Goal: Communication & Community: Answer question/provide support

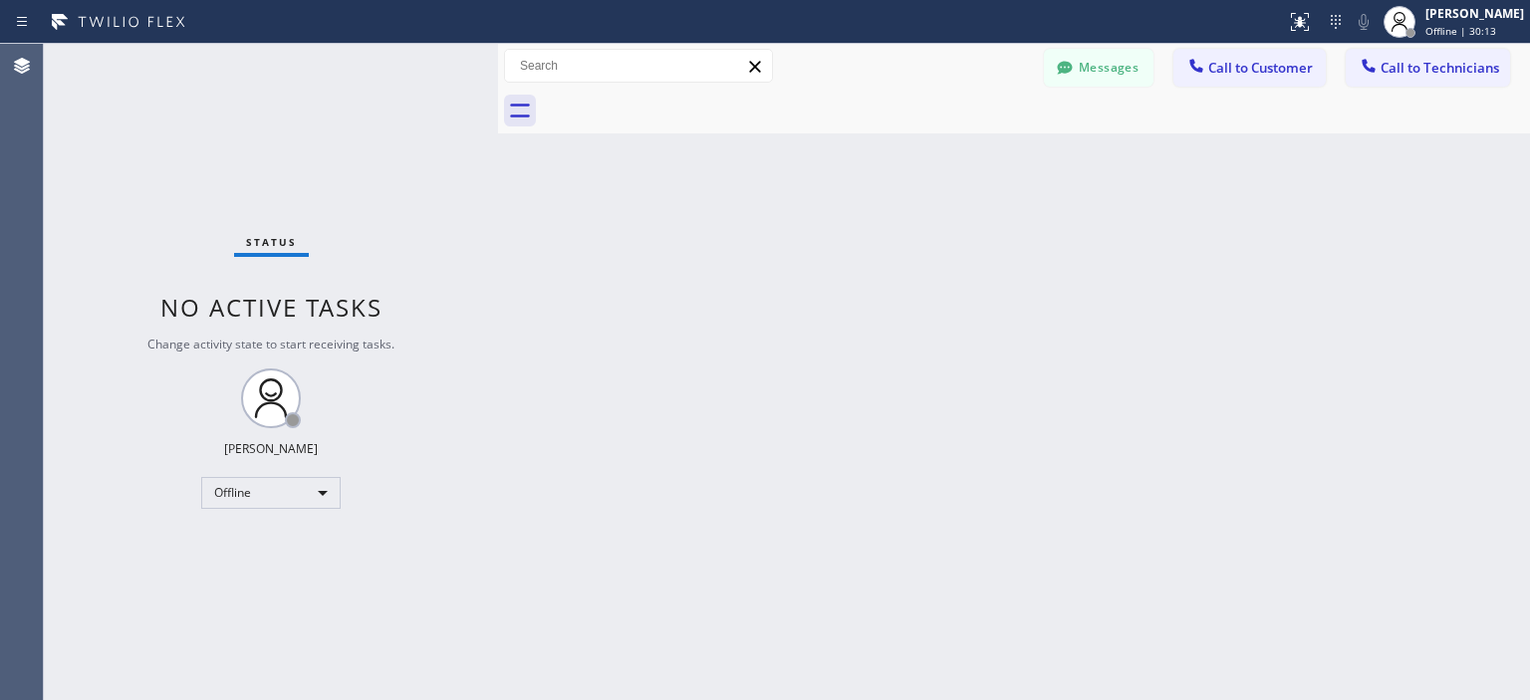
click at [1099, 66] on button "Messages" at bounding box center [1099, 68] width 110 height 38
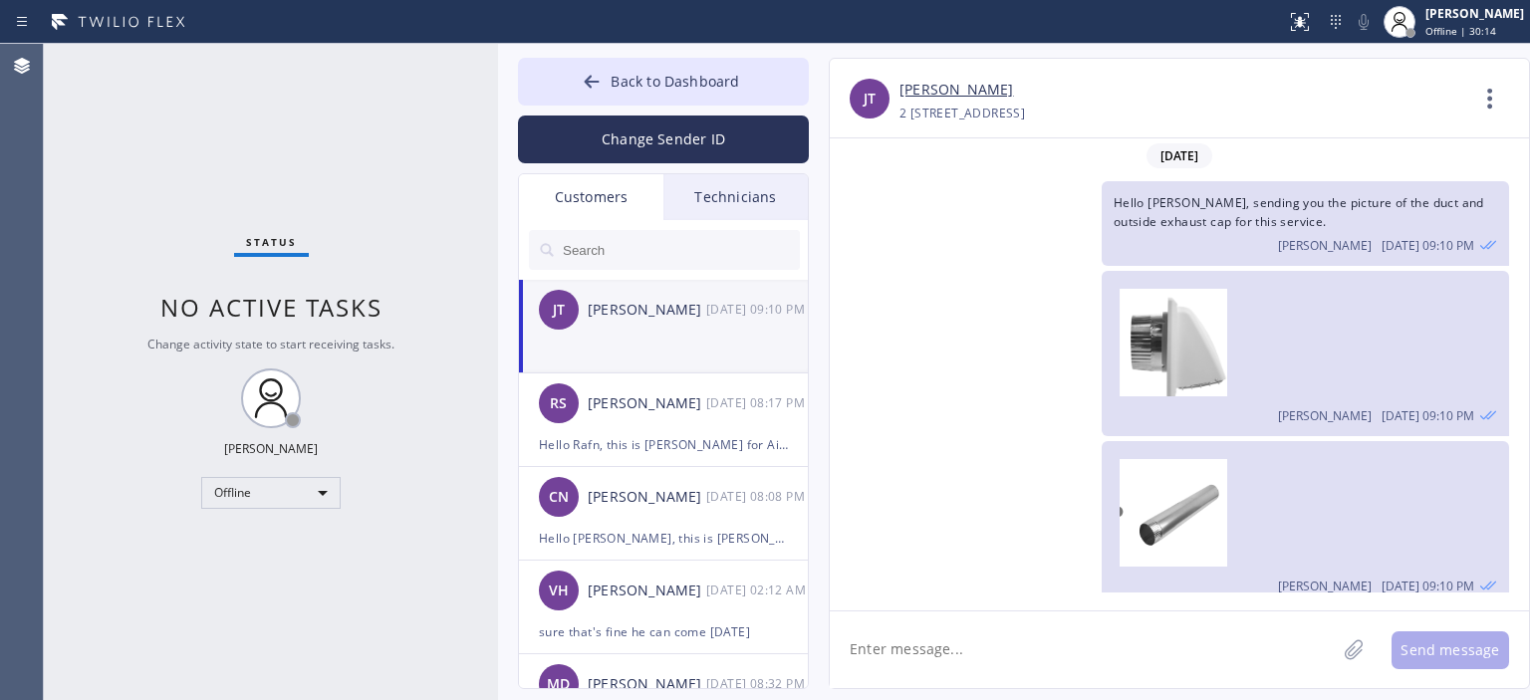
click at [654, 254] on input "text" at bounding box center [680, 250] width 239 height 40
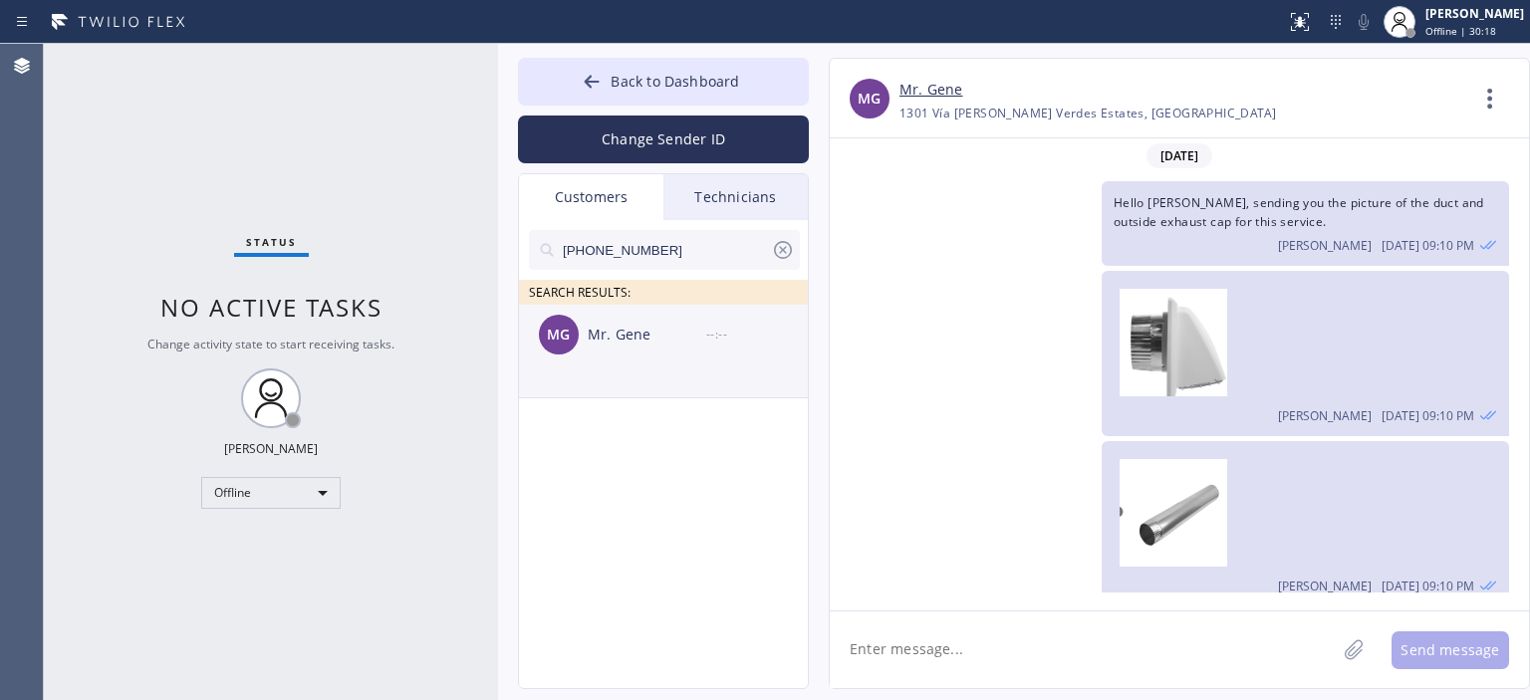
click at [680, 339] on div "Mr. Gene" at bounding box center [647, 335] width 119 height 23
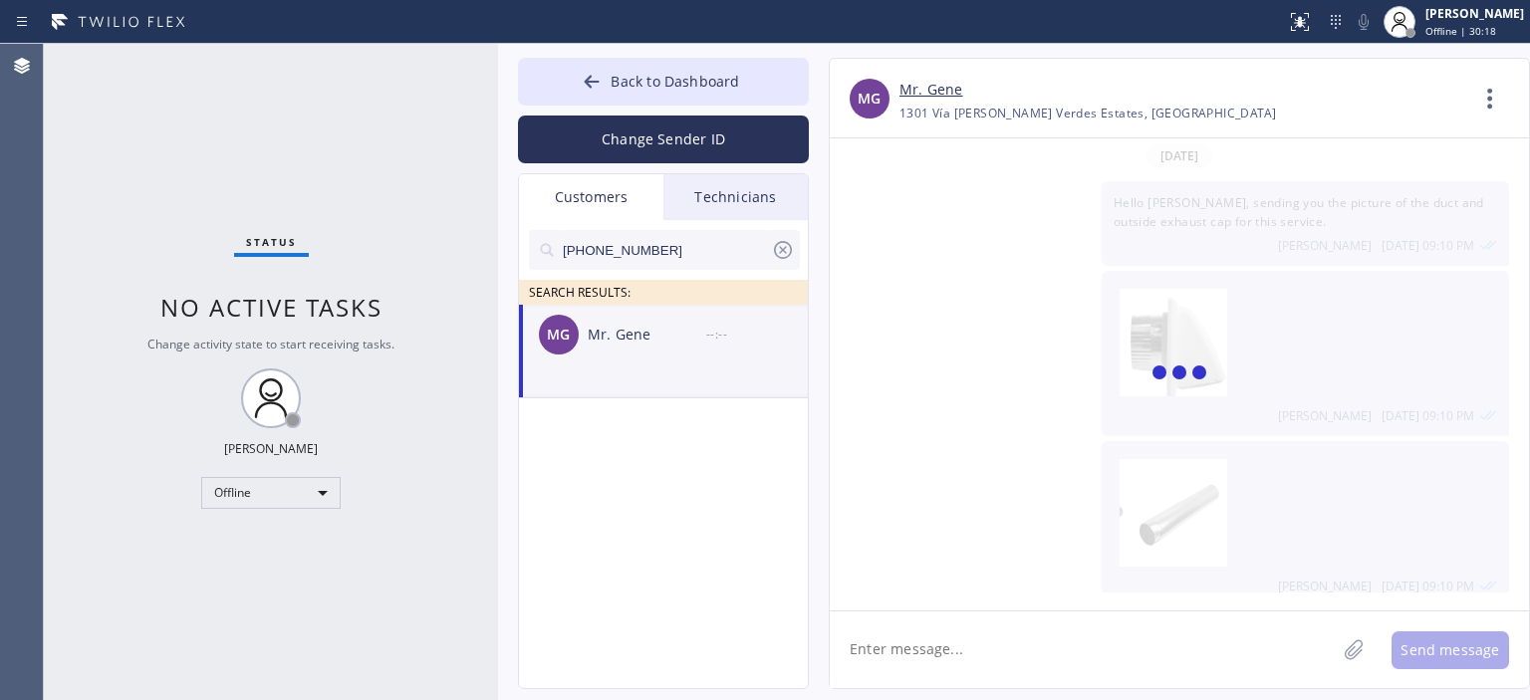
scroll to position [72, 0]
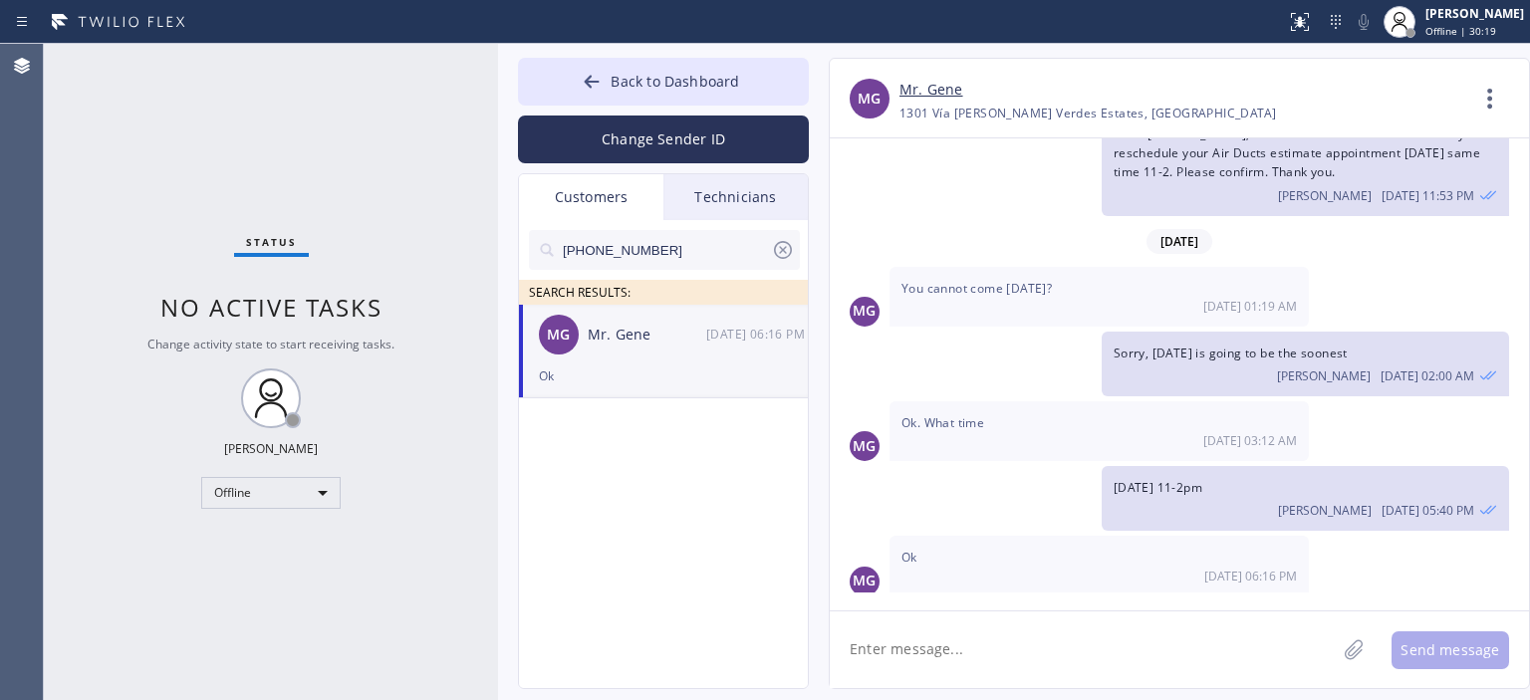
click at [967, 653] on textarea at bounding box center [1083, 650] width 506 height 77
type textarea "Hello [PERSON_NAME], our technician will be there in 30 min. Please confirm"
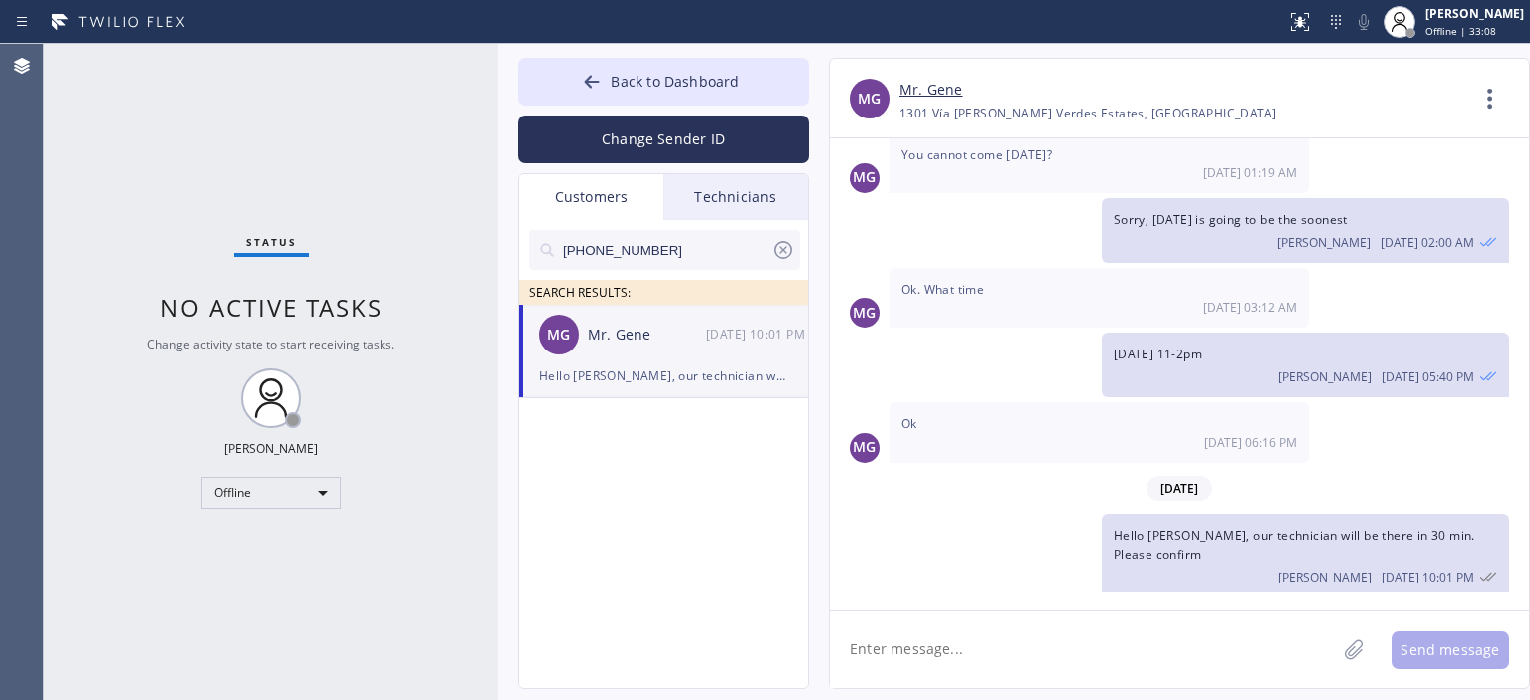
click at [774, 250] on icon at bounding box center [783, 250] width 18 height 18
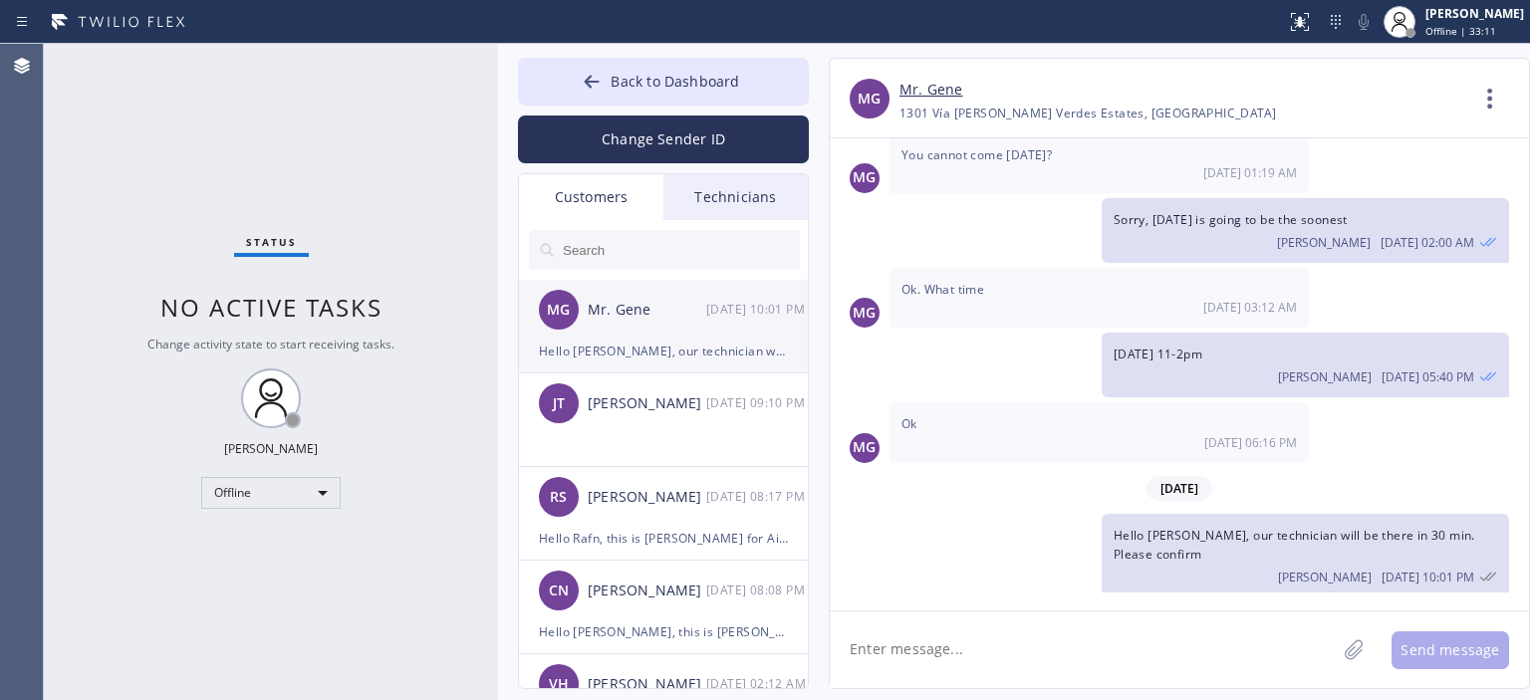
click at [665, 329] on div "MG Mr. Gene [DATE] 10:01 PM" at bounding box center [664, 310] width 291 height 60
click at [691, 409] on div "[PERSON_NAME]" at bounding box center [647, 404] width 119 height 23
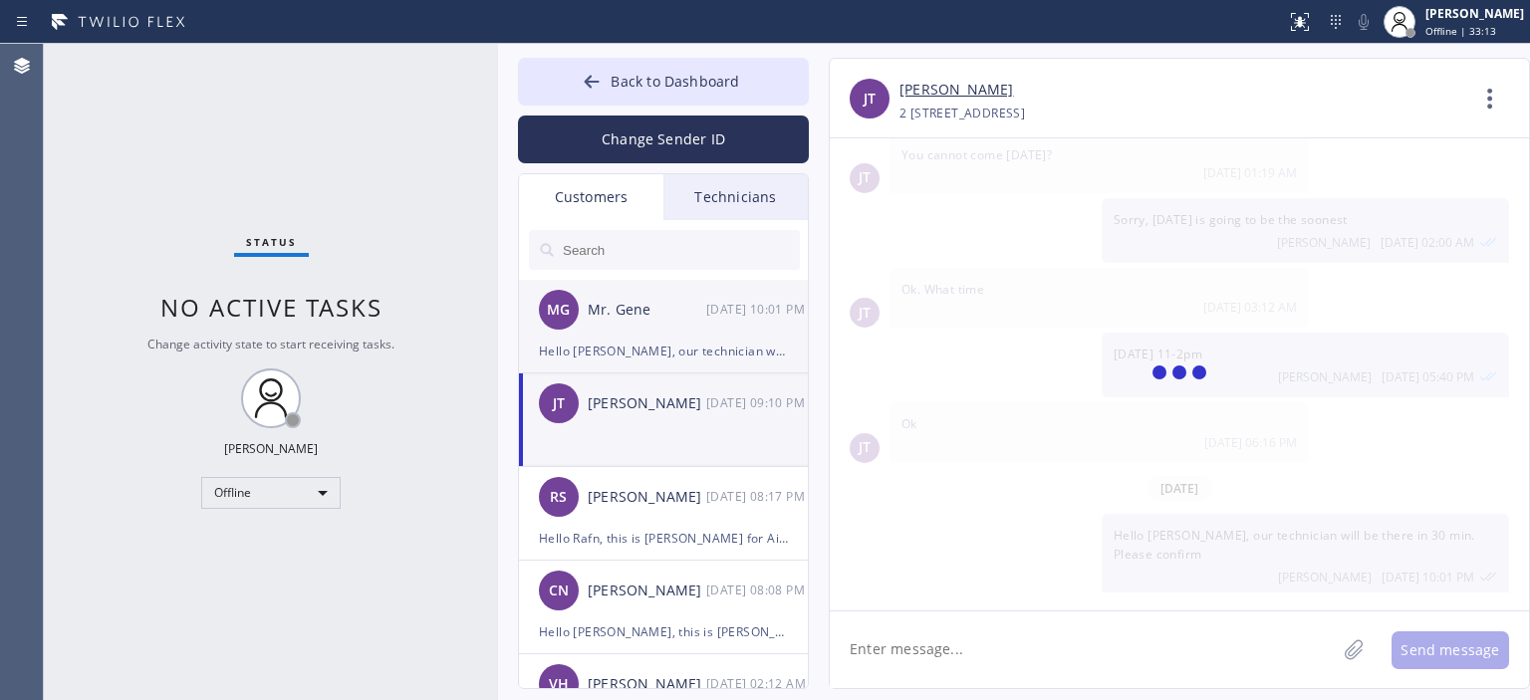
scroll to position [1332, 0]
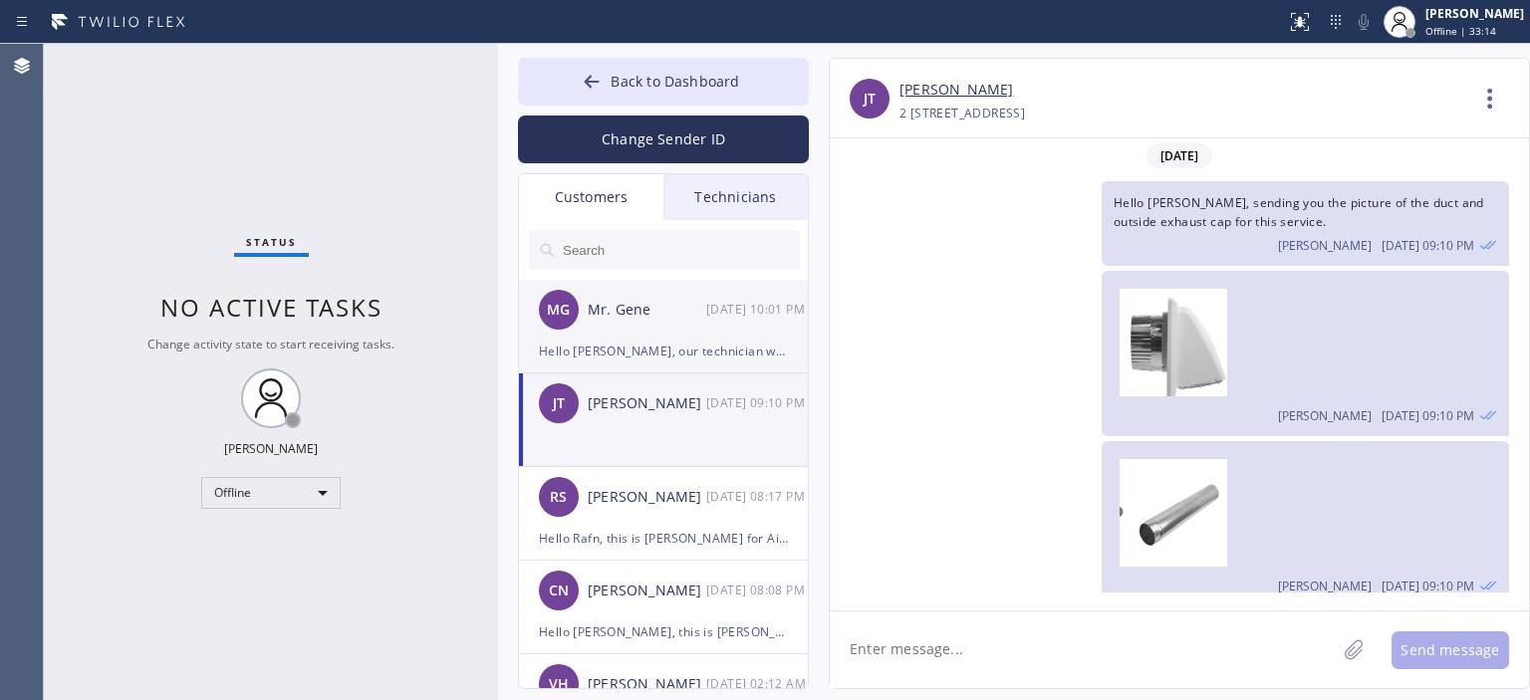
click at [706, 319] on div "[DATE] 10:01 PM" at bounding box center [758, 309] width 104 height 23
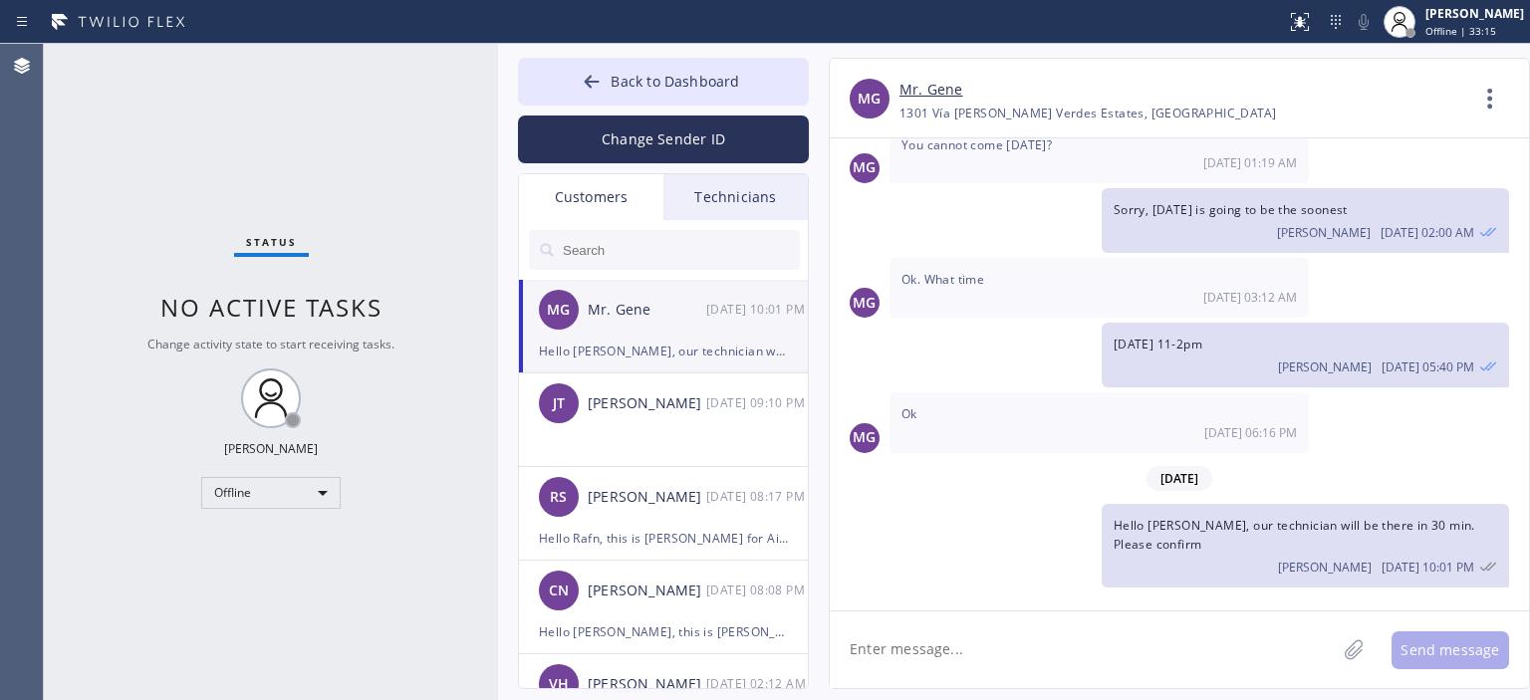
scroll to position [205, 0]
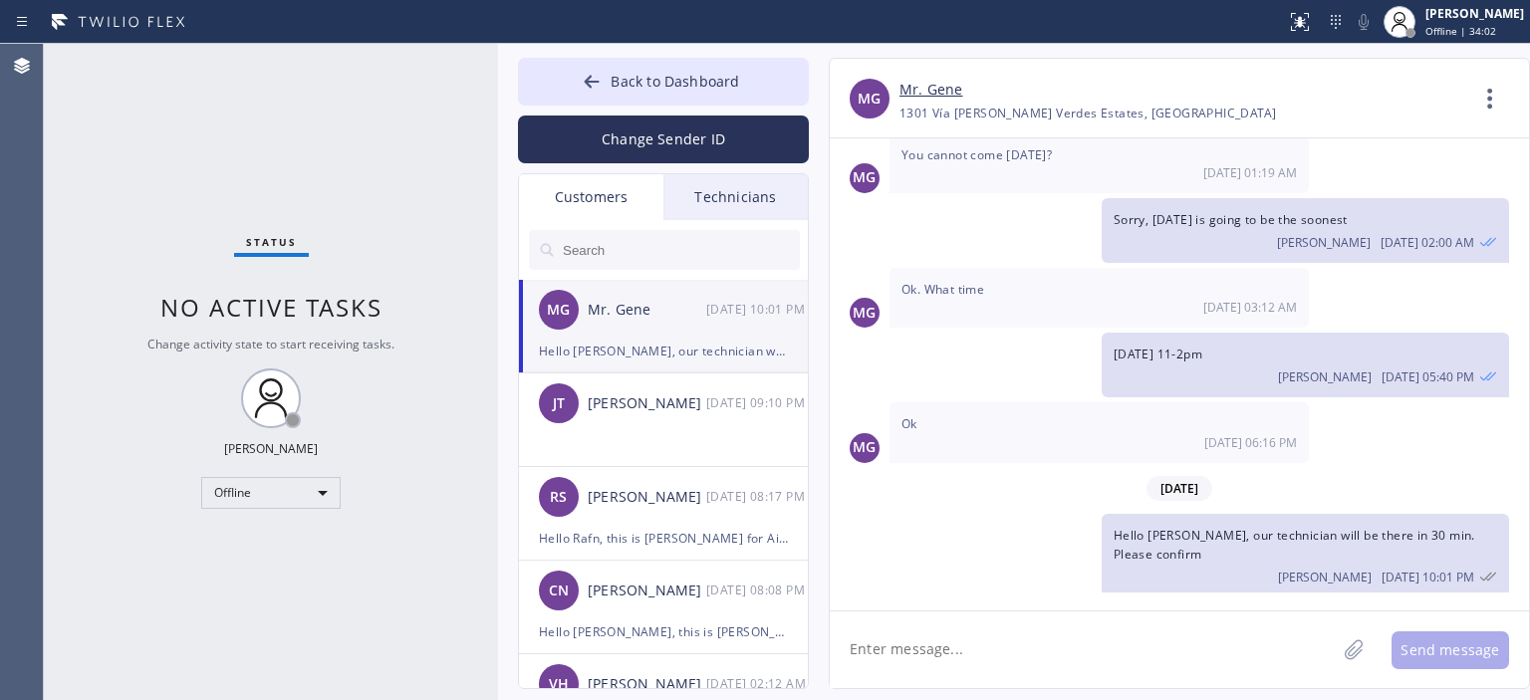
click at [66, 210] on div "Status No active tasks Change activity state to start receiving tasks. [PERSON_…" at bounding box center [271, 372] width 454 height 657
click at [646, 428] on div "[PERSON_NAME] [PERSON_NAME] [DATE] 09:10 PM" at bounding box center [664, 404] width 291 height 60
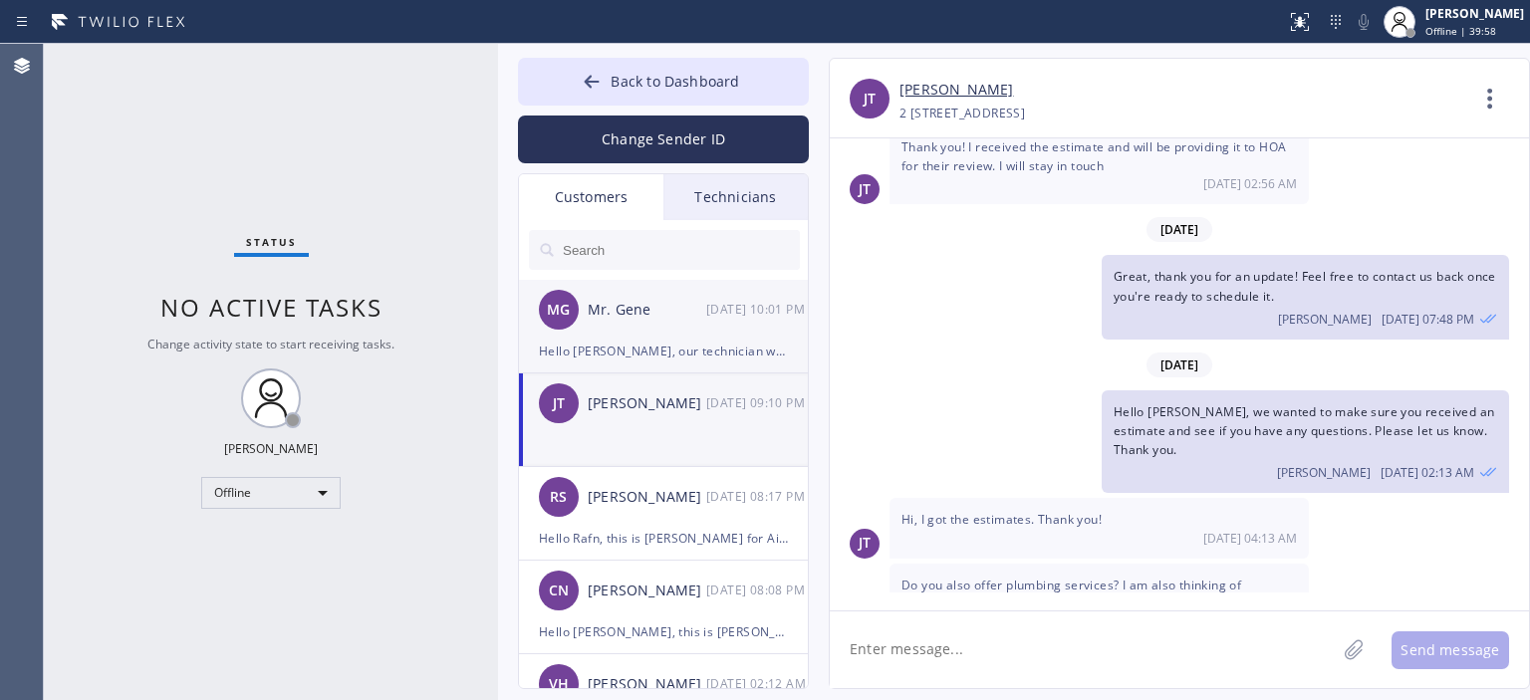
scroll to position [1332, 0]
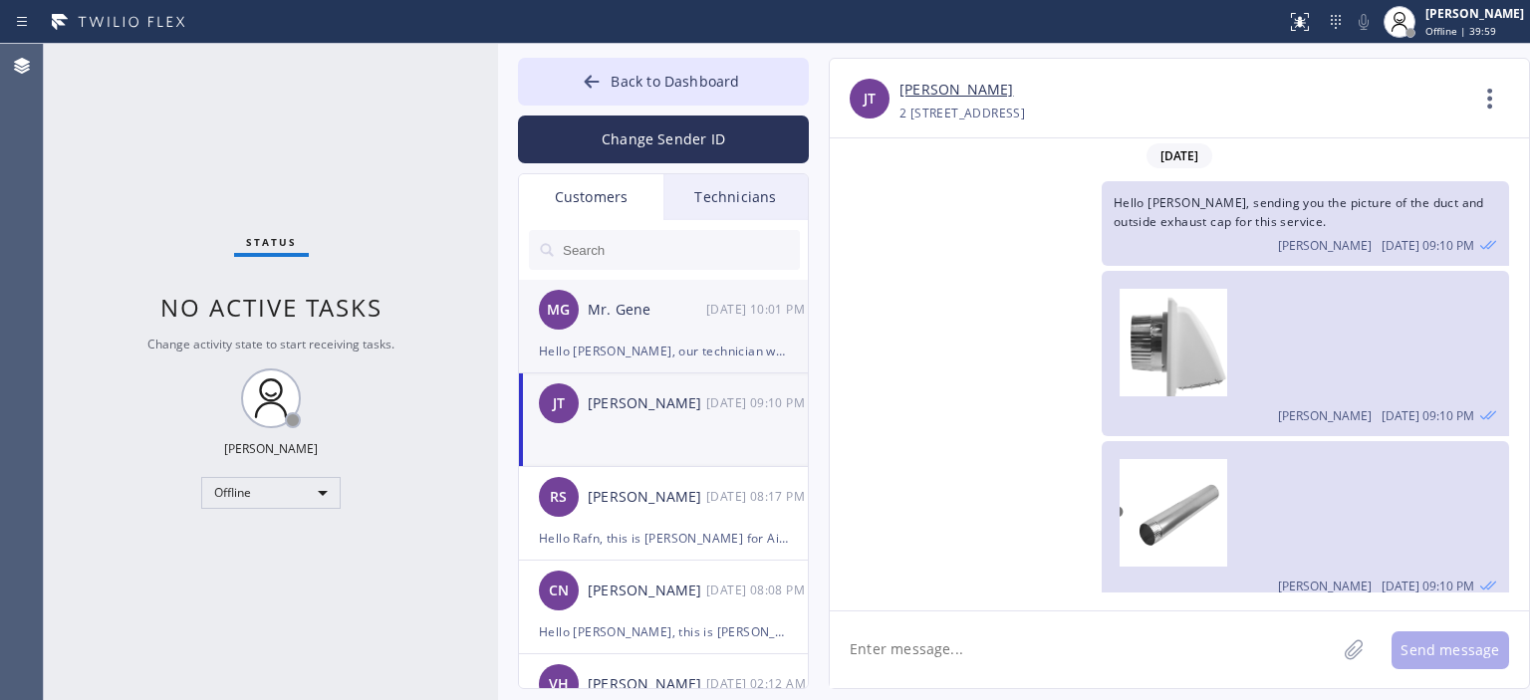
click at [691, 327] on div "MG Mr. Gene [DATE] 10:01 PM" at bounding box center [664, 310] width 291 height 60
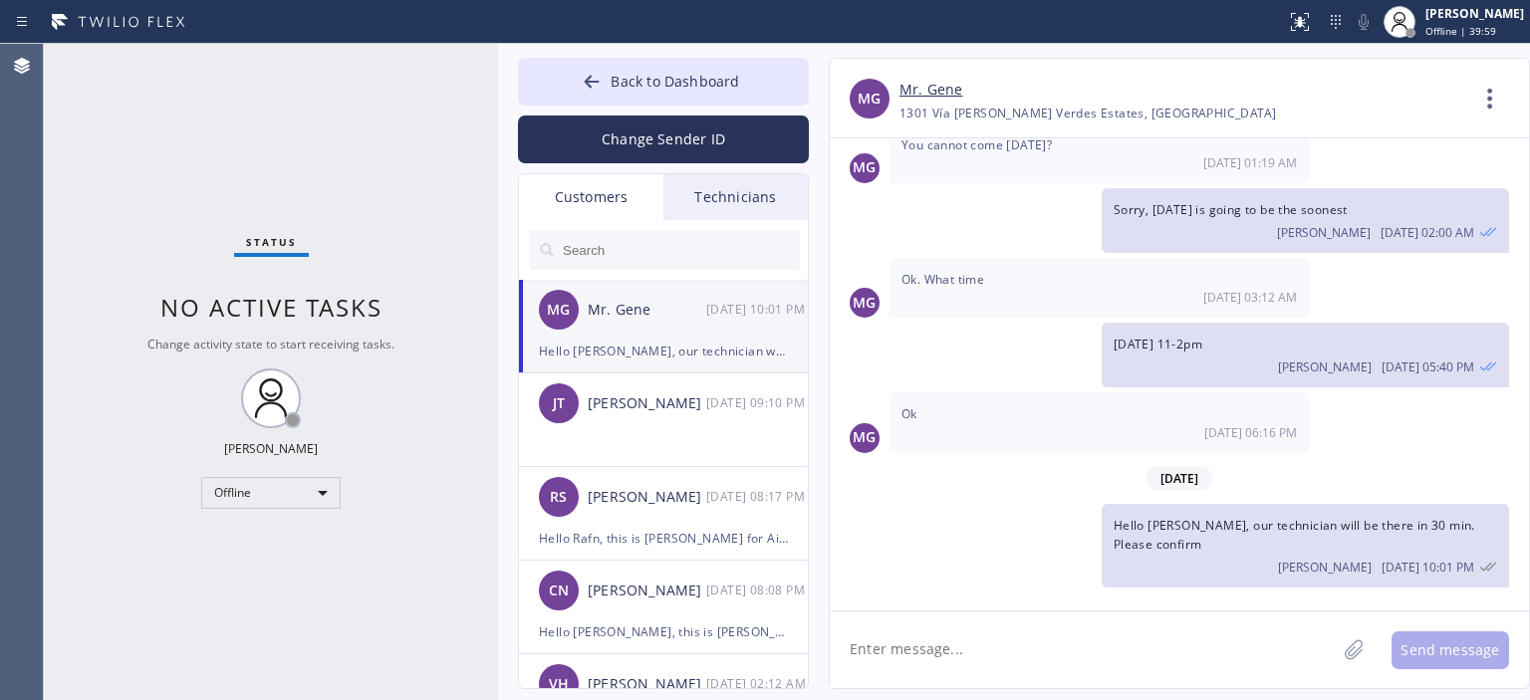
scroll to position [205, 0]
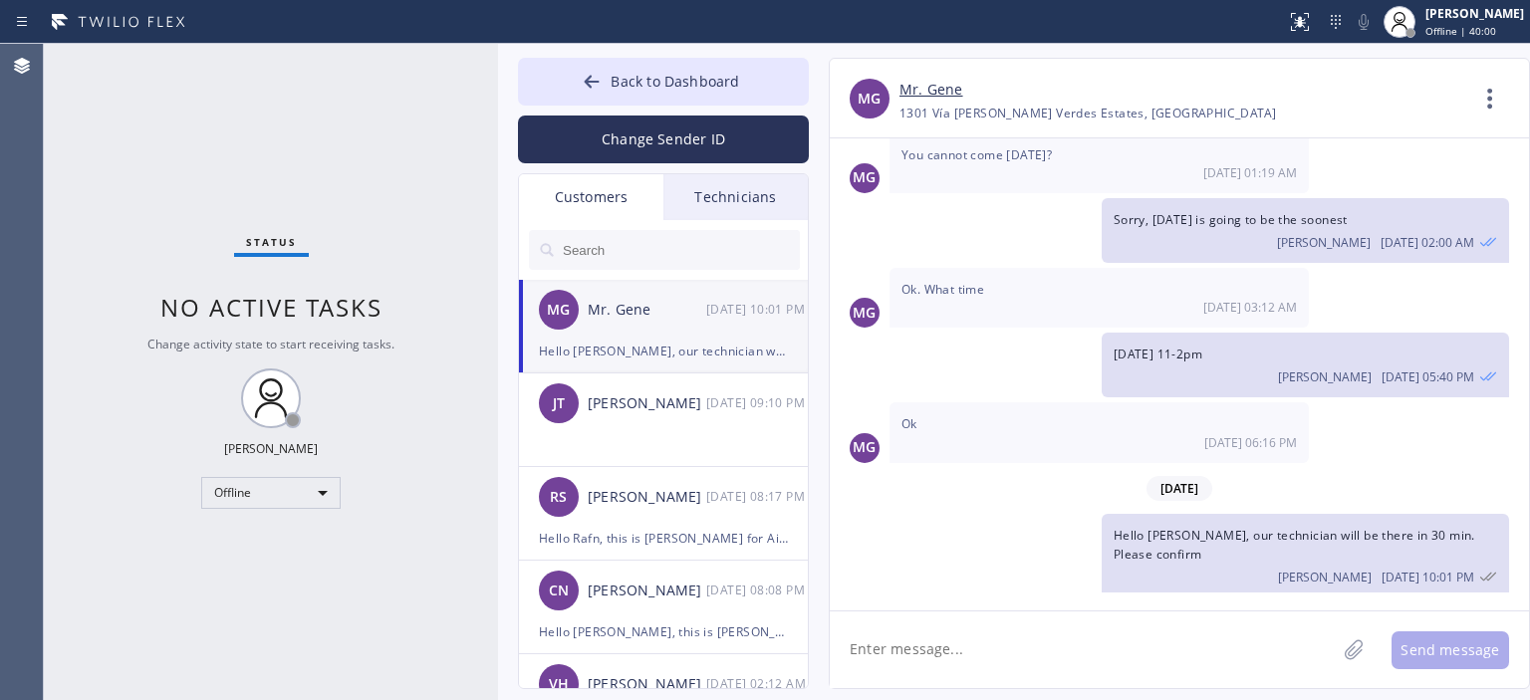
click at [646, 254] on input "text" at bounding box center [680, 250] width 239 height 40
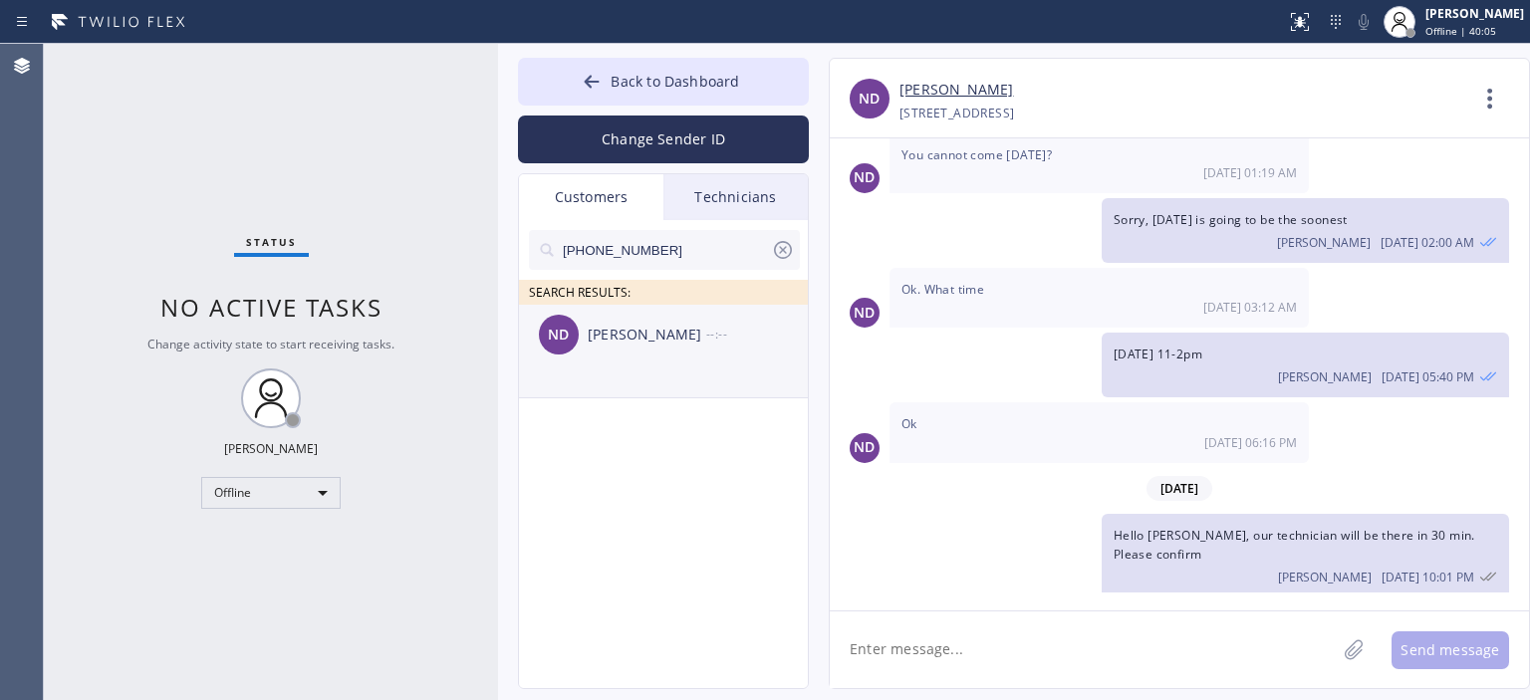
click at [687, 353] on div "ND [PERSON_NAME] --:--" at bounding box center [664, 335] width 291 height 60
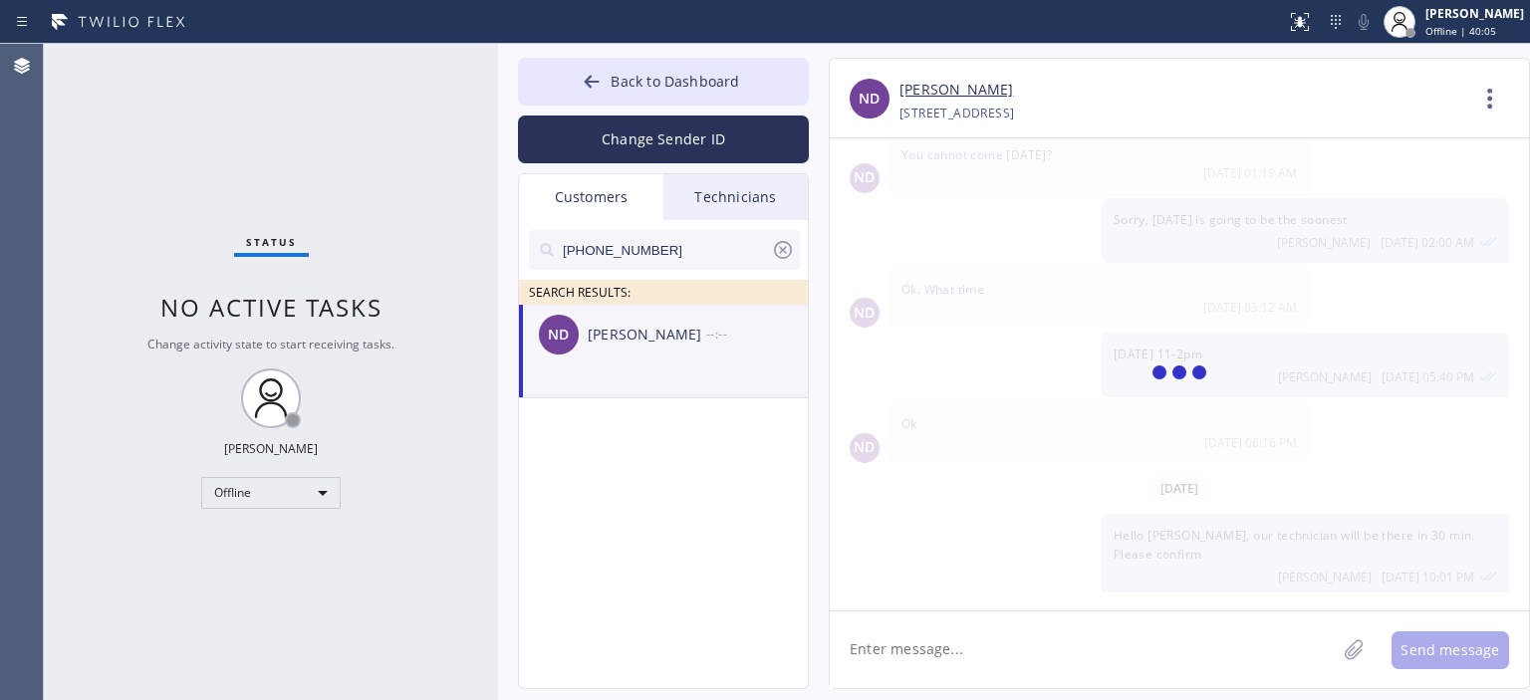
scroll to position [0, 0]
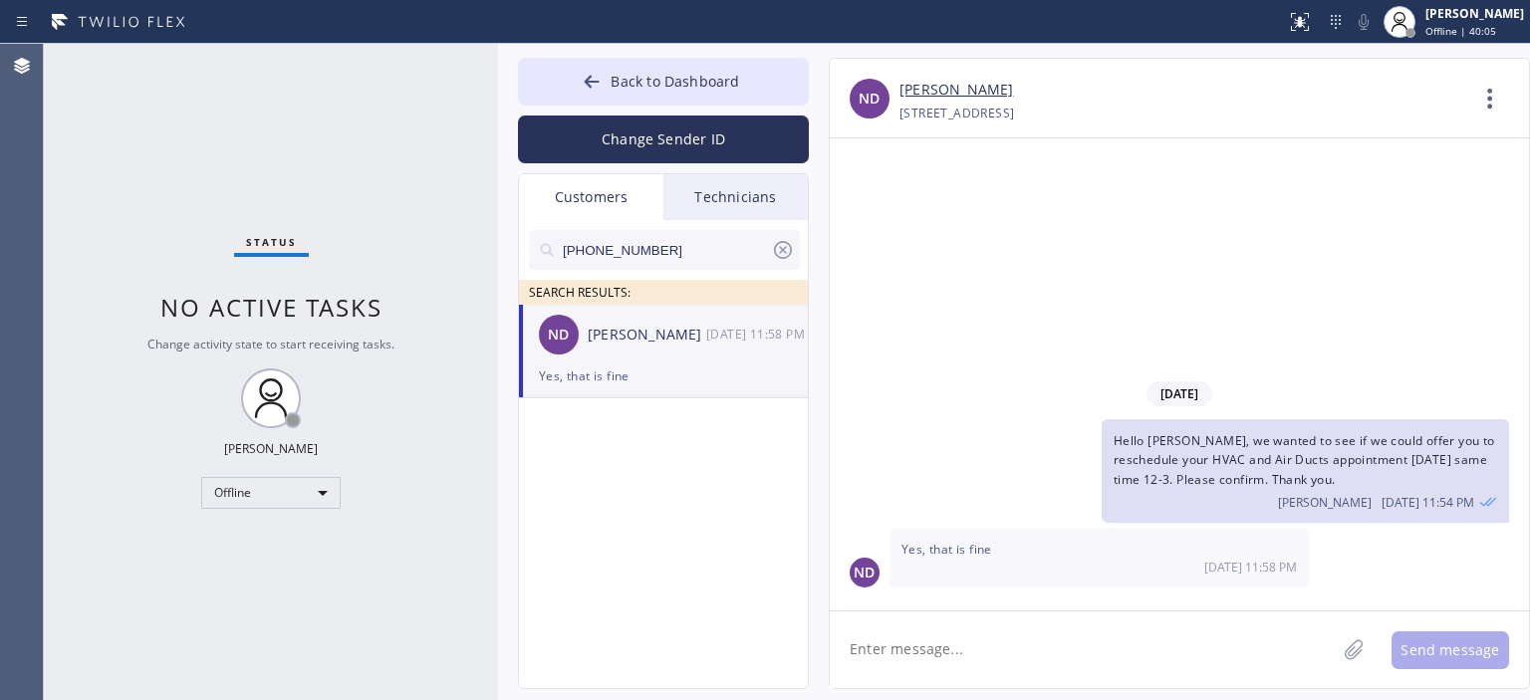
click at [1034, 646] on textarea at bounding box center [1083, 650] width 506 height 77
type textarea "Р"
type textarea """
type textarea "@"
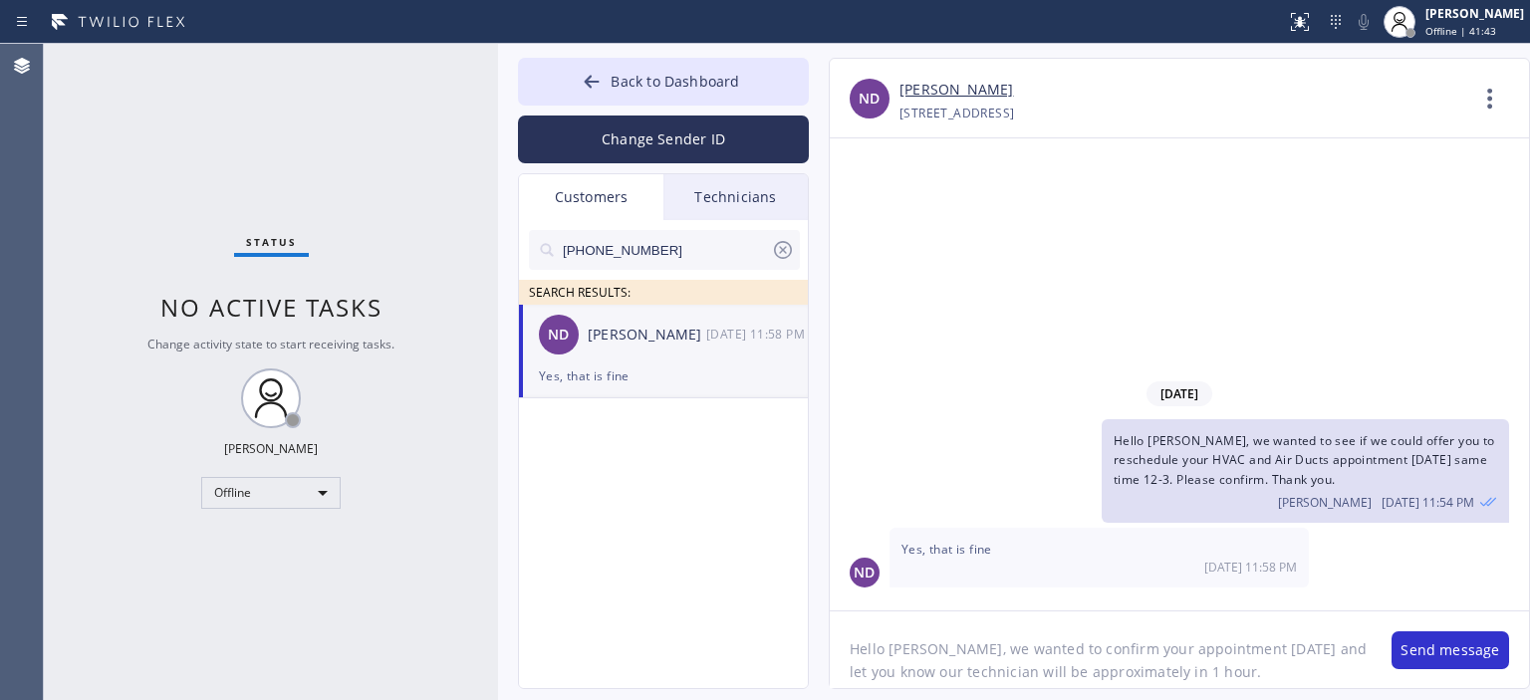
click at [1016, 655] on textarea "Hello [PERSON_NAME], we wanted to confirm your appointment [DATE] and let you k…" at bounding box center [1101, 650] width 542 height 77
type textarea "Hello [PERSON_NAME], we wanted to confirm your appointment [DATE] and let you k…"
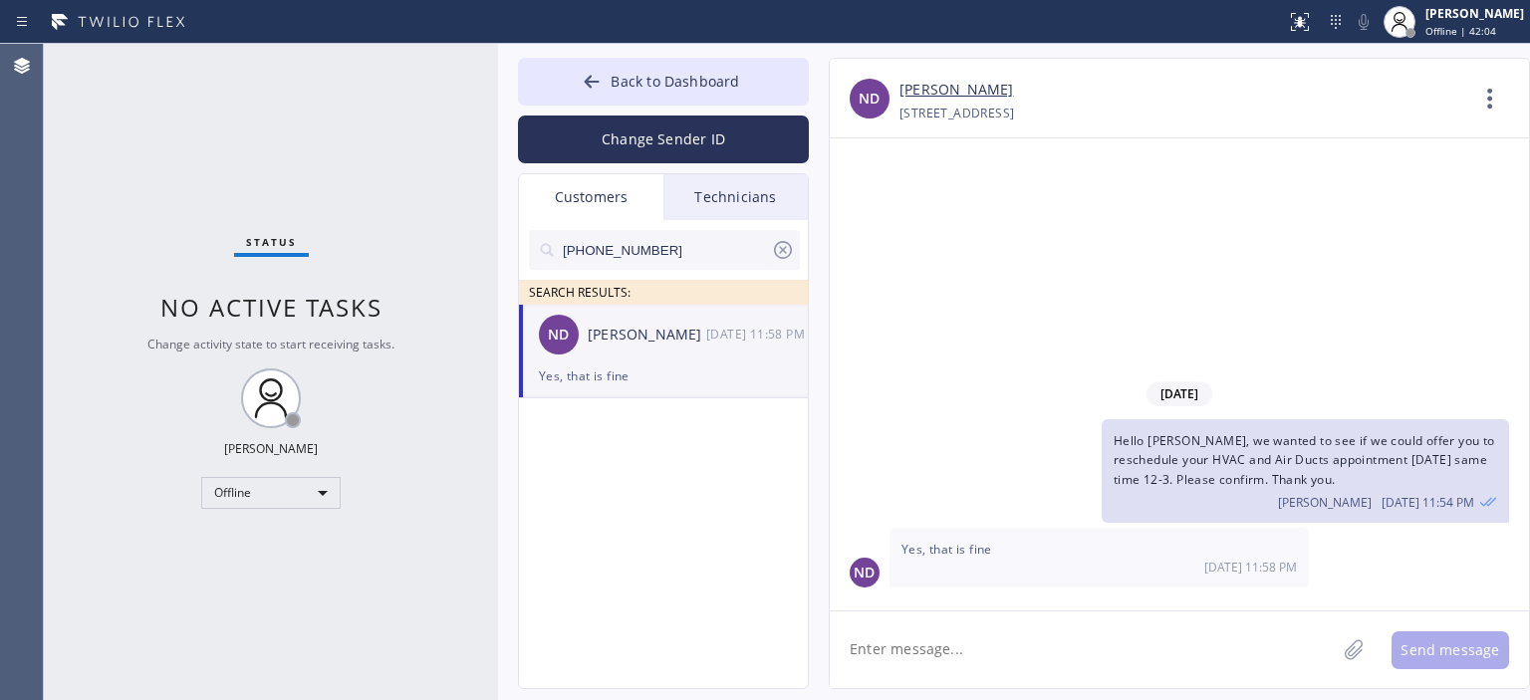
paste textarea "Hello [PERSON_NAME], we wanted to confirm your appointment [DATE] and let you k…"
type textarea "Hello [PERSON_NAME], we wanted to confirm your appointment [DATE] and let you k…"
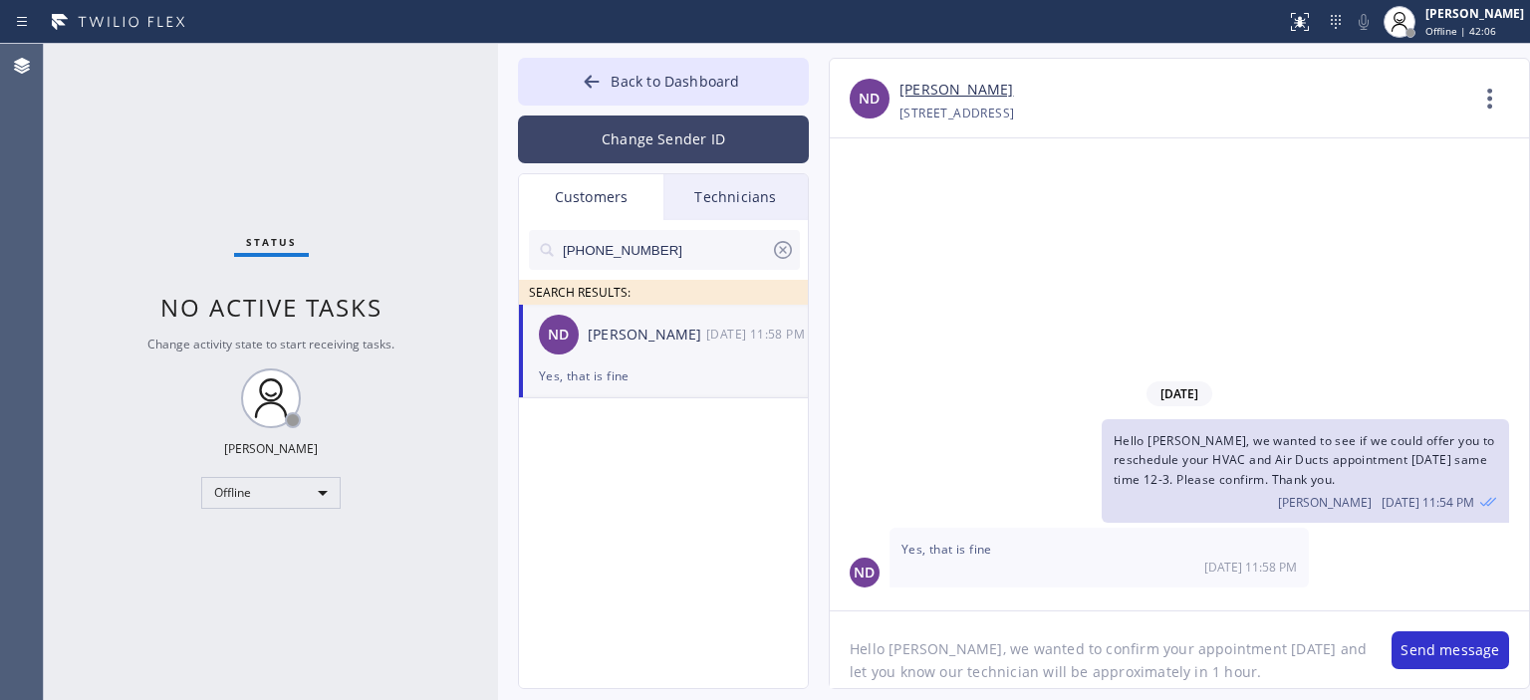
click at [660, 124] on button "Change Sender ID" at bounding box center [663, 140] width 291 height 48
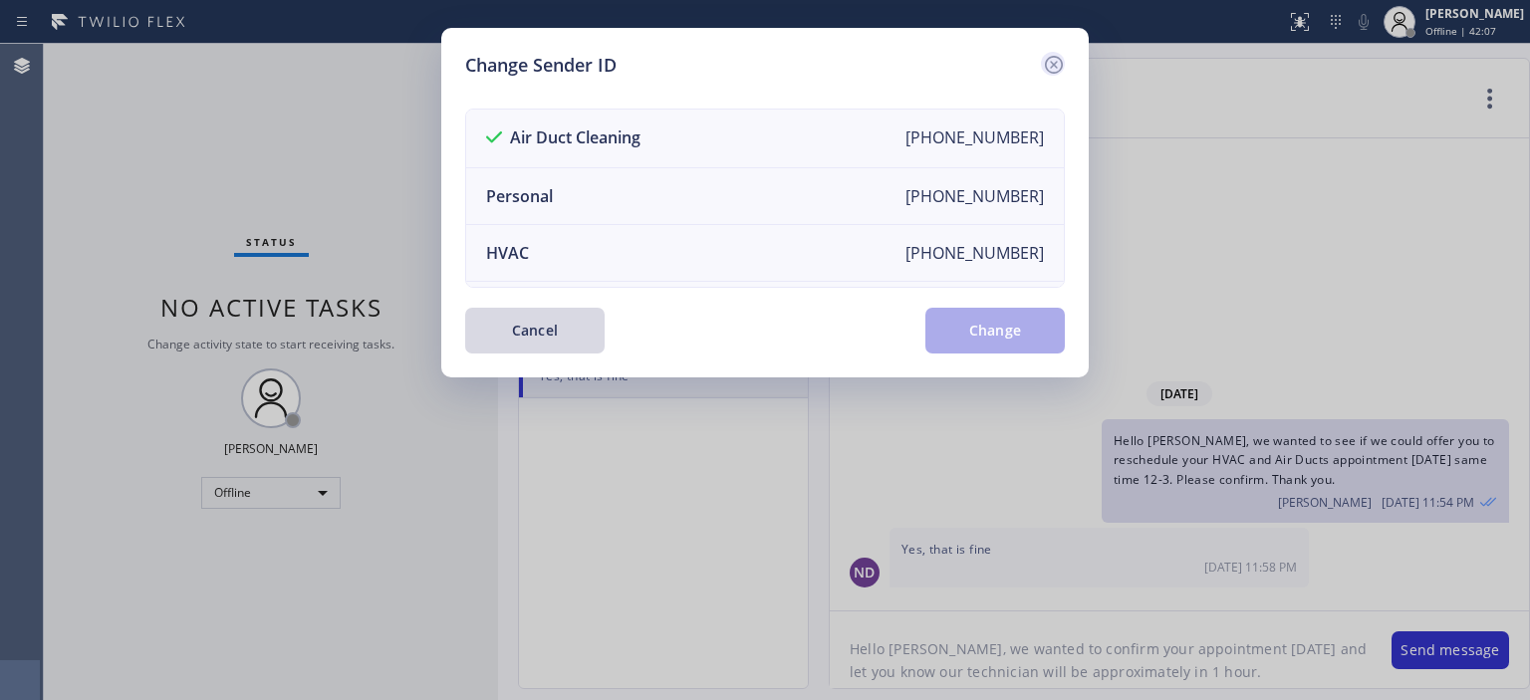
click at [1044, 67] on icon at bounding box center [1054, 65] width 24 height 24
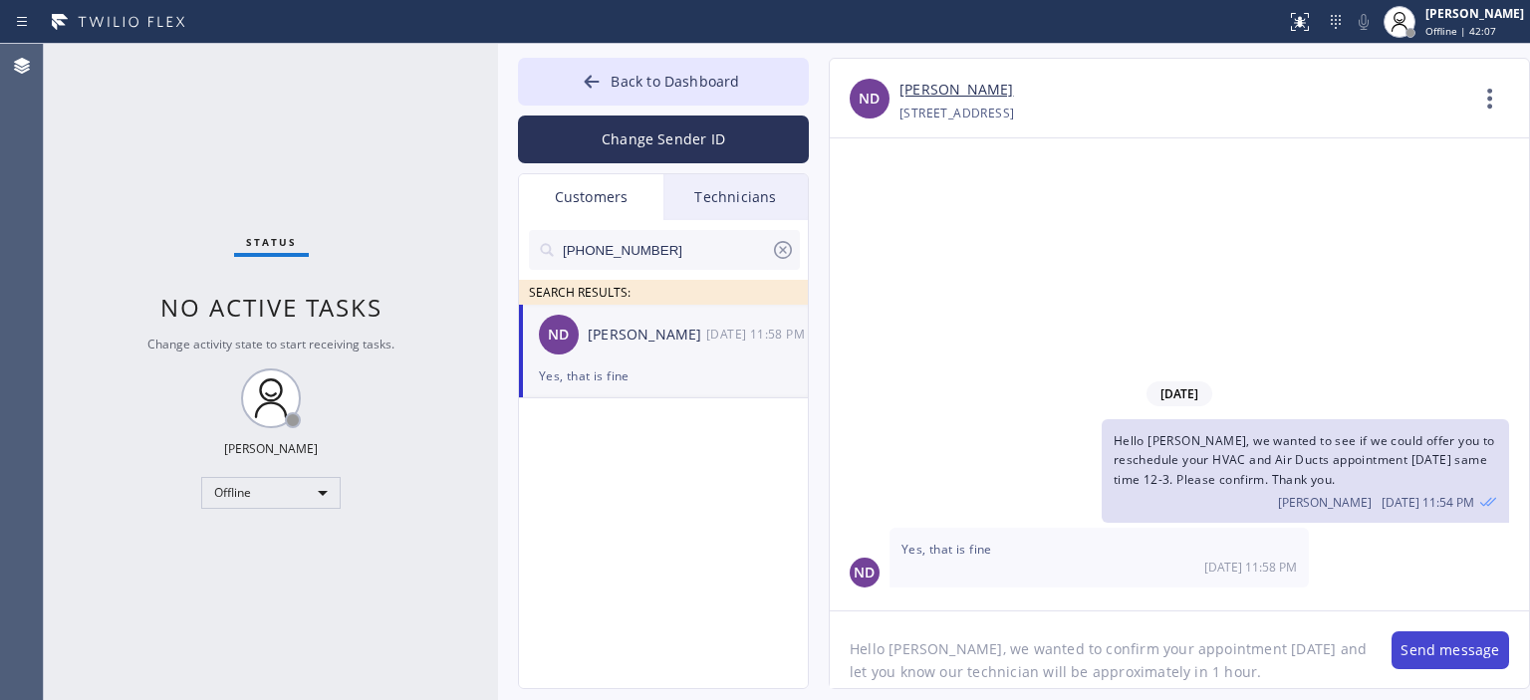
click at [1455, 645] on button "Send message" at bounding box center [1451, 651] width 118 height 38
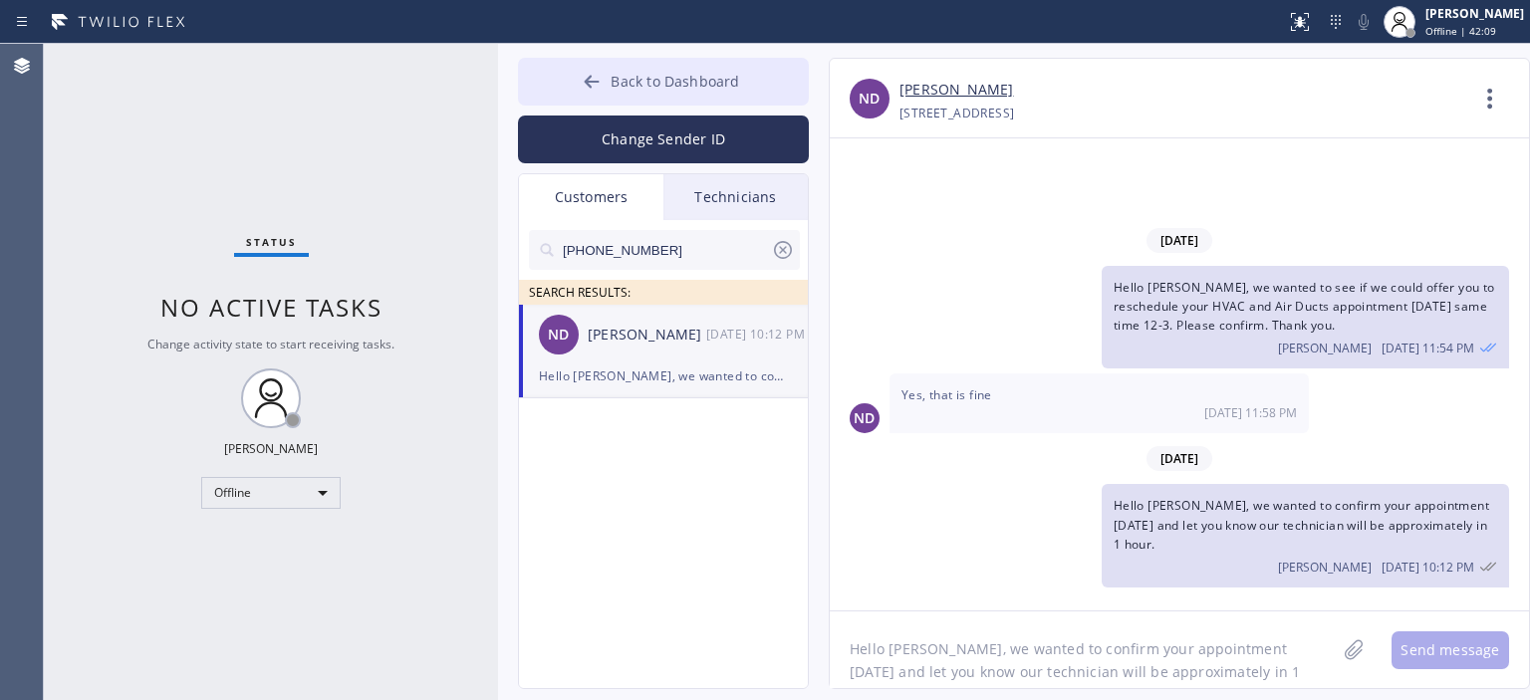
click at [578, 79] on button "Back to Dashboard" at bounding box center [663, 82] width 291 height 48
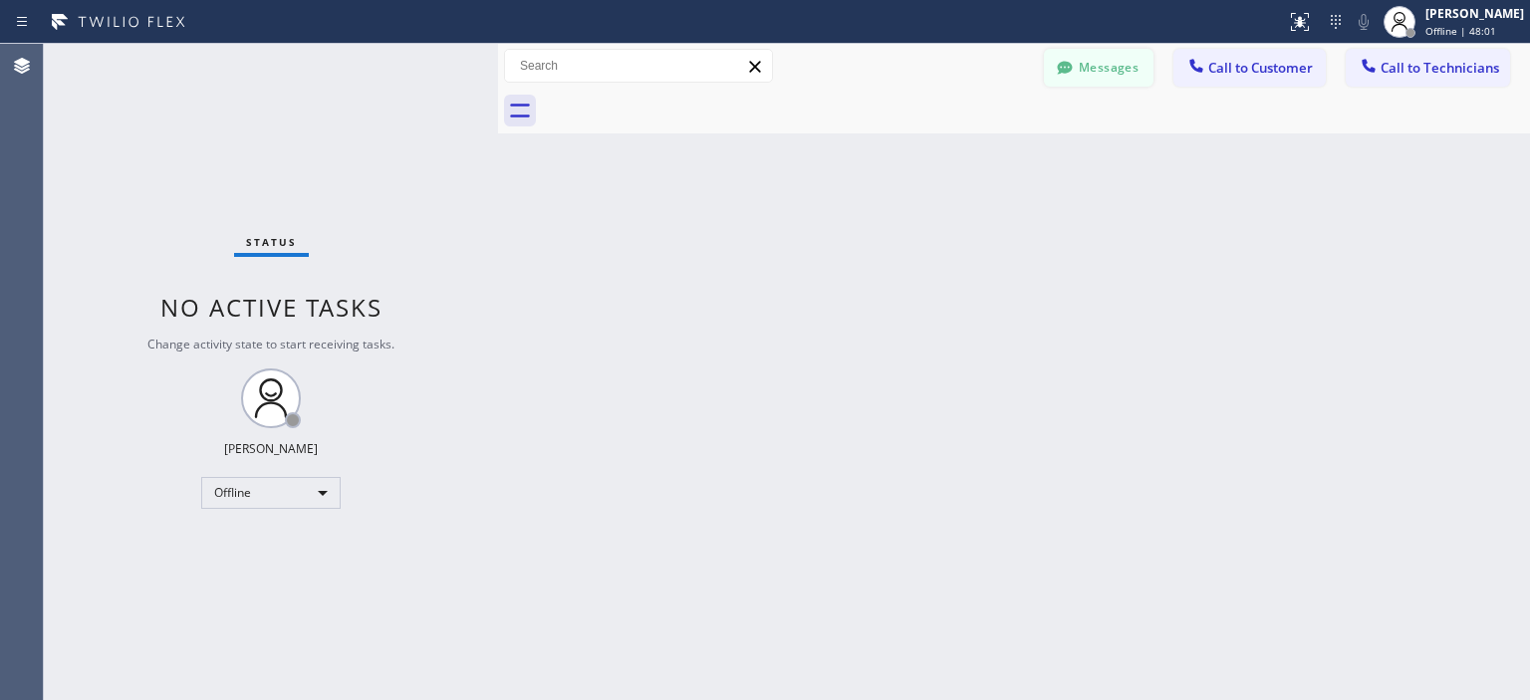
click at [1100, 76] on button "Messages" at bounding box center [1099, 68] width 110 height 38
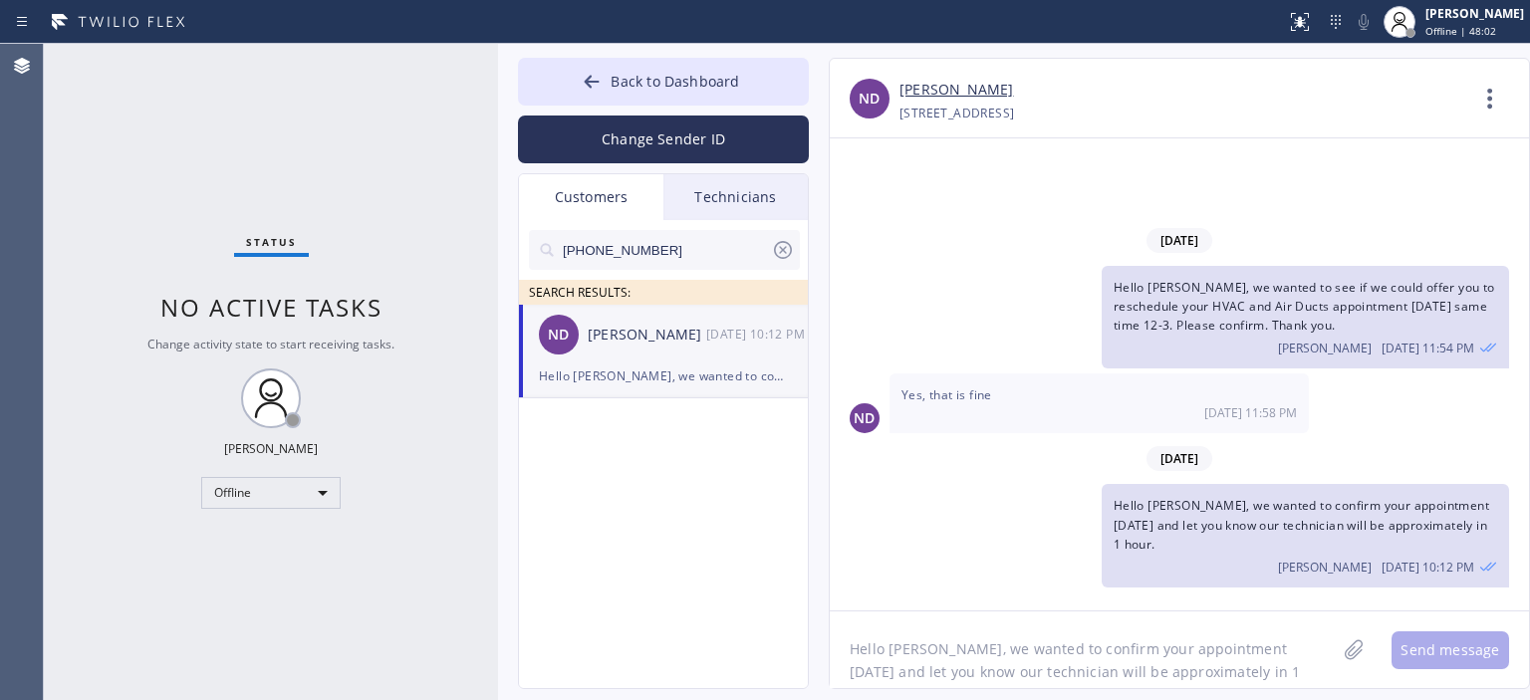
click at [784, 246] on icon at bounding box center [783, 250] width 24 height 24
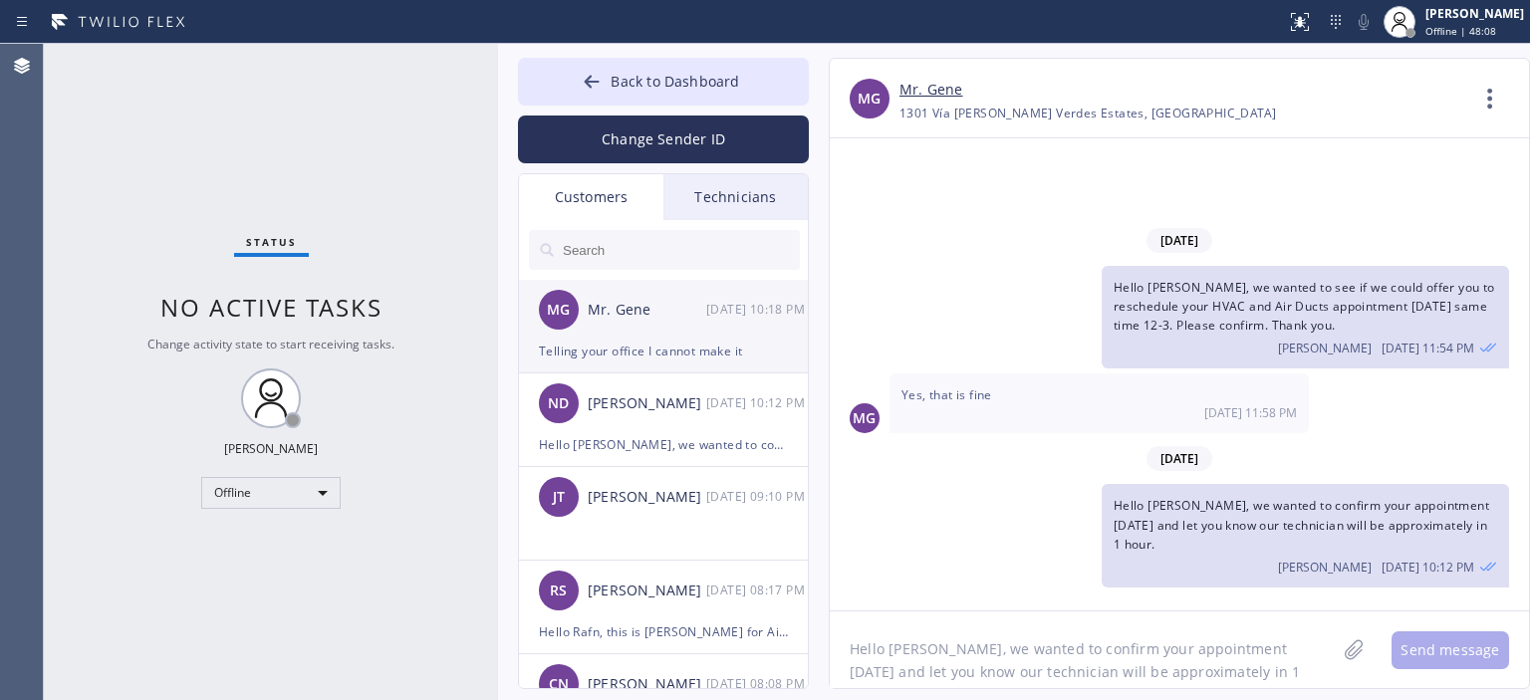
click at [662, 348] on div "Telling your office I cannot make it" at bounding box center [663, 351] width 249 height 23
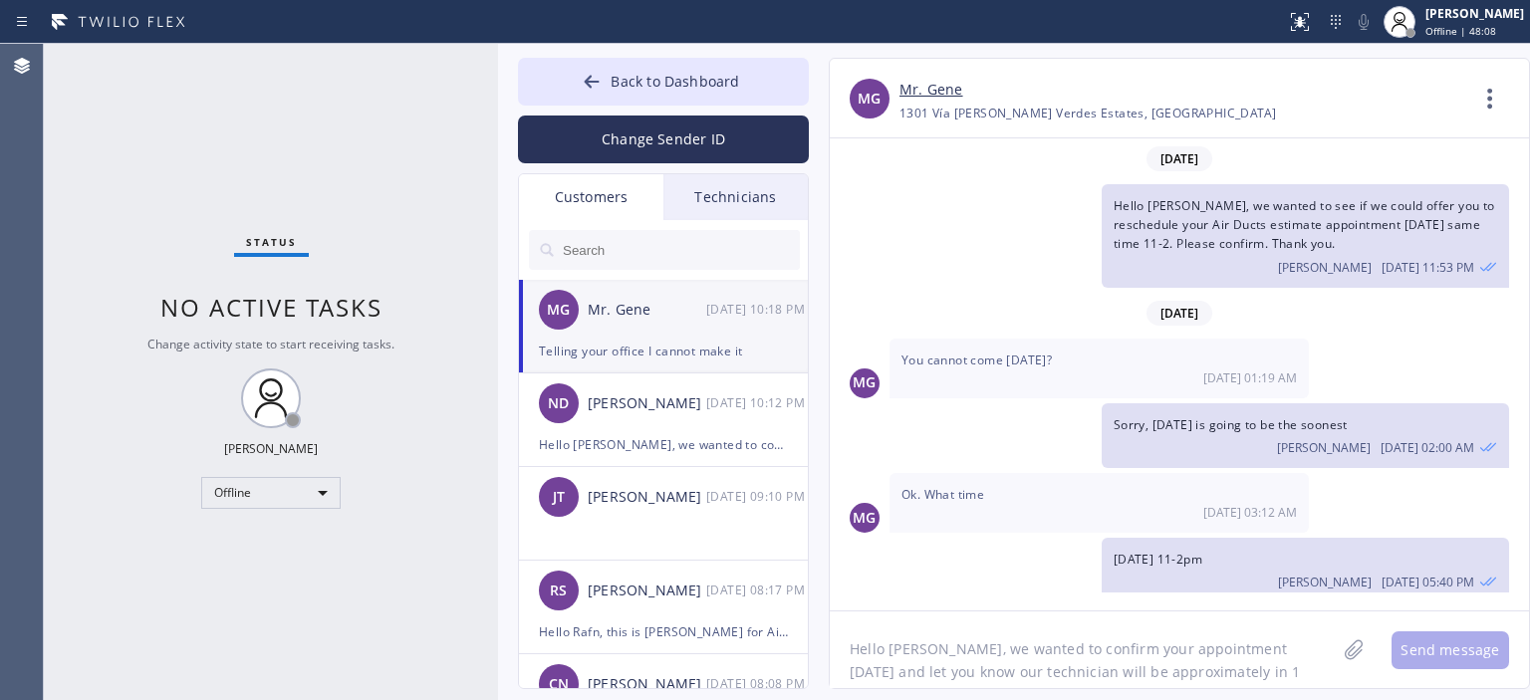
scroll to position [352, 0]
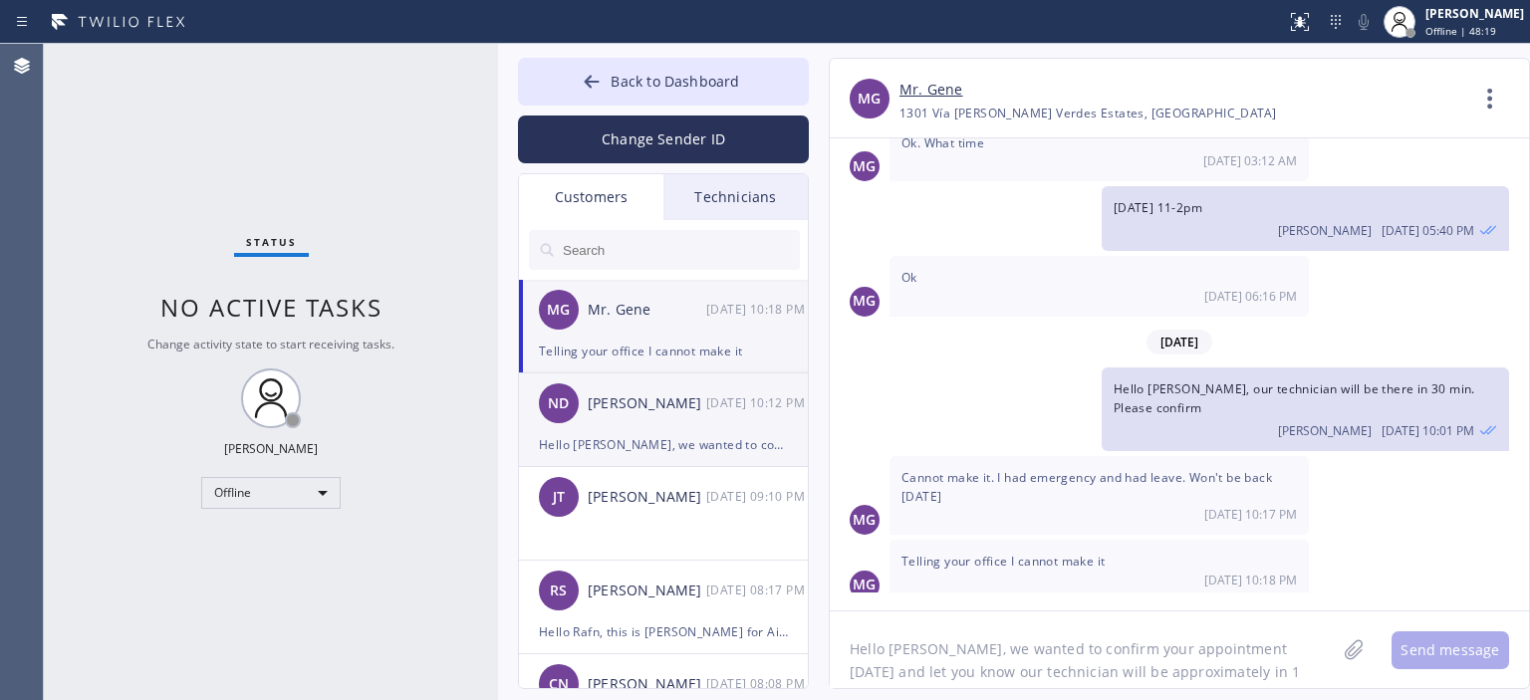
click at [678, 425] on div "ND [PERSON_NAME] [DATE] 10:12 PM" at bounding box center [664, 404] width 291 height 60
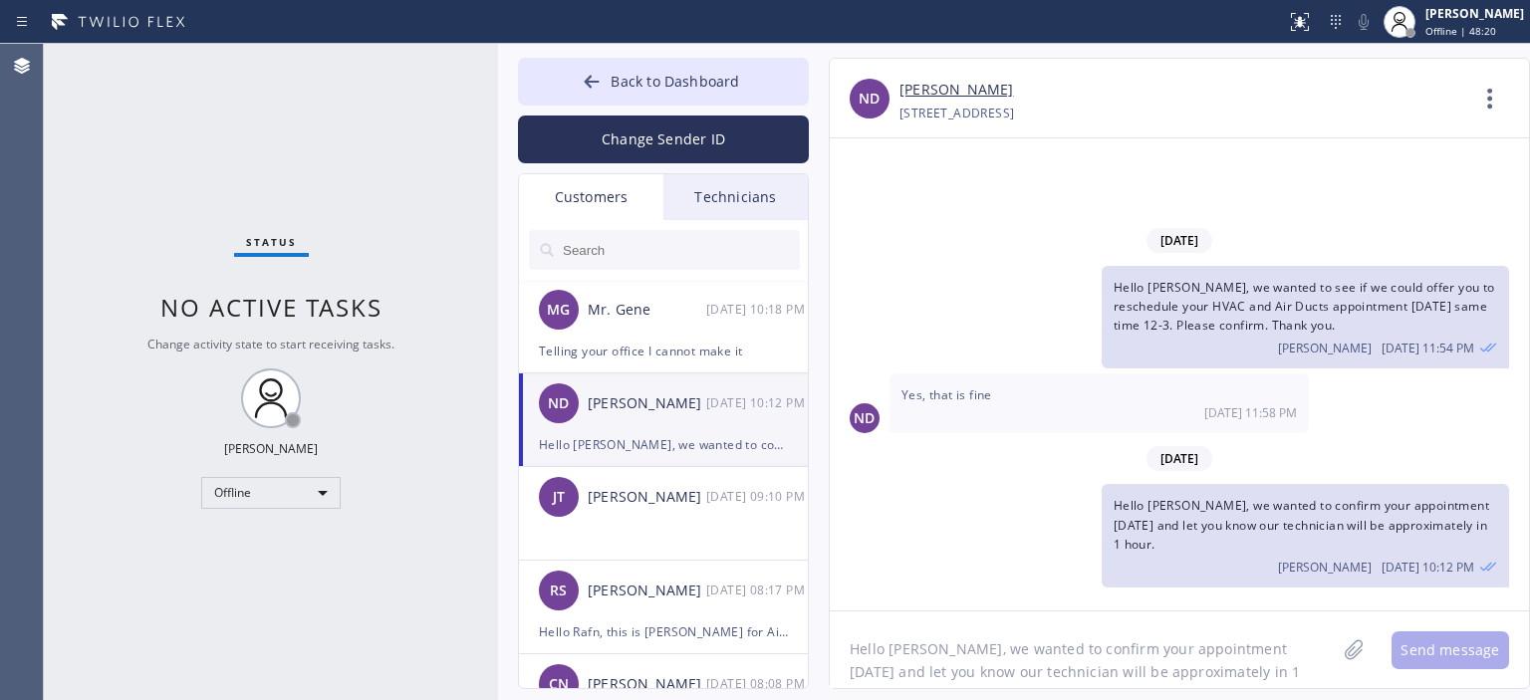
scroll to position [0, 0]
click at [655, 308] on div "Mr. Gene" at bounding box center [647, 310] width 119 height 23
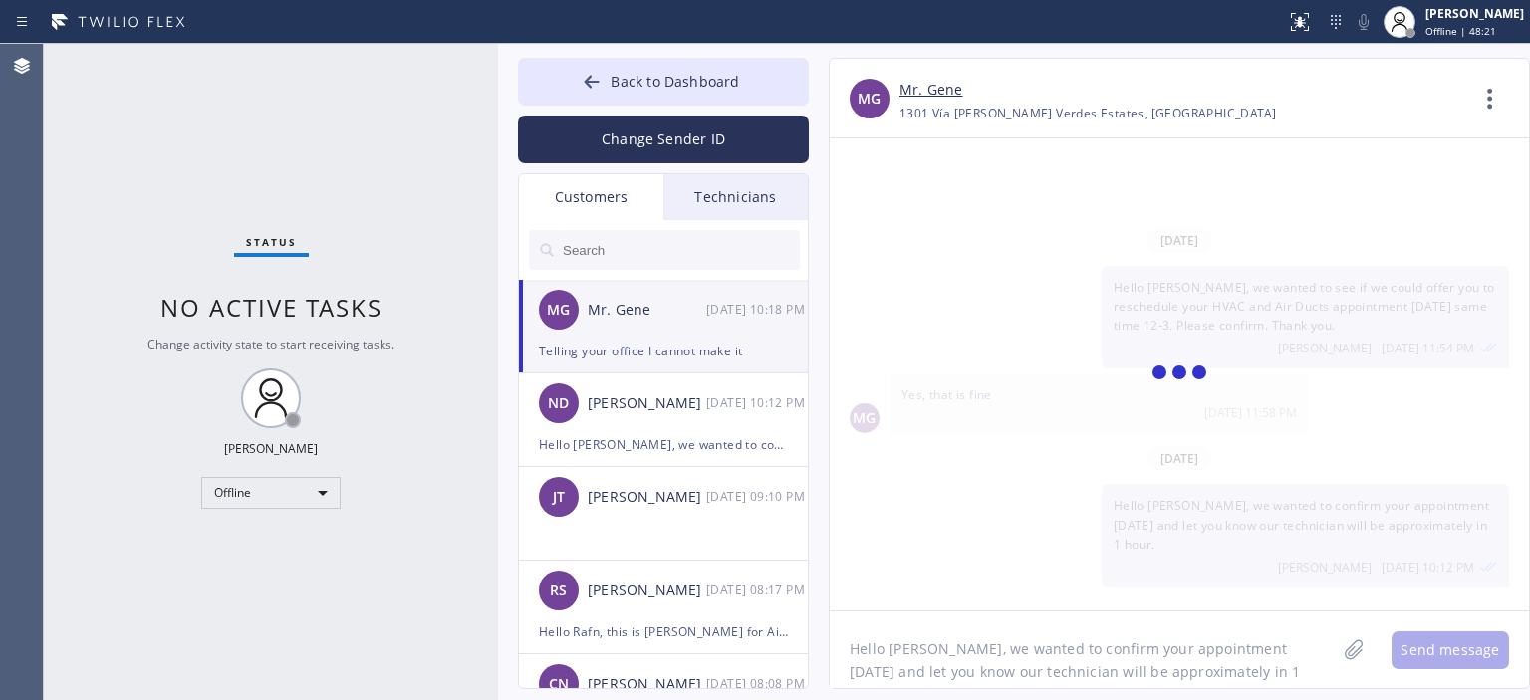
scroll to position [352, 0]
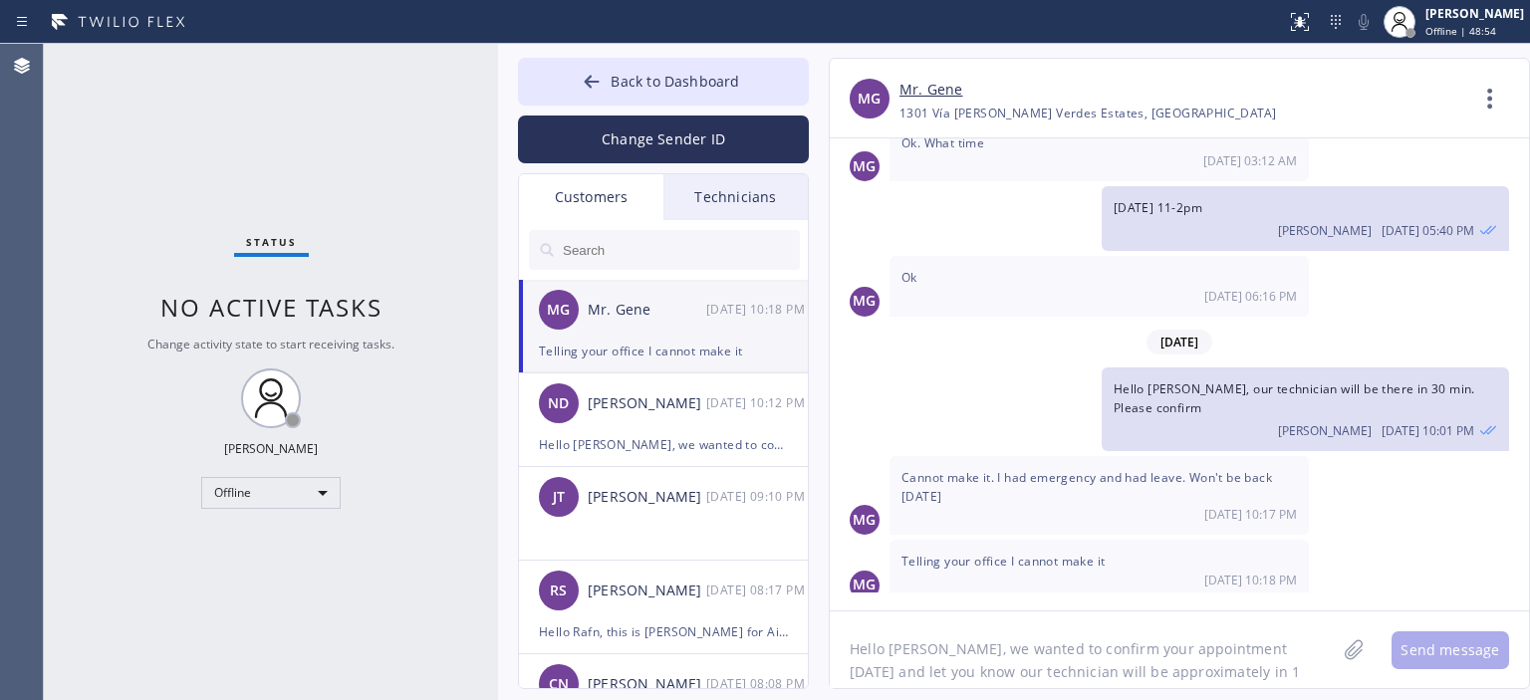
click at [1432, 518] on div "MG Cannot make it. I had emergency and had leave. Won't be back [DATE] 10:17 PM" at bounding box center [1179, 495] width 699 height 79
click at [963, 661] on textarea "Hello [PERSON_NAME], we wanted to confirm your appointment [DATE] and let you k…" at bounding box center [1083, 650] width 506 height 77
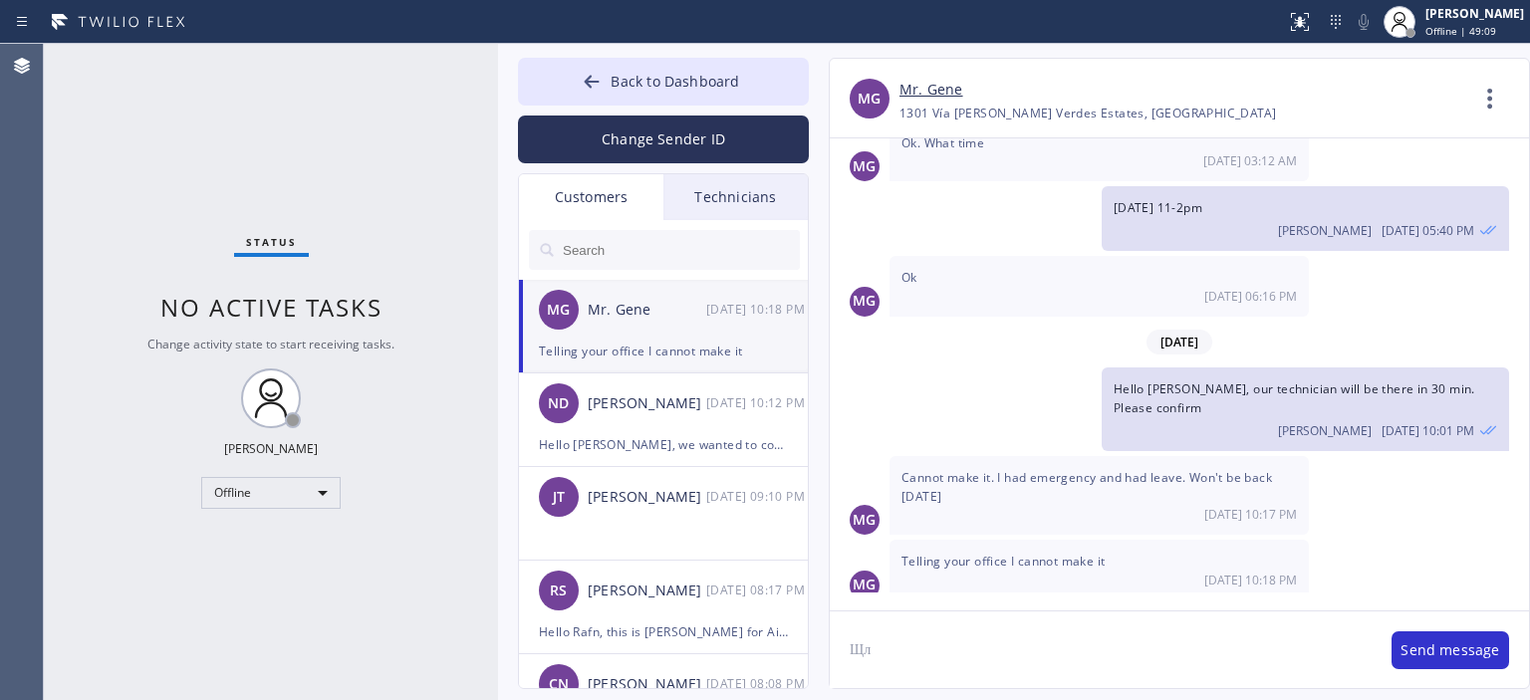
type textarea "Щ"
click at [967, 647] on textarea "Okay got it, thanks for letting us know. Is there any better day for you to res…" at bounding box center [1101, 650] width 542 height 77
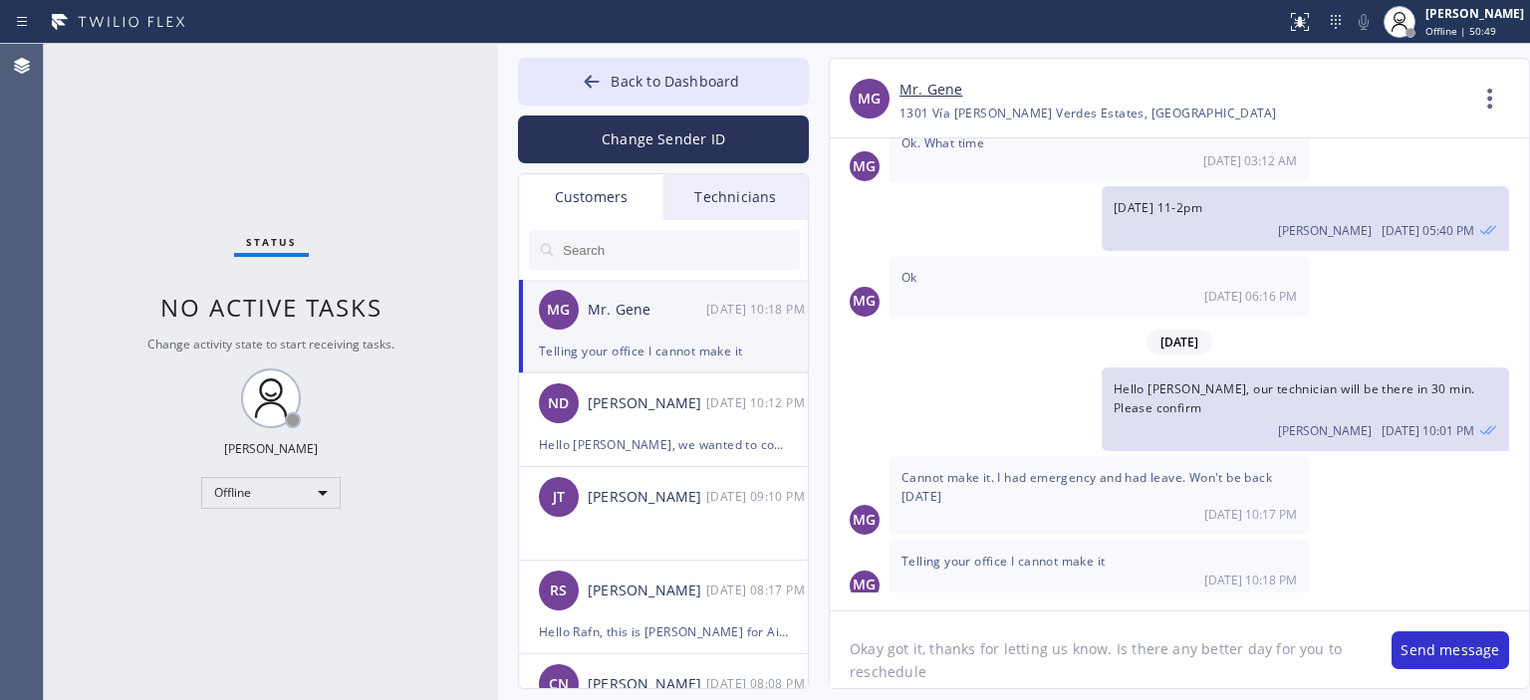
click at [1105, 681] on textarea "Okay got it, thanks for letting us know. Is there any better day for you to res…" at bounding box center [1101, 650] width 542 height 77
type textarea "Okay got it, thanks for letting us know. Is there any better day for you to res…"
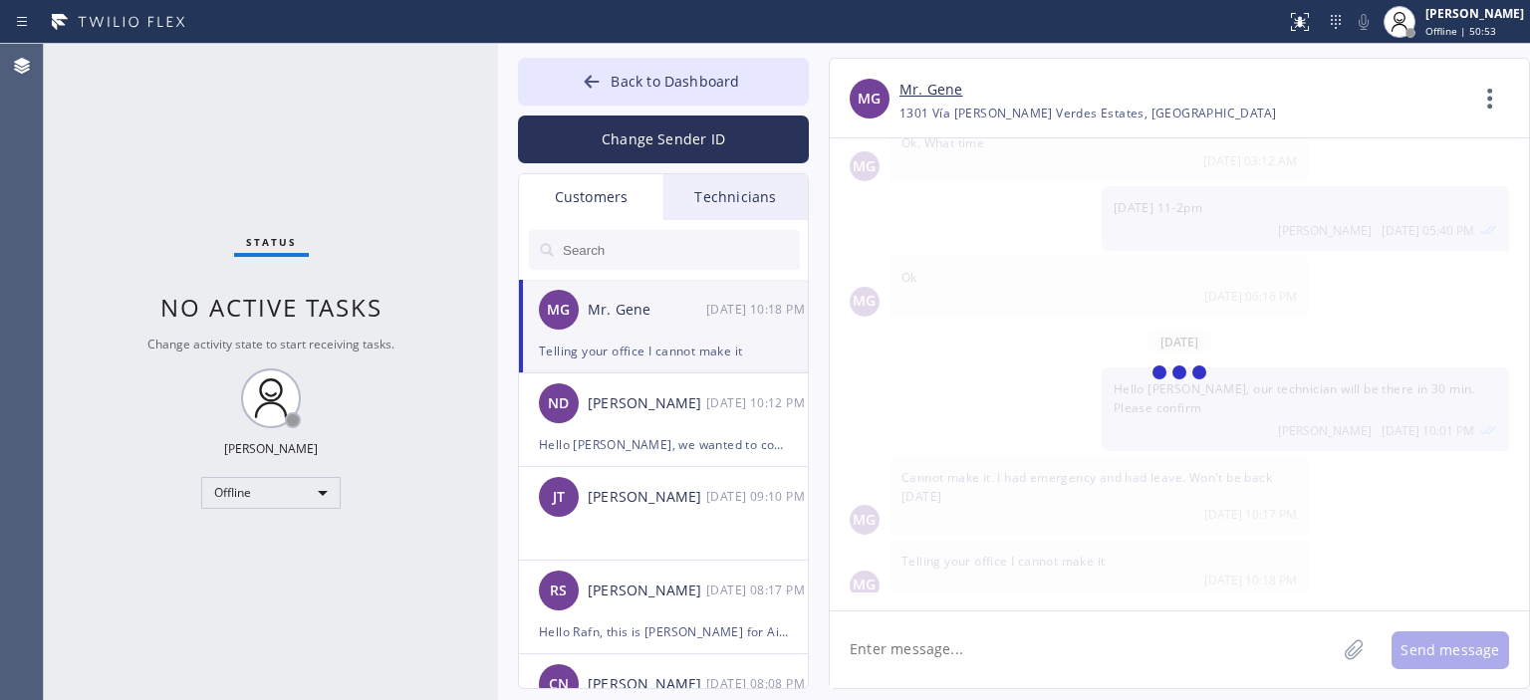
scroll to position [440, 0]
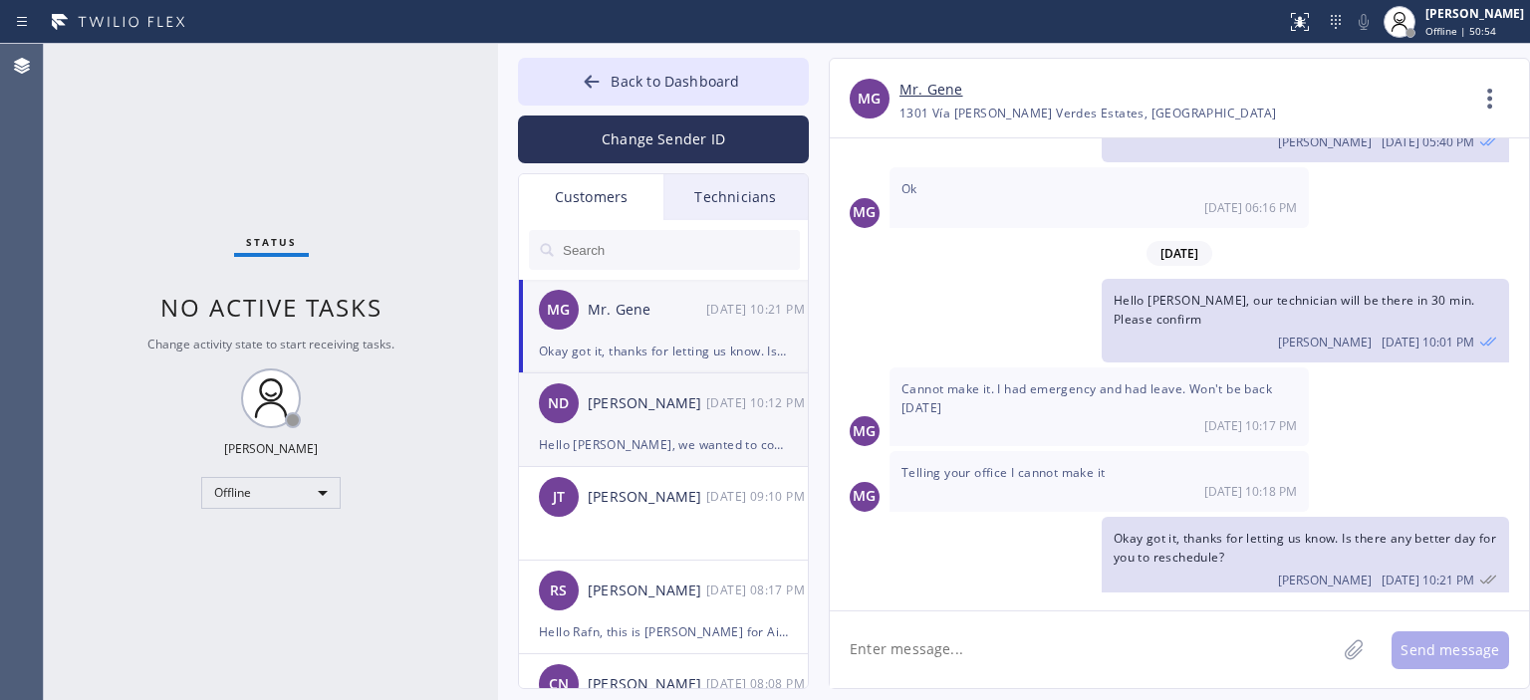
click at [721, 409] on div "[DATE] 10:12 PM" at bounding box center [758, 403] width 104 height 23
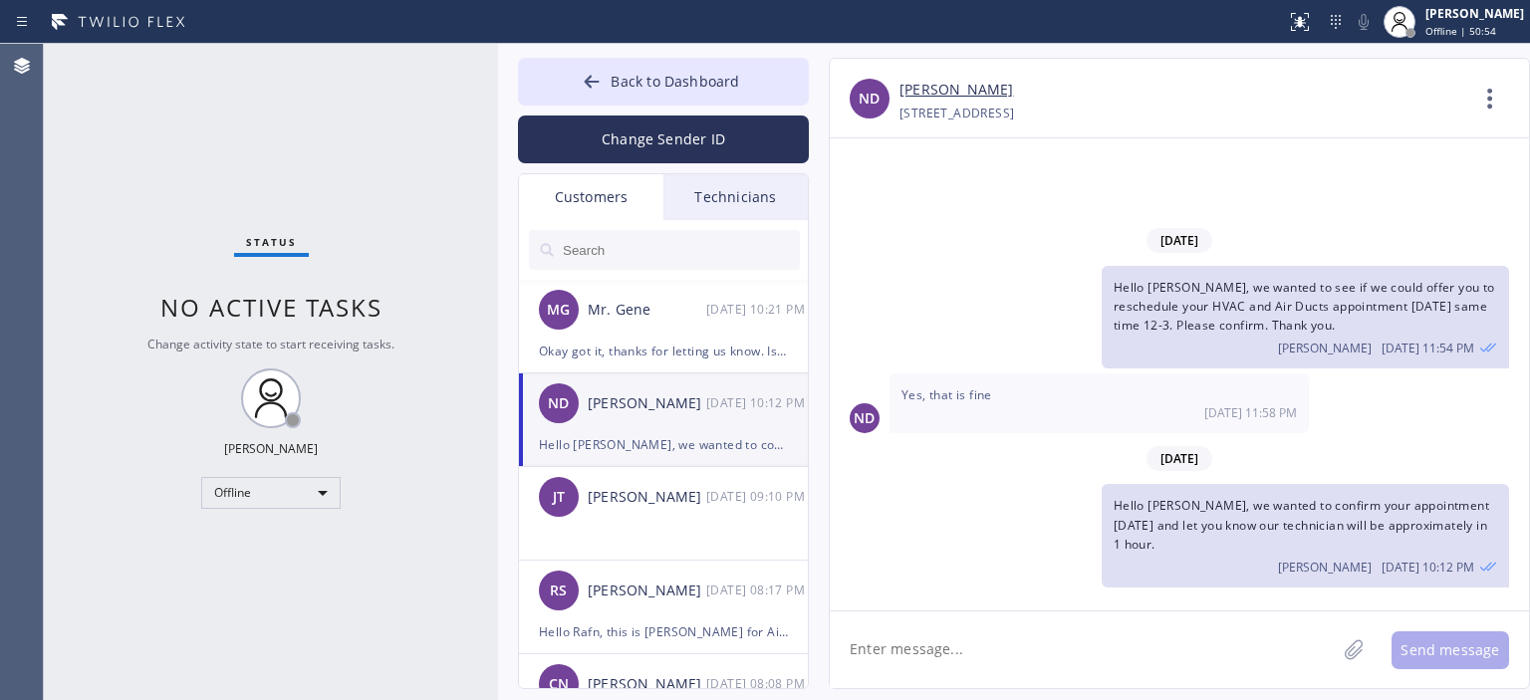
scroll to position [0, 0]
click at [64, 247] on div "Status No active tasks Change activity state to start receiving tasks. [PERSON_…" at bounding box center [271, 372] width 454 height 657
click at [711, 505] on div "[DATE] 09:10 PM" at bounding box center [758, 496] width 104 height 23
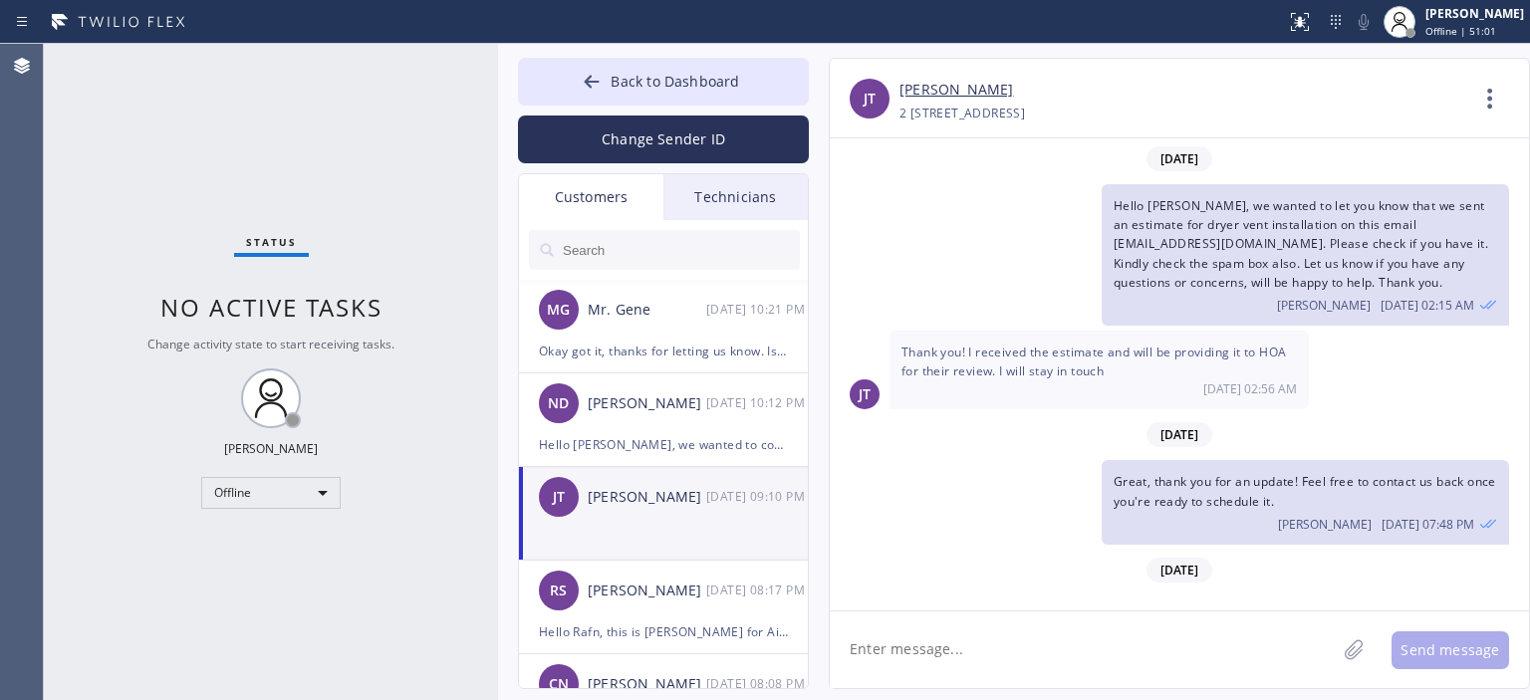
scroll to position [1332, 0]
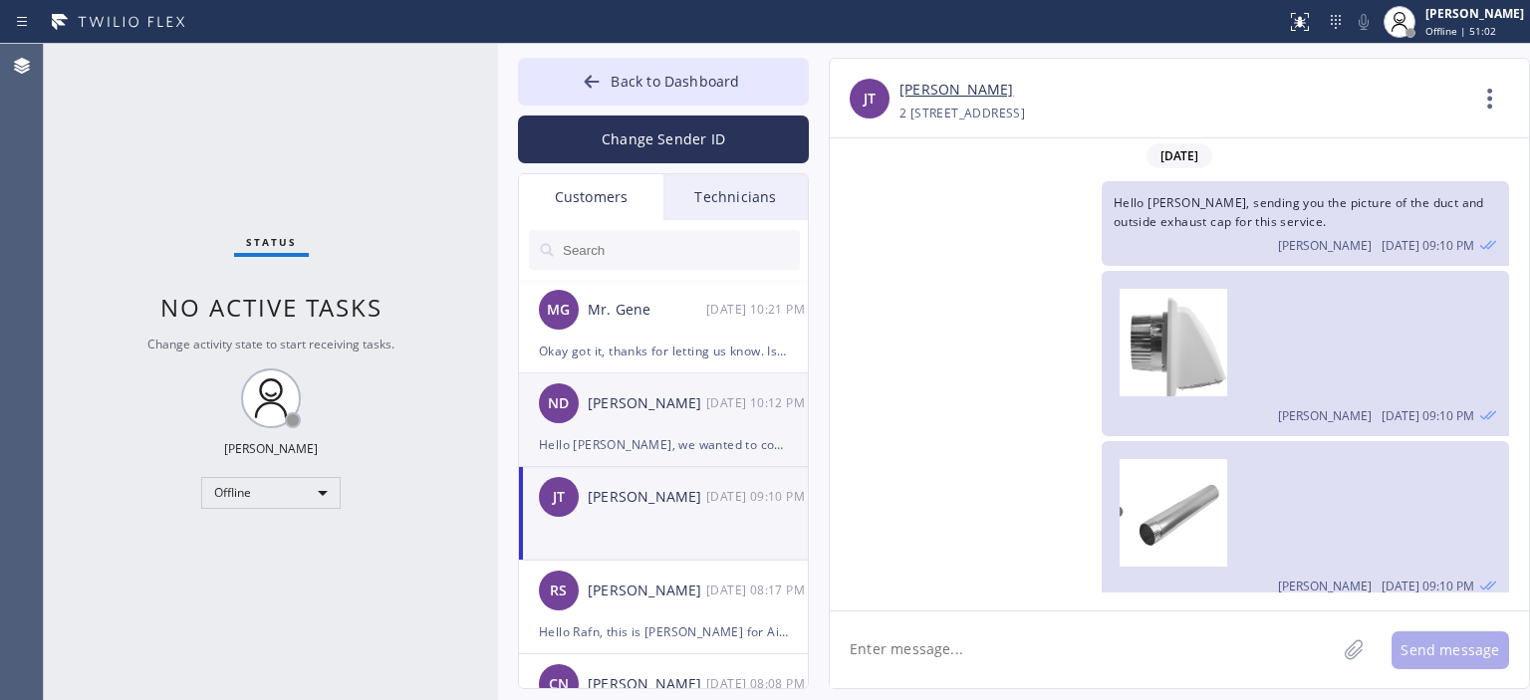
click at [694, 424] on div "ND [PERSON_NAME] [DATE] 10:12 PM" at bounding box center [664, 404] width 291 height 60
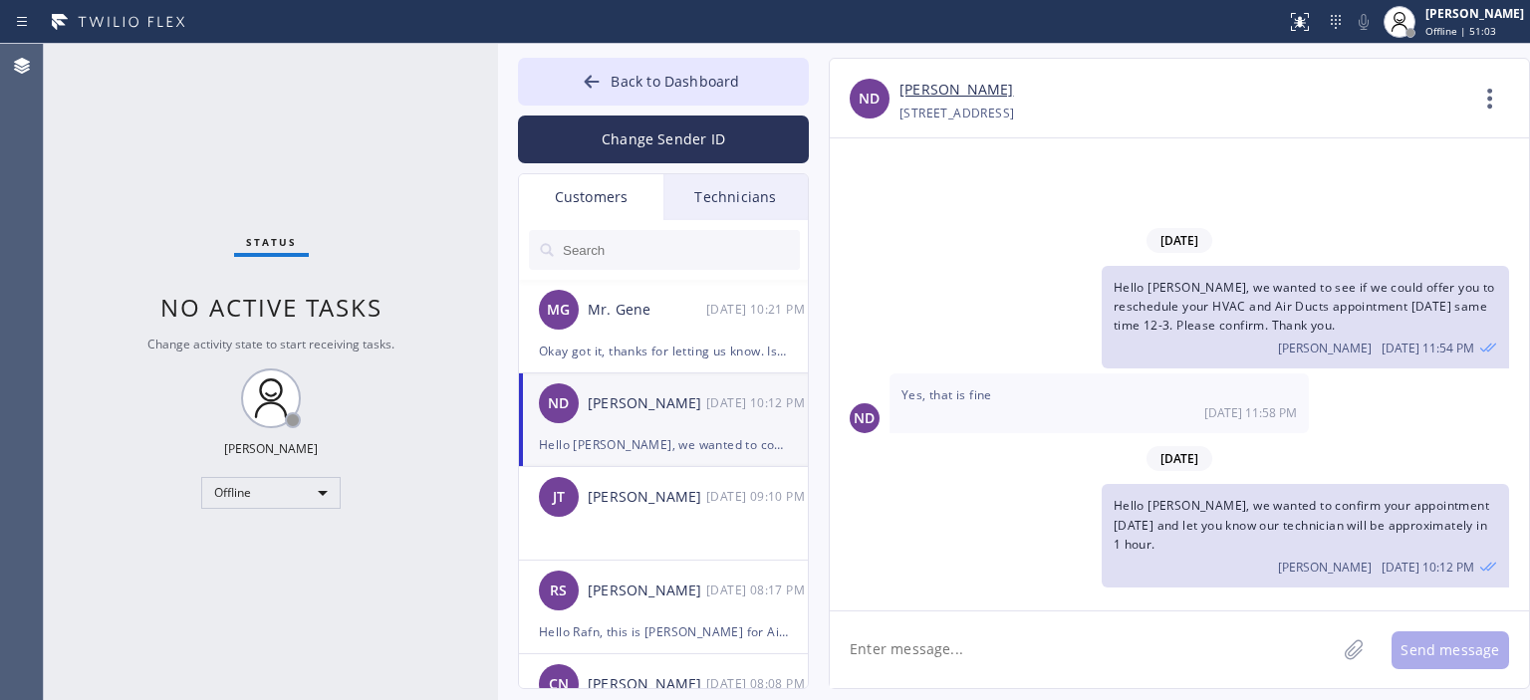
scroll to position [0, 0]
click at [664, 521] on div "[PERSON_NAME] [PERSON_NAME] [DATE] 09:10 PM" at bounding box center [664, 497] width 291 height 60
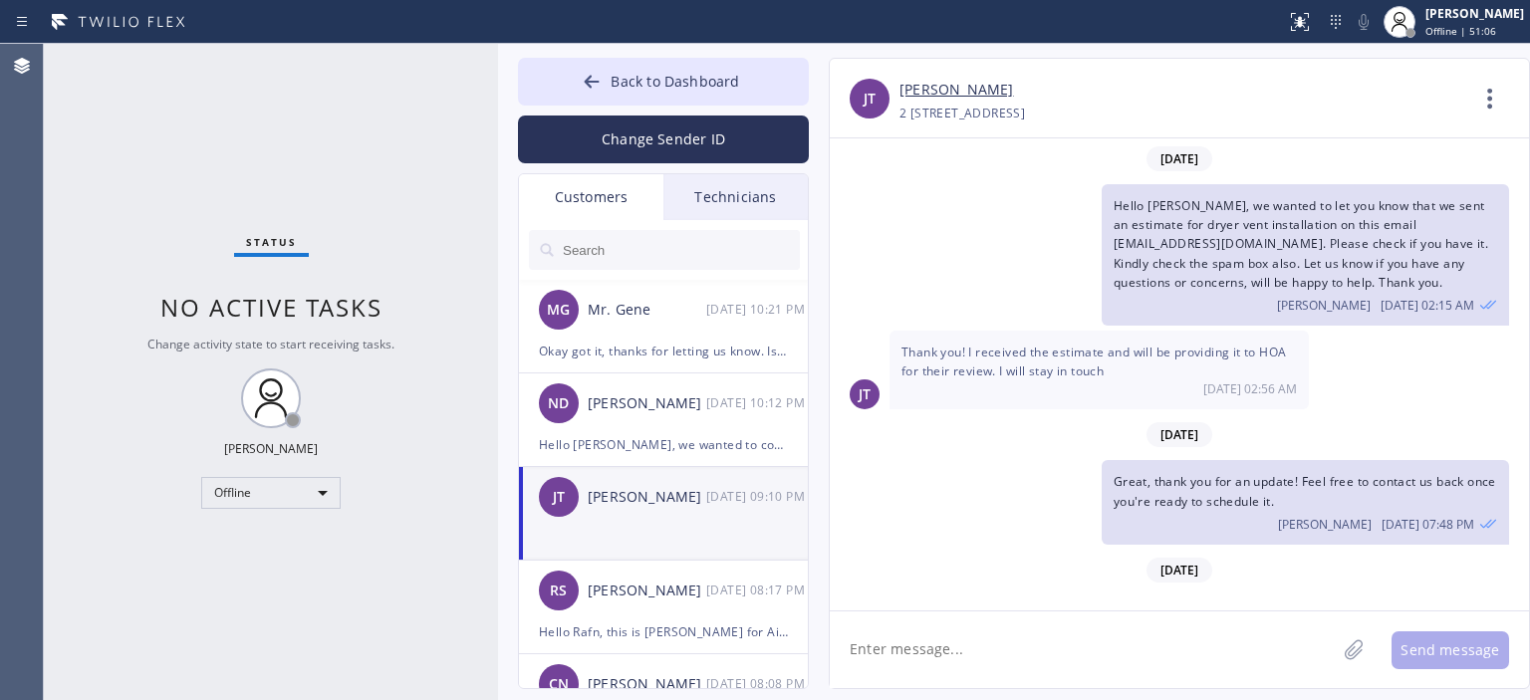
scroll to position [1332, 0]
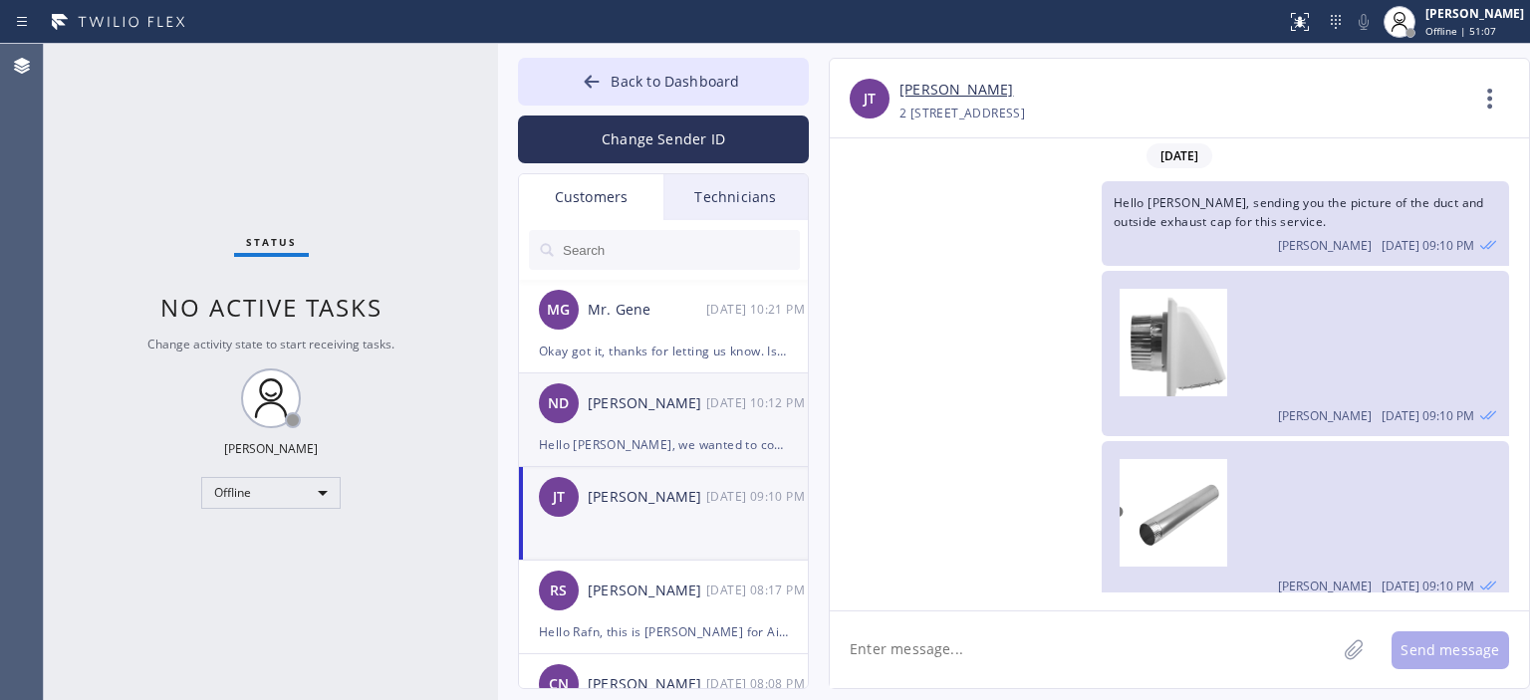
click at [666, 434] on div "Hello [PERSON_NAME], we wanted to confirm your appointment [DATE] and let you k…" at bounding box center [663, 444] width 249 height 23
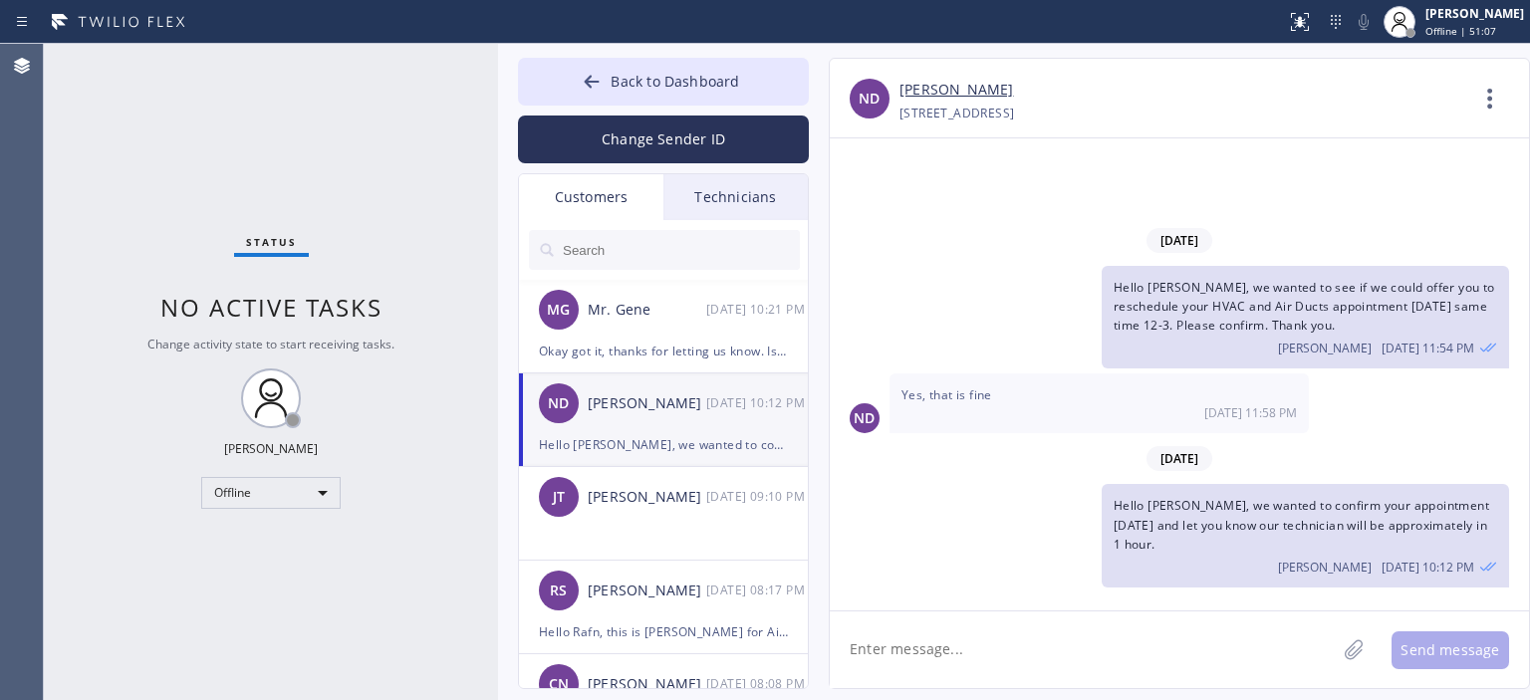
scroll to position [0, 0]
click at [1466, 425] on div "ND Yes, that is fine [DATE] 11:58 PM" at bounding box center [1179, 404] width 699 height 60
click at [730, 493] on div "[DATE] 09:10 PM" at bounding box center [758, 496] width 104 height 23
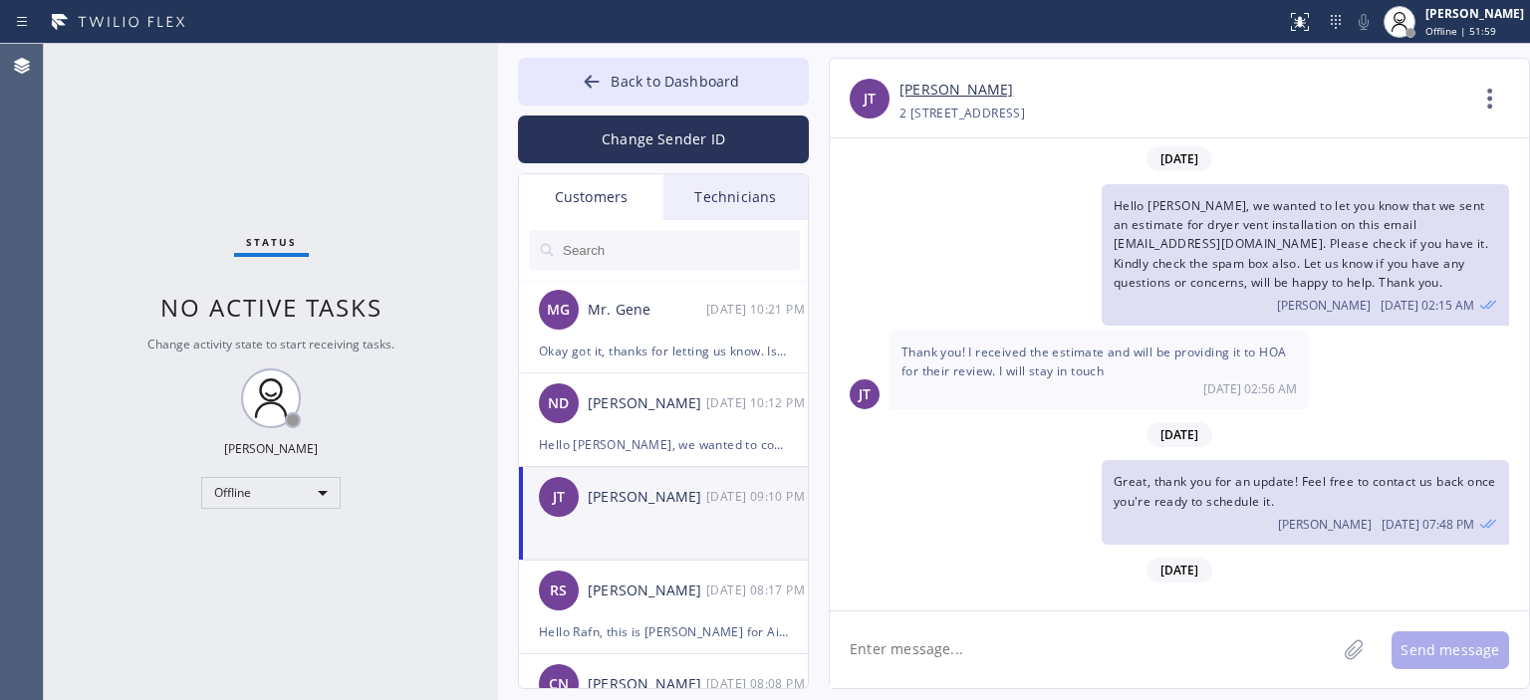
scroll to position [1332, 0]
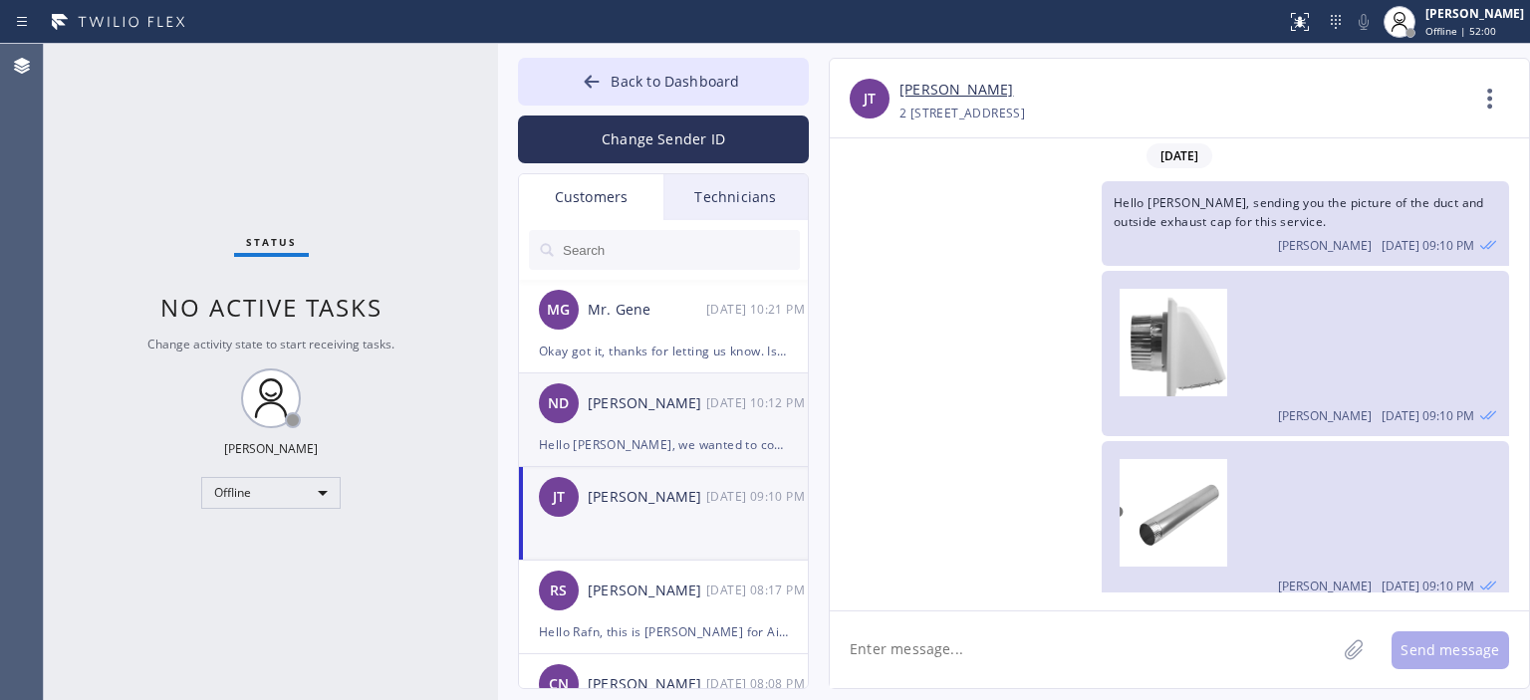
click at [721, 430] on div "ND [PERSON_NAME] [DATE] 10:12 PM" at bounding box center [664, 404] width 291 height 60
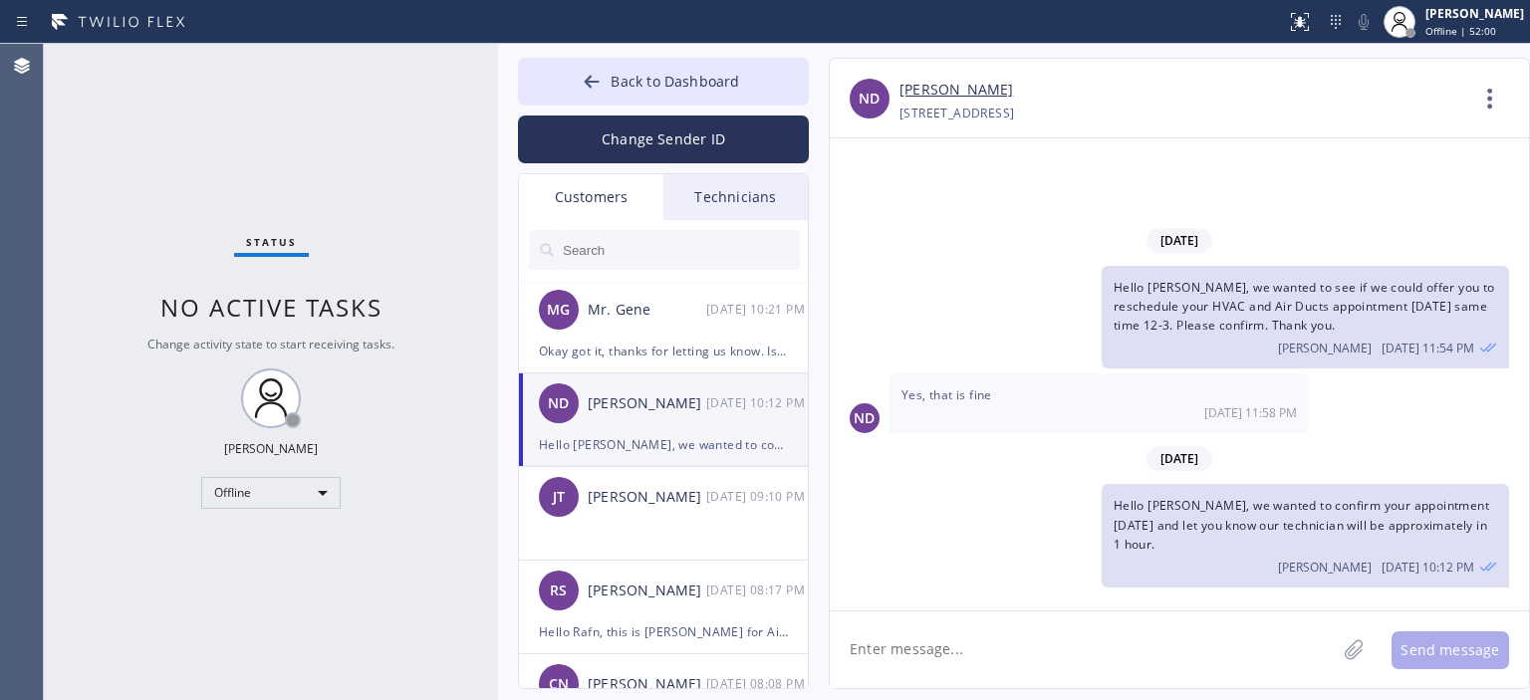
scroll to position [0, 0]
click at [719, 342] on div "Okay got it, thanks for letting us know. Is there any better day for you to res…" at bounding box center [663, 351] width 249 height 23
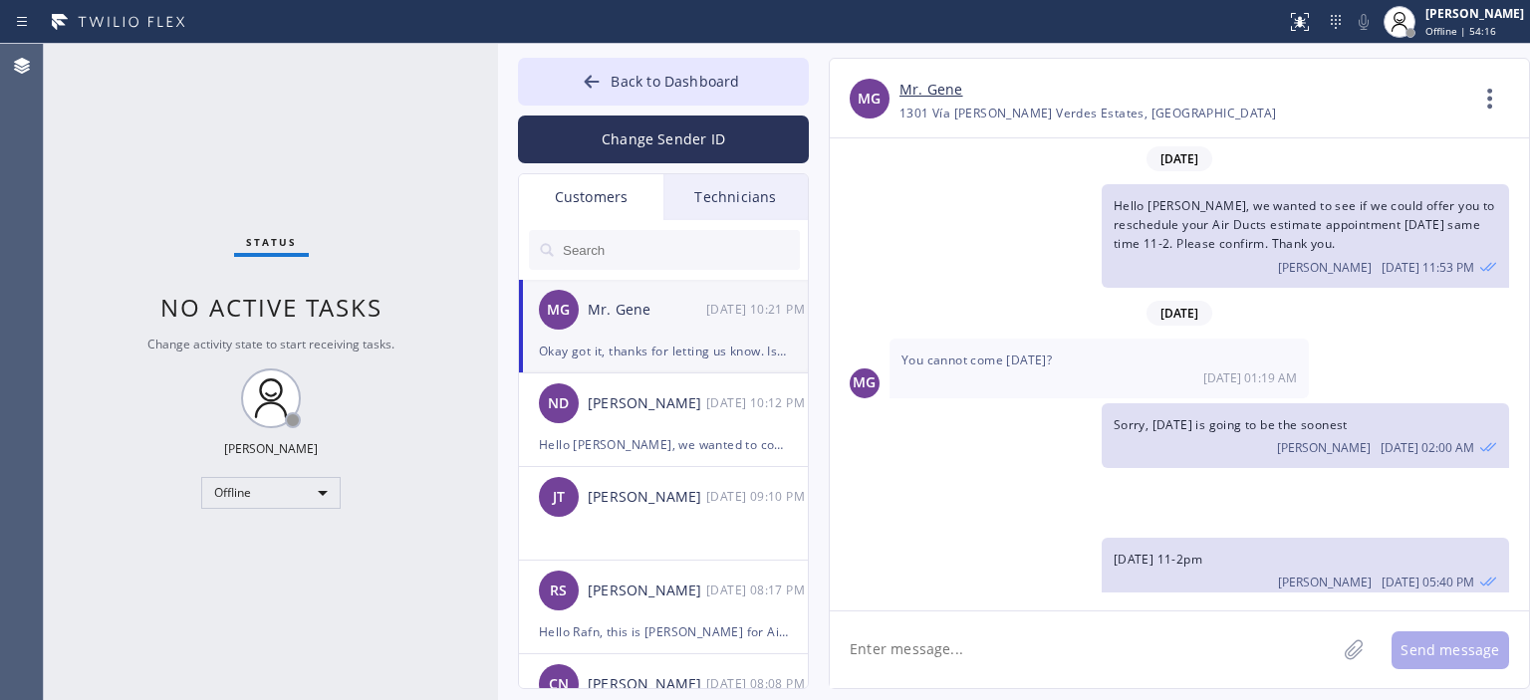
scroll to position [440, 0]
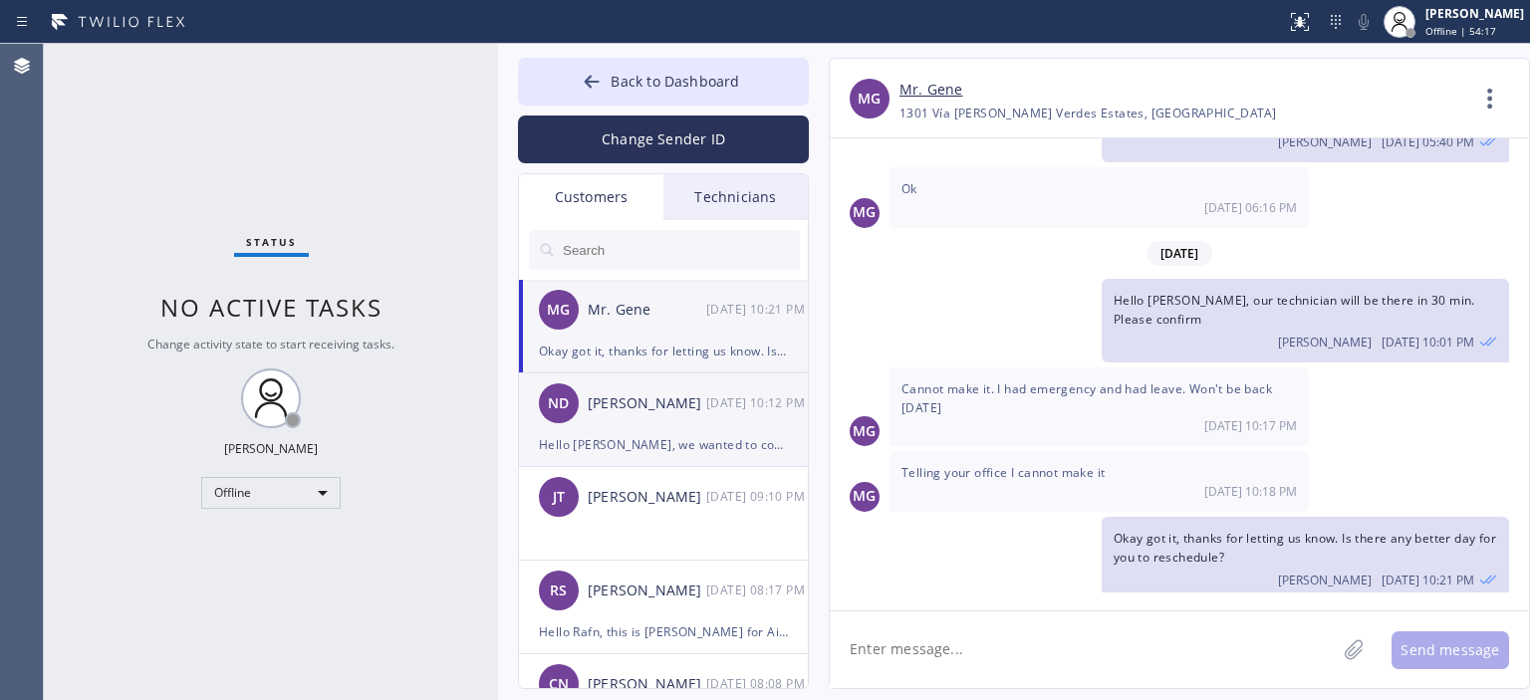
click at [674, 417] on div "ND [PERSON_NAME] [DATE] 10:12 PM" at bounding box center [664, 404] width 291 height 60
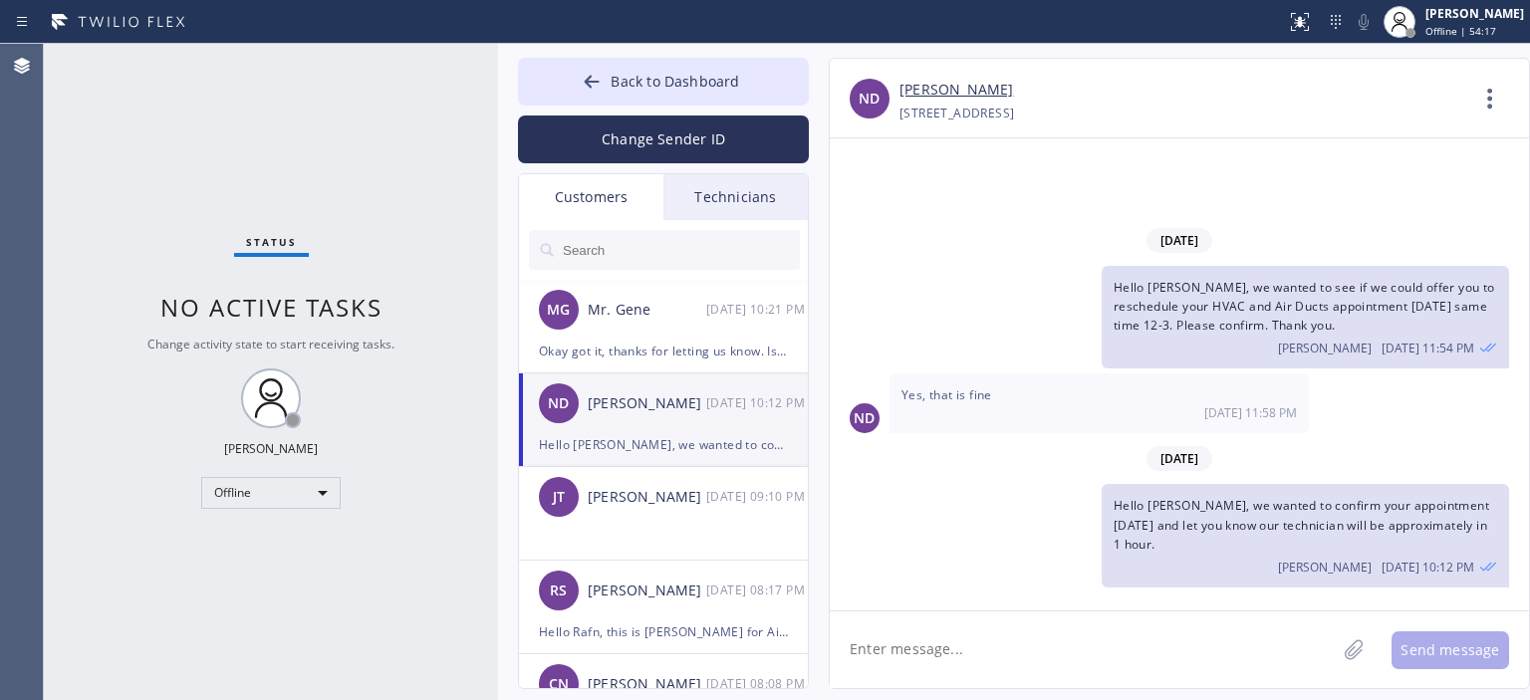
scroll to position [0, 0]
click at [664, 621] on div "Hello Rafn, this is [PERSON_NAME] for Air Duct cleaning. Our technician said th…" at bounding box center [663, 632] width 249 height 23
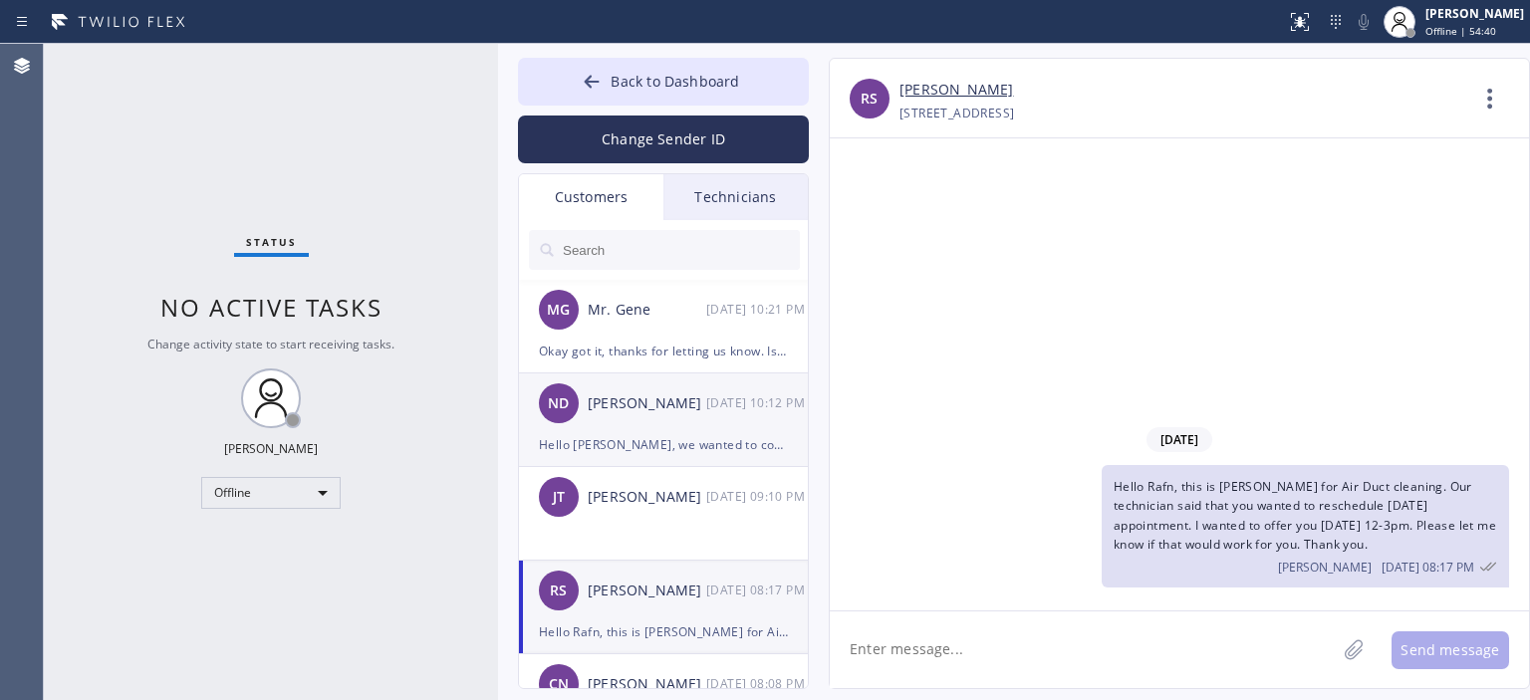
click at [670, 413] on div "[PERSON_NAME]" at bounding box center [647, 404] width 119 height 23
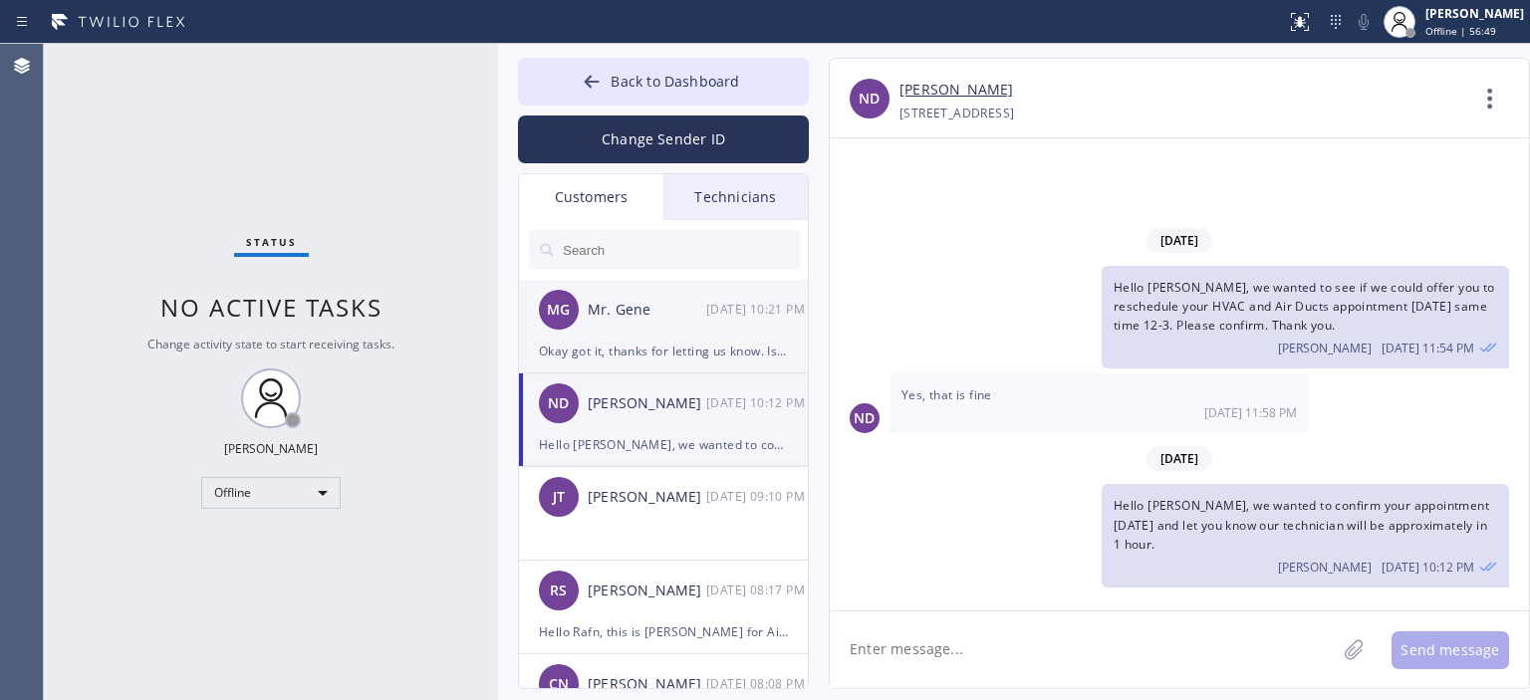
click at [698, 334] on div "MG Mr. Gene [DATE] 10:21 PM" at bounding box center [664, 310] width 291 height 60
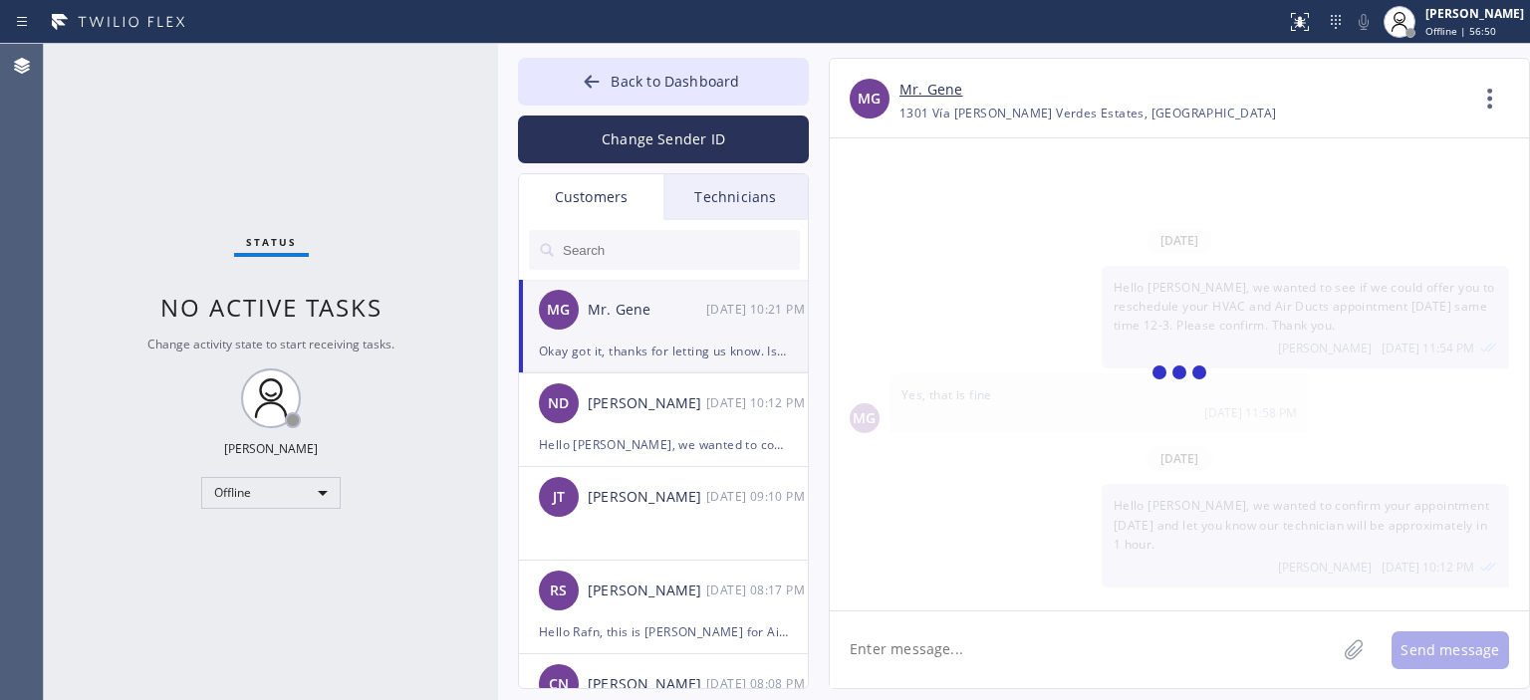
scroll to position [440, 0]
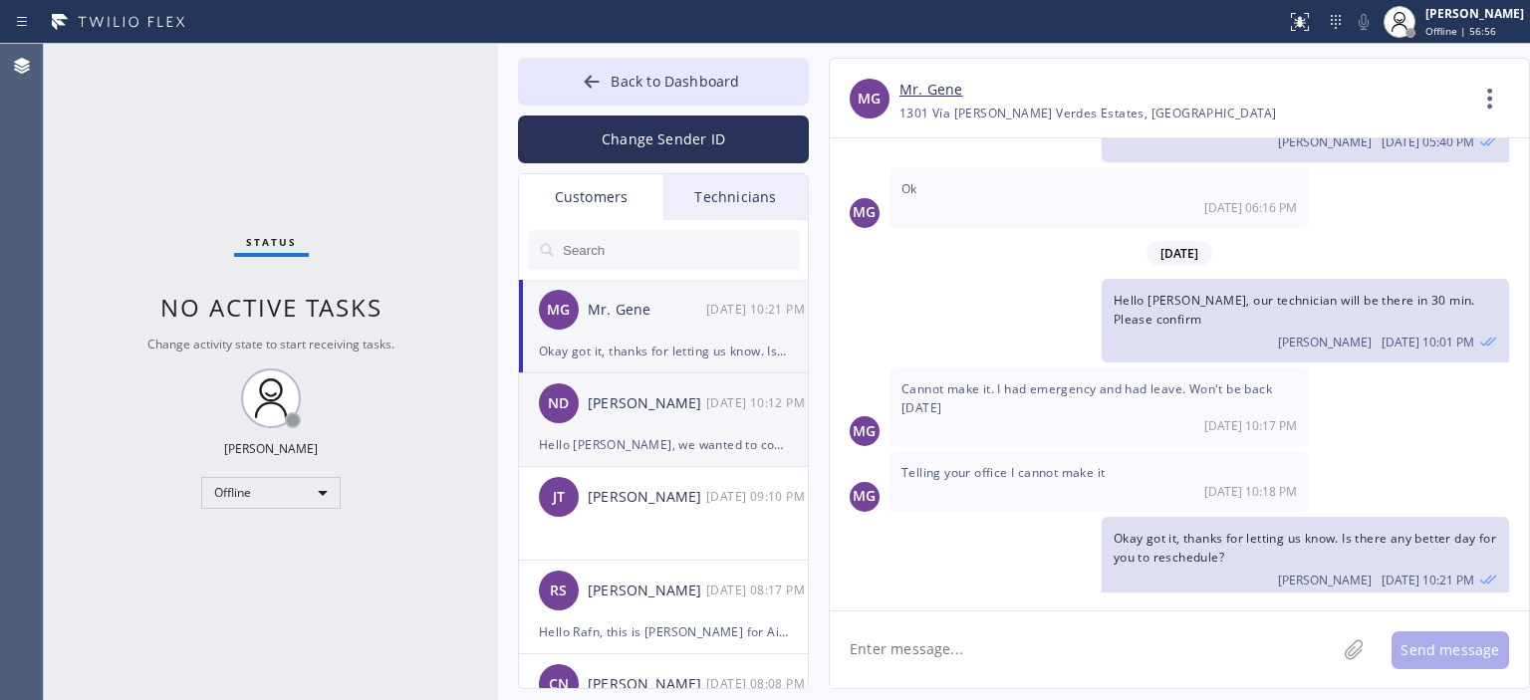
click at [693, 396] on div "[PERSON_NAME]" at bounding box center [647, 404] width 119 height 23
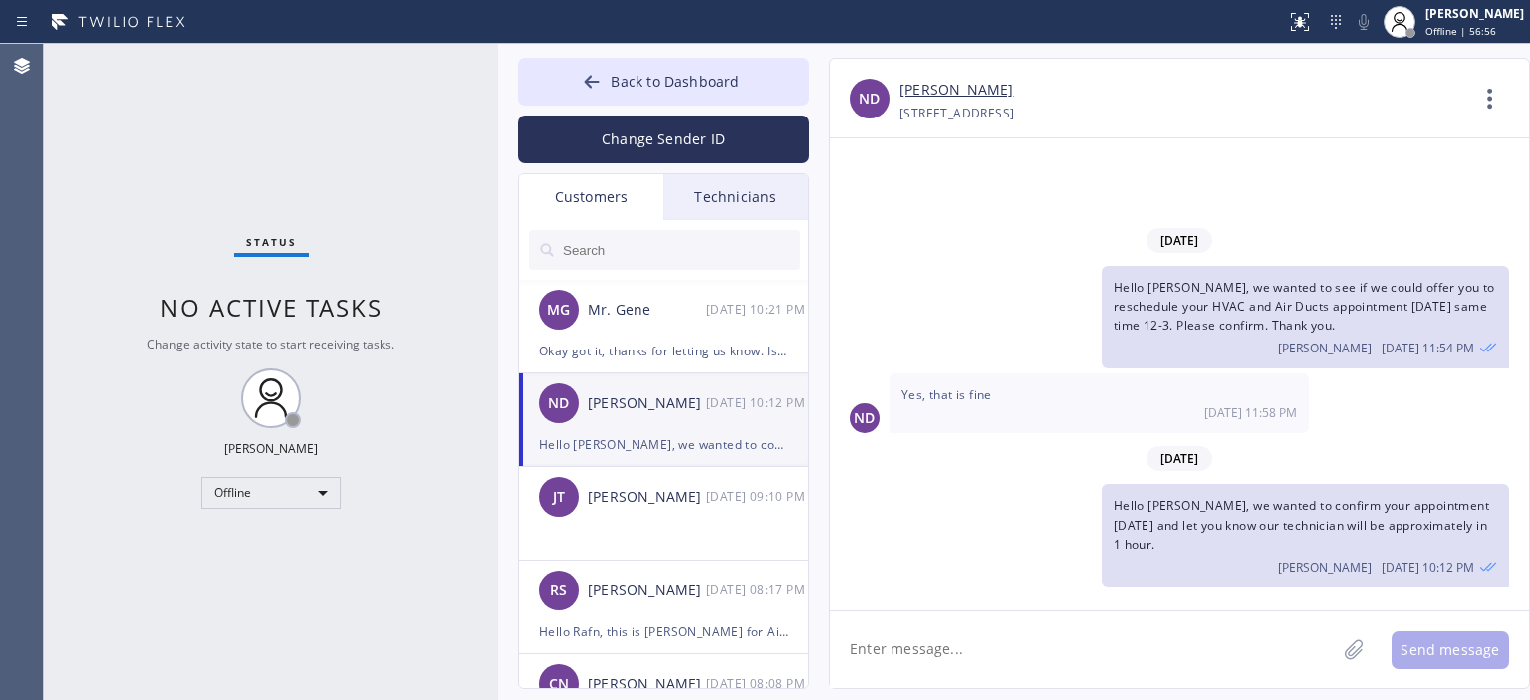
scroll to position [0, 0]
click at [595, 80] on icon at bounding box center [592, 82] width 20 height 20
click at [584, 77] on icon at bounding box center [592, 82] width 20 height 20
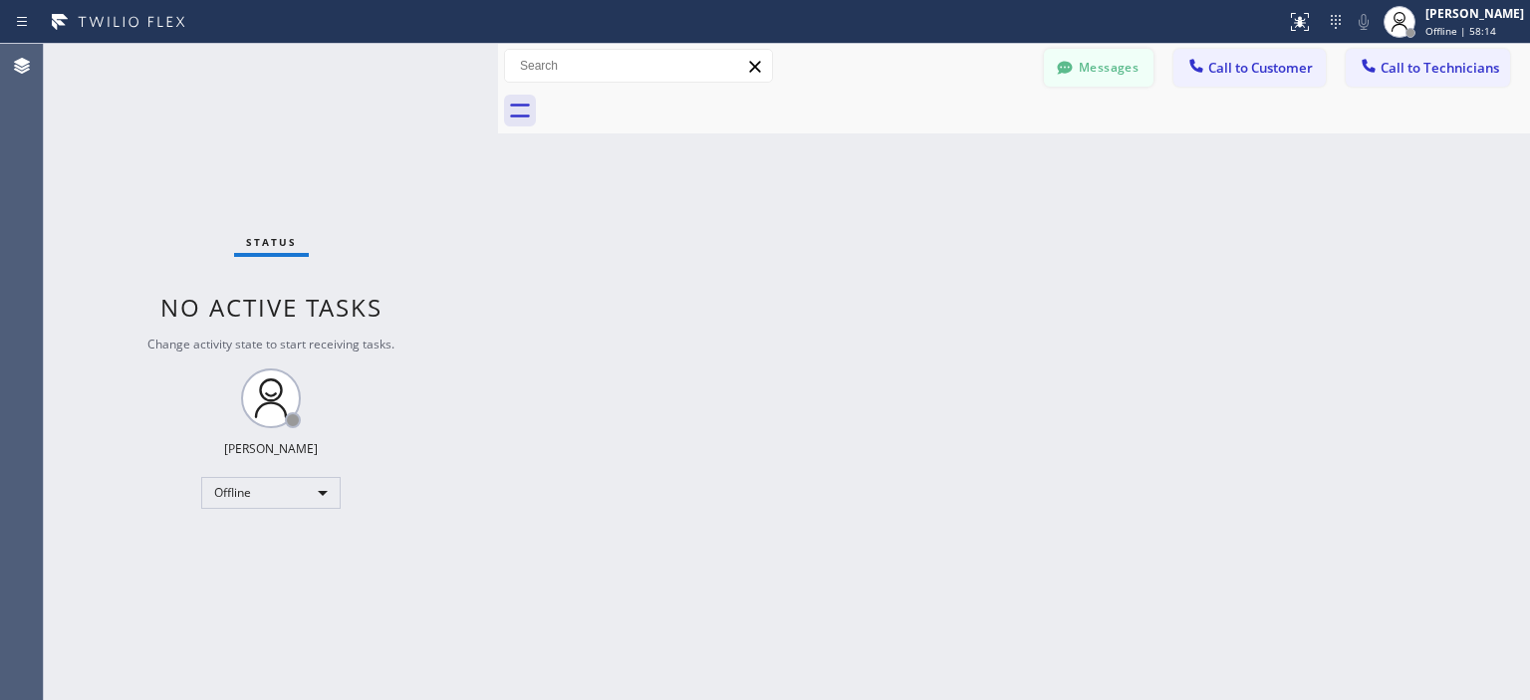
click at [1095, 79] on button "Messages" at bounding box center [1099, 68] width 110 height 38
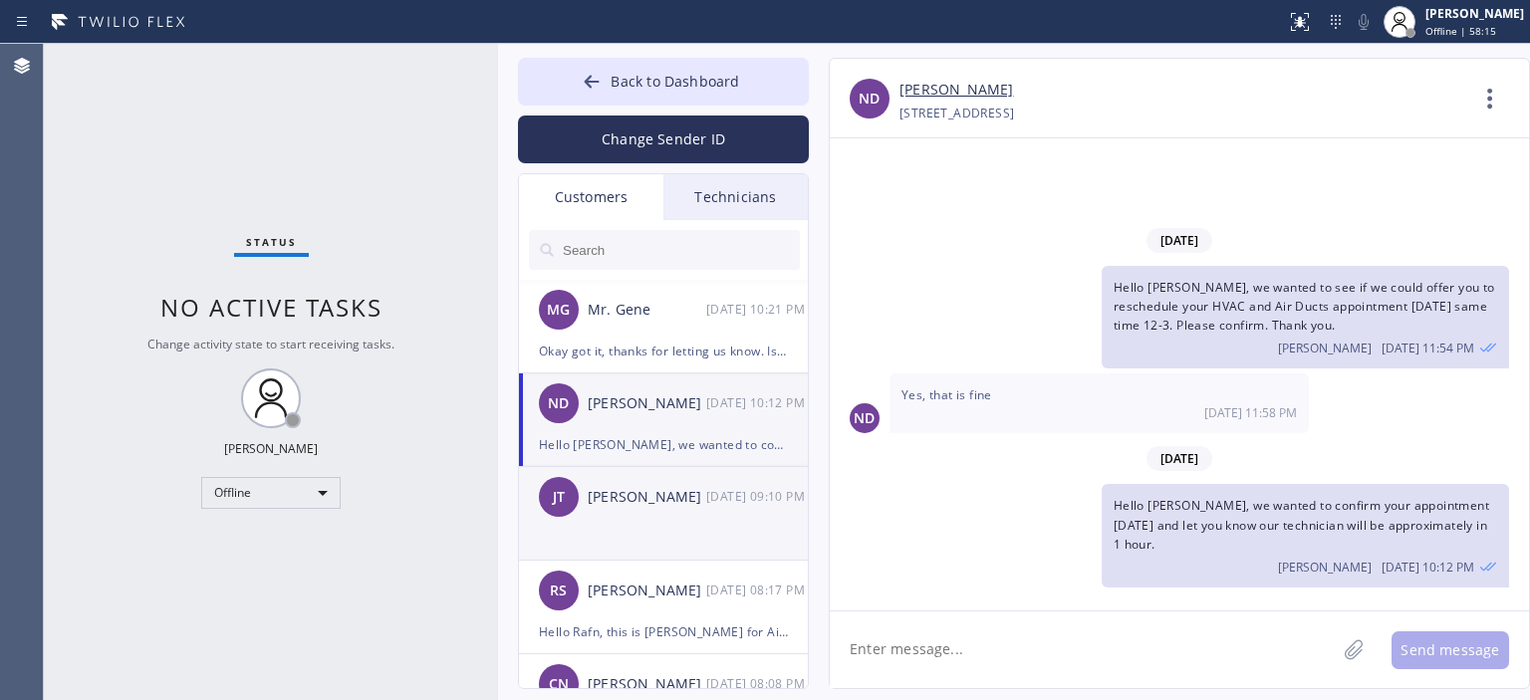
click at [692, 512] on div "[PERSON_NAME] [PERSON_NAME] [DATE] 09:10 PM" at bounding box center [664, 497] width 291 height 60
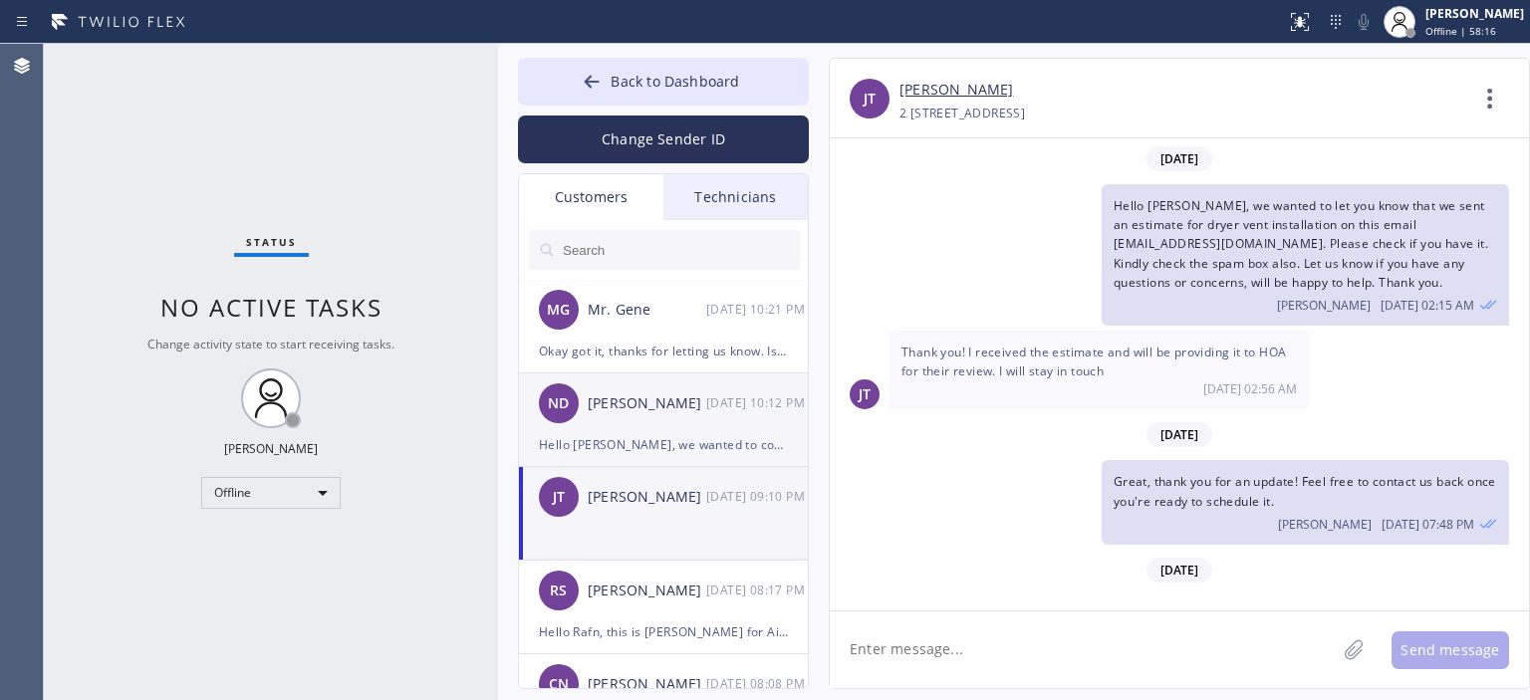
scroll to position [1332, 0]
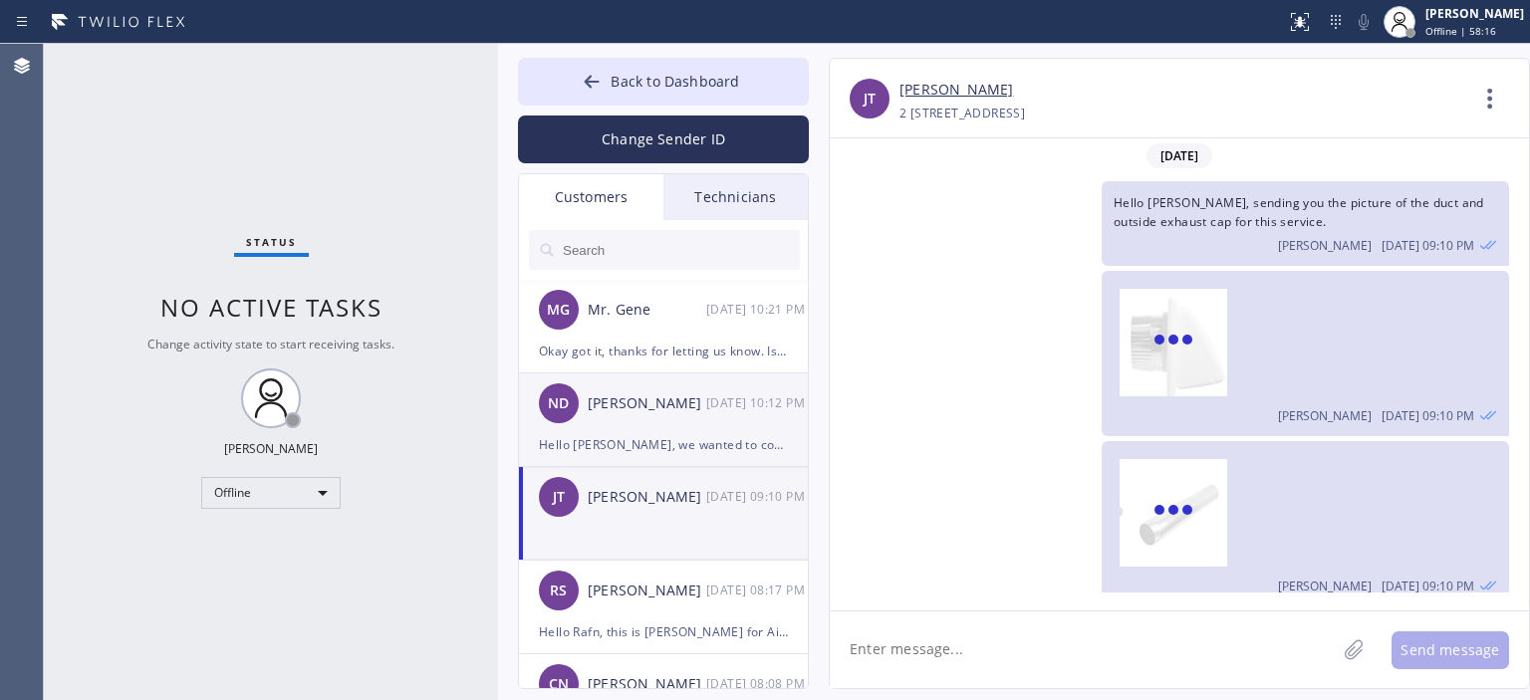
click at [703, 436] on div "Hello [PERSON_NAME], we wanted to confirm your appointment [DATE] and let you k…" at bounding box center [663, 444] width 249 height 23
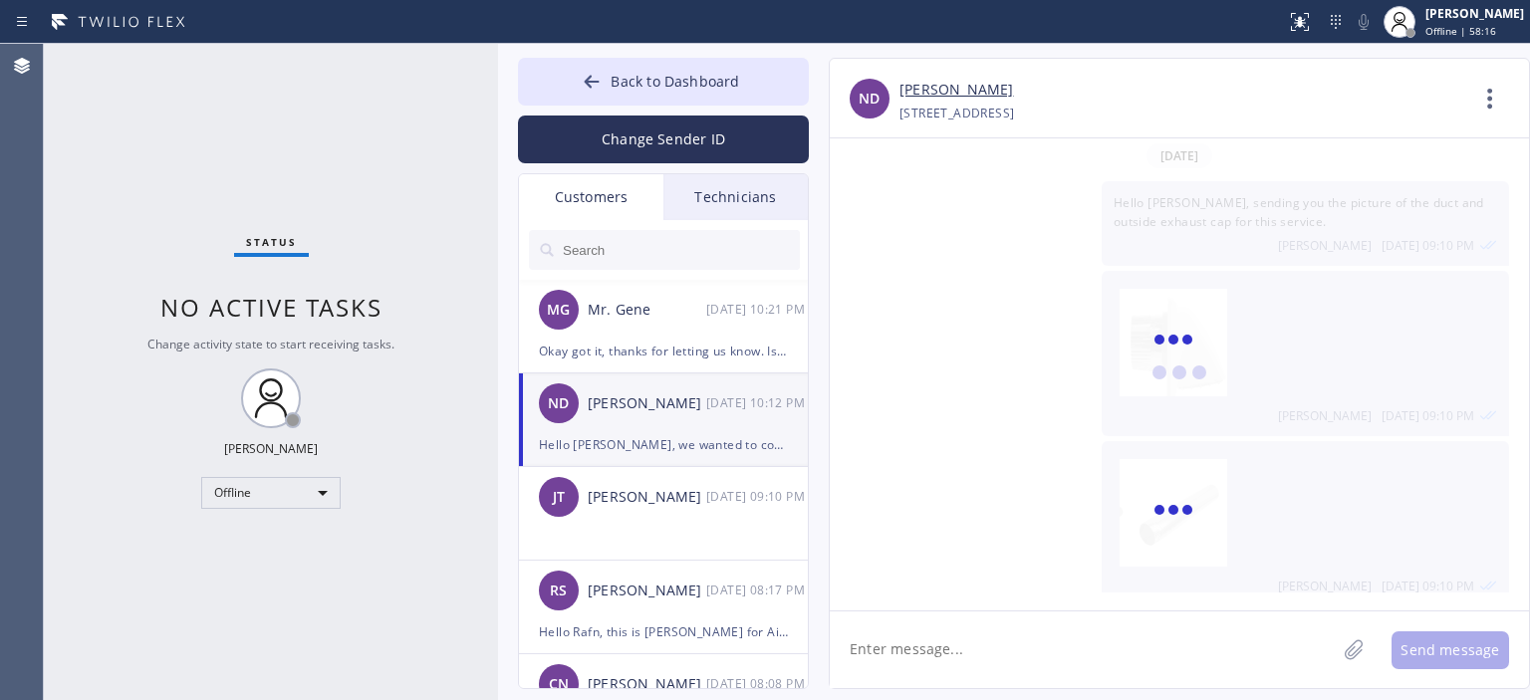
scroll to position [0, 0]
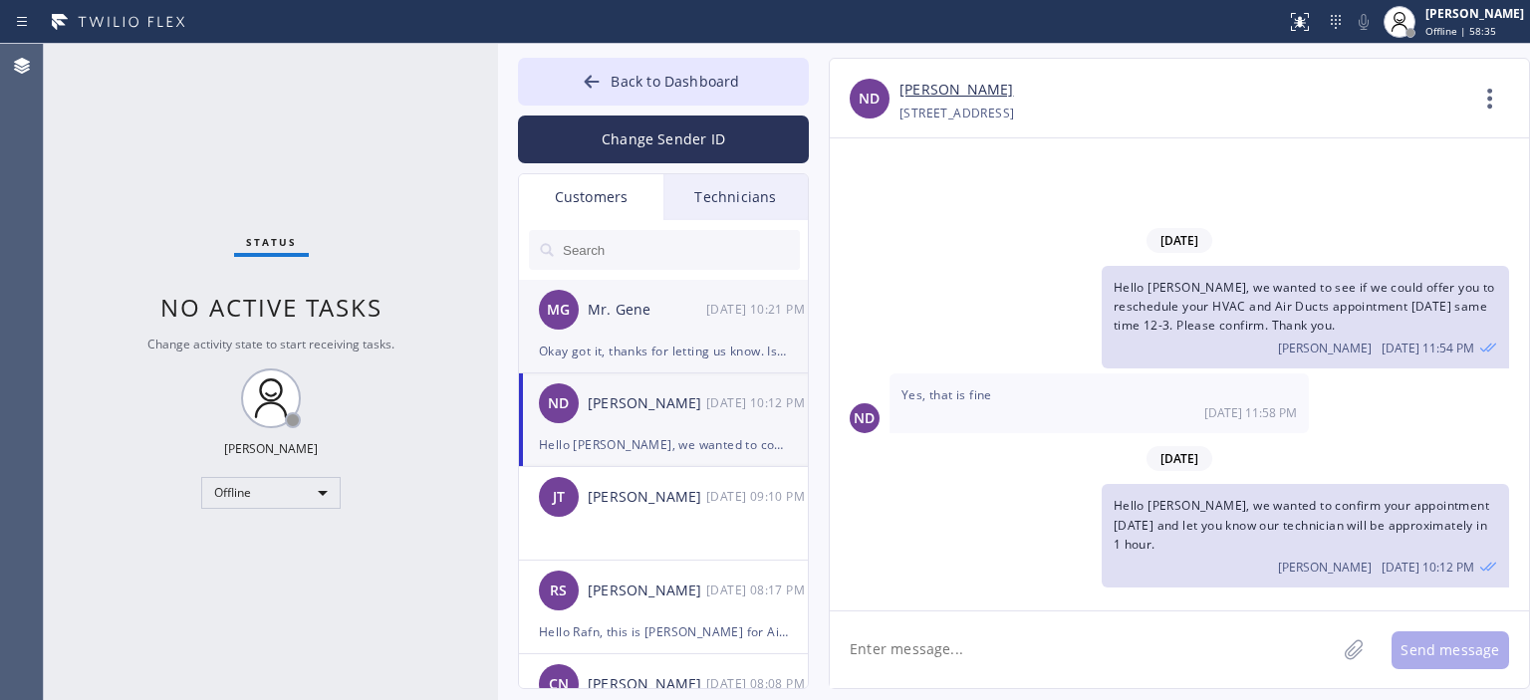
click at [671, 329] on div "MG Mr. Gene [DATE] 10:21 PM" at bounding box center [664, 310] width 291 height 60
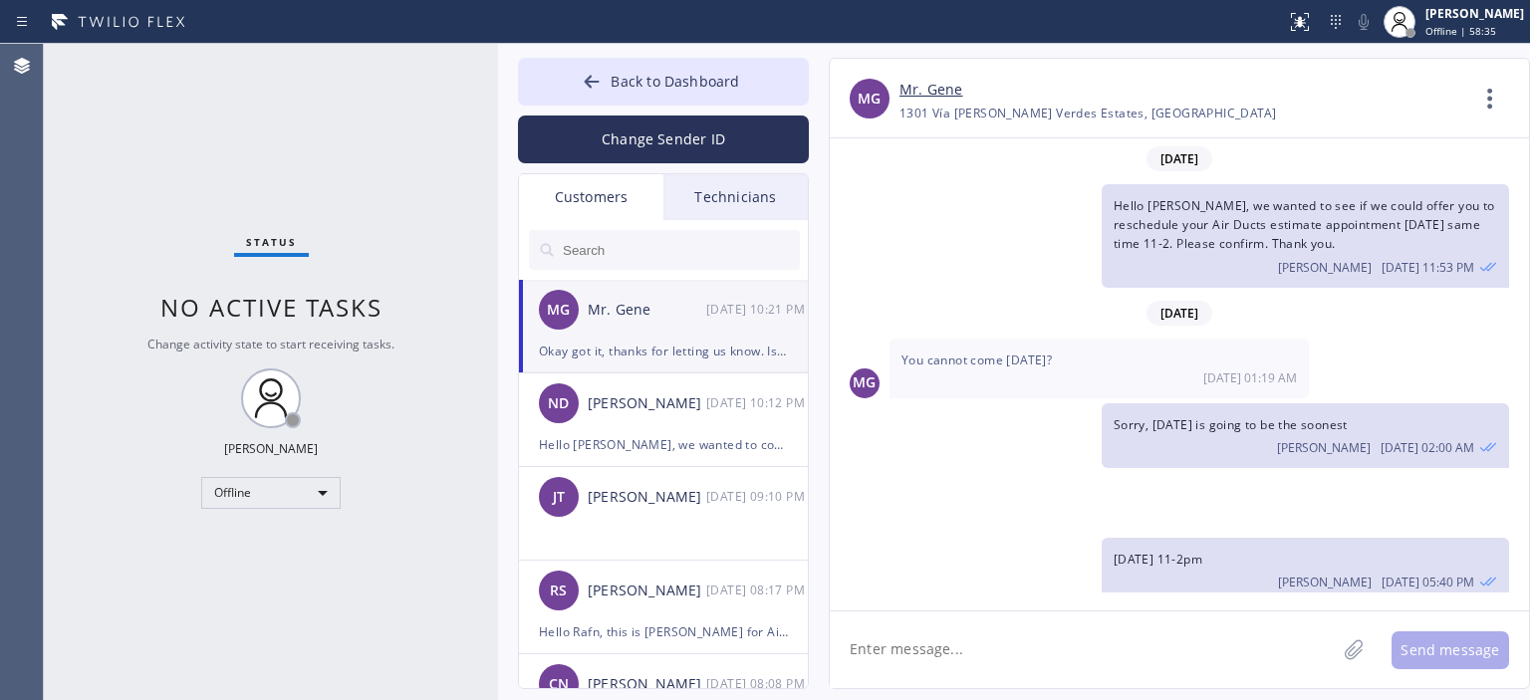
scroll to position [440, 0]
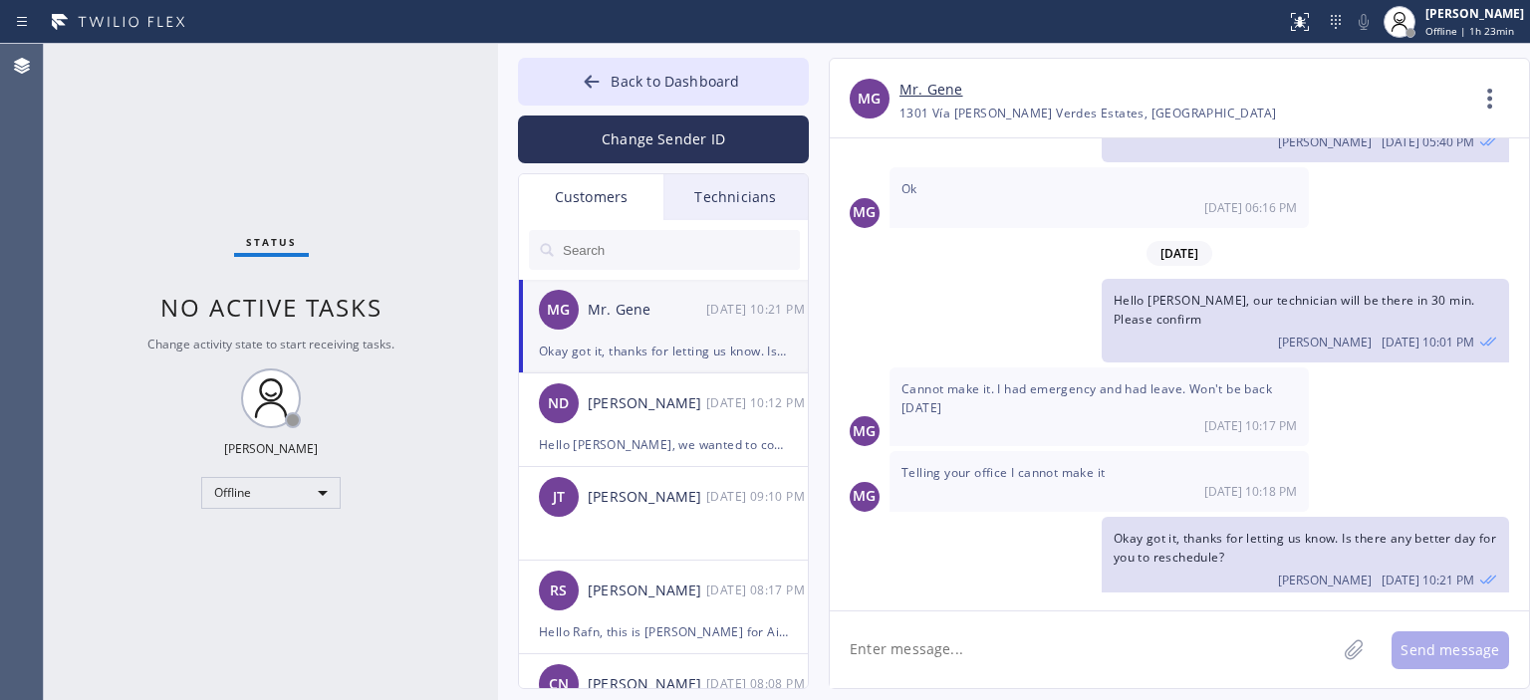
click at [664, 250] on input "text" at bounding box center [680, 250] width 239 height 40
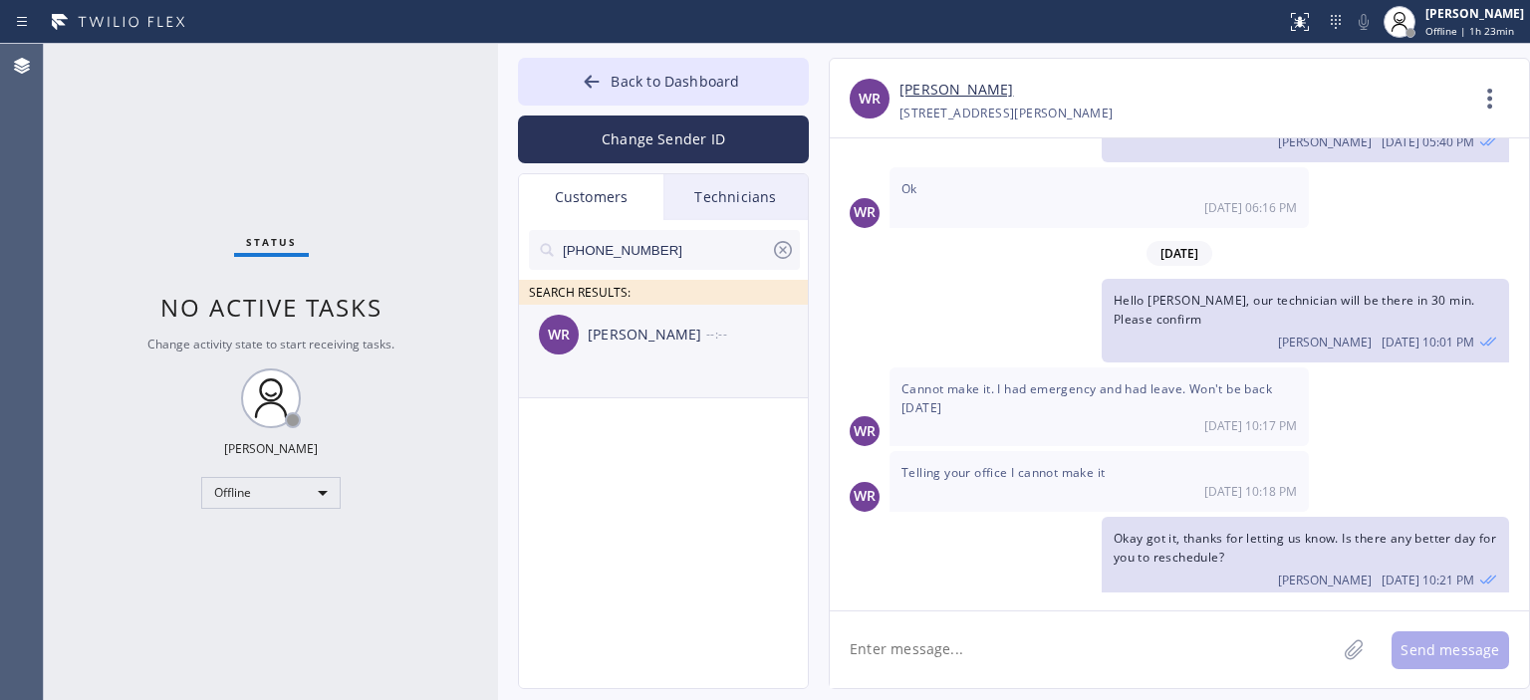
click at [687, 348] on div "WR [PERSON_NAME] --:--" at bounding box center [664, 335] width 291 height 60
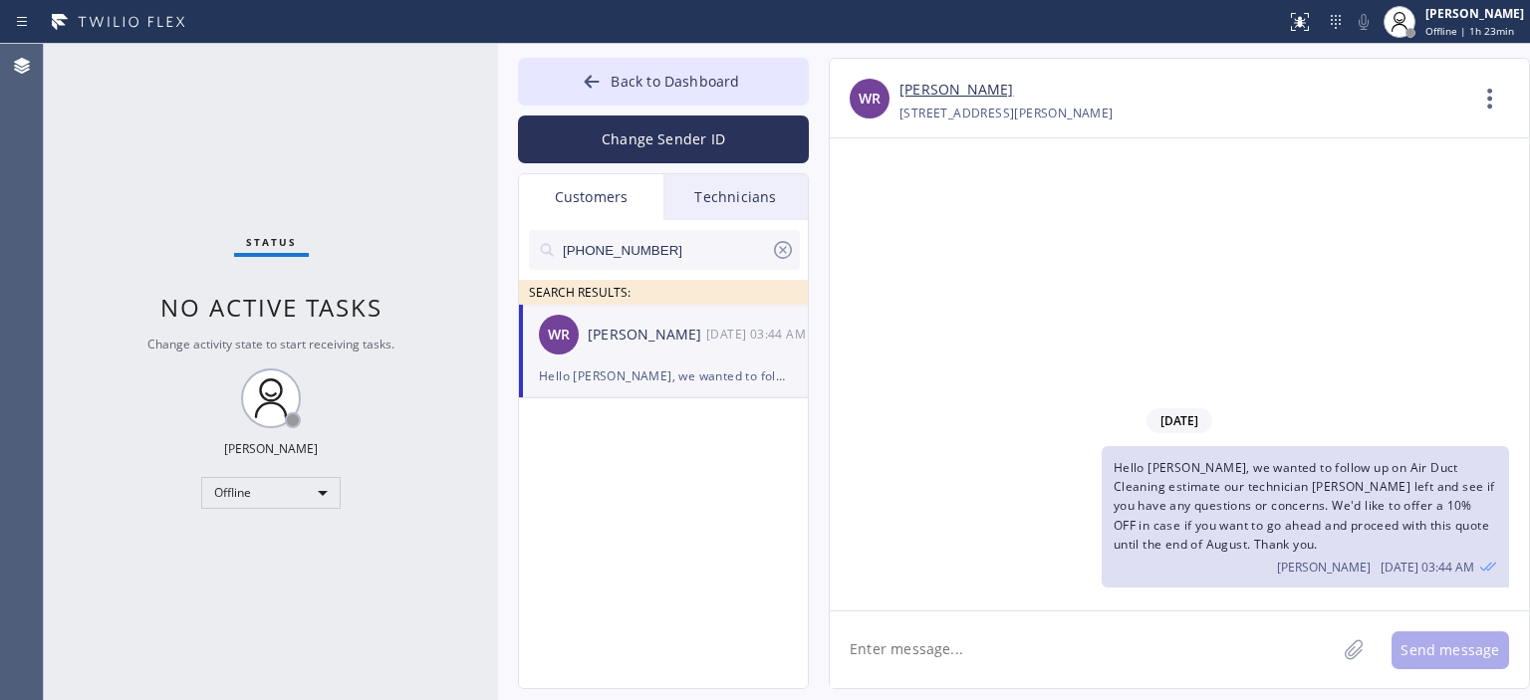
scroll to position [0, 0]
click at [776, 250] on icon at bounding box center [783, 250] width 24 height 24
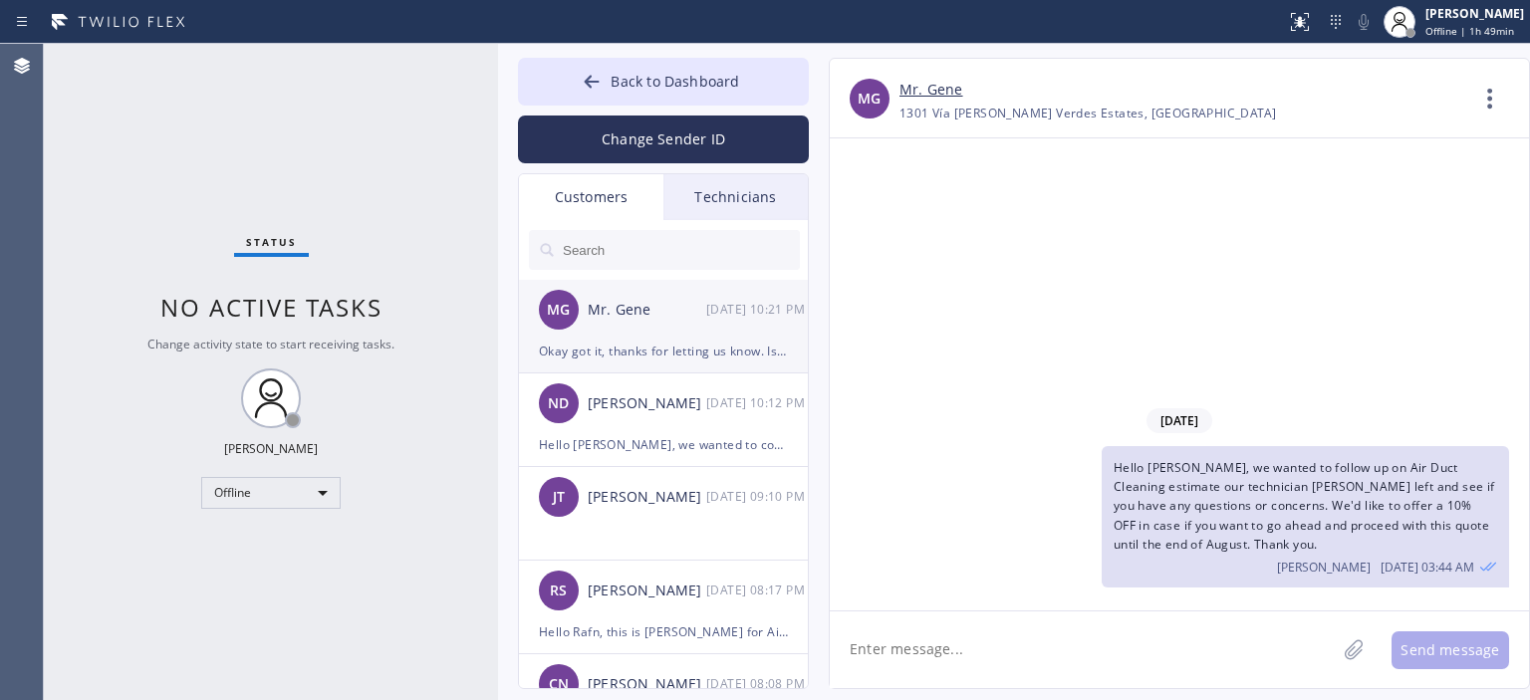
click at [708, 334] on div "MG Mr. Gene [DATE] 10:21 PM" at bounding box center [664, 310] width 291 height 60
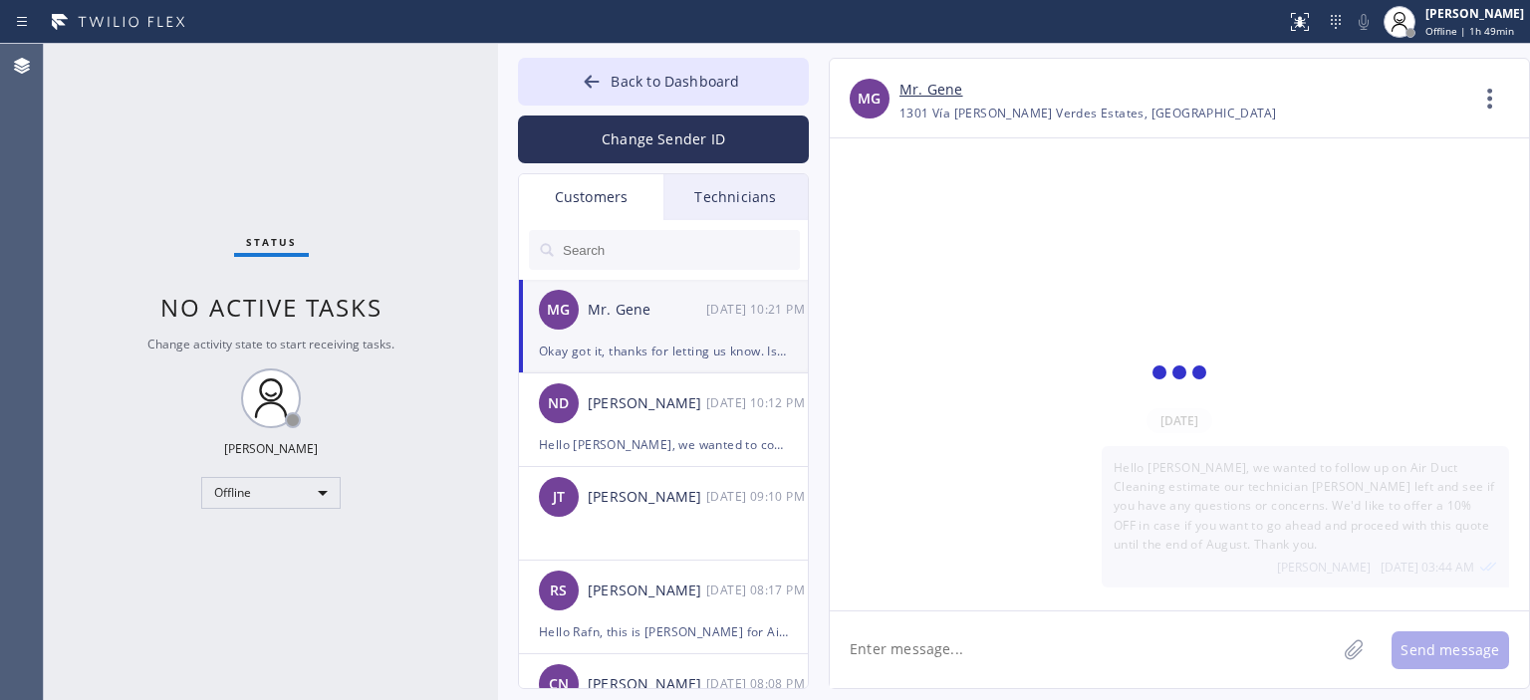
scroll to position [440, 0]
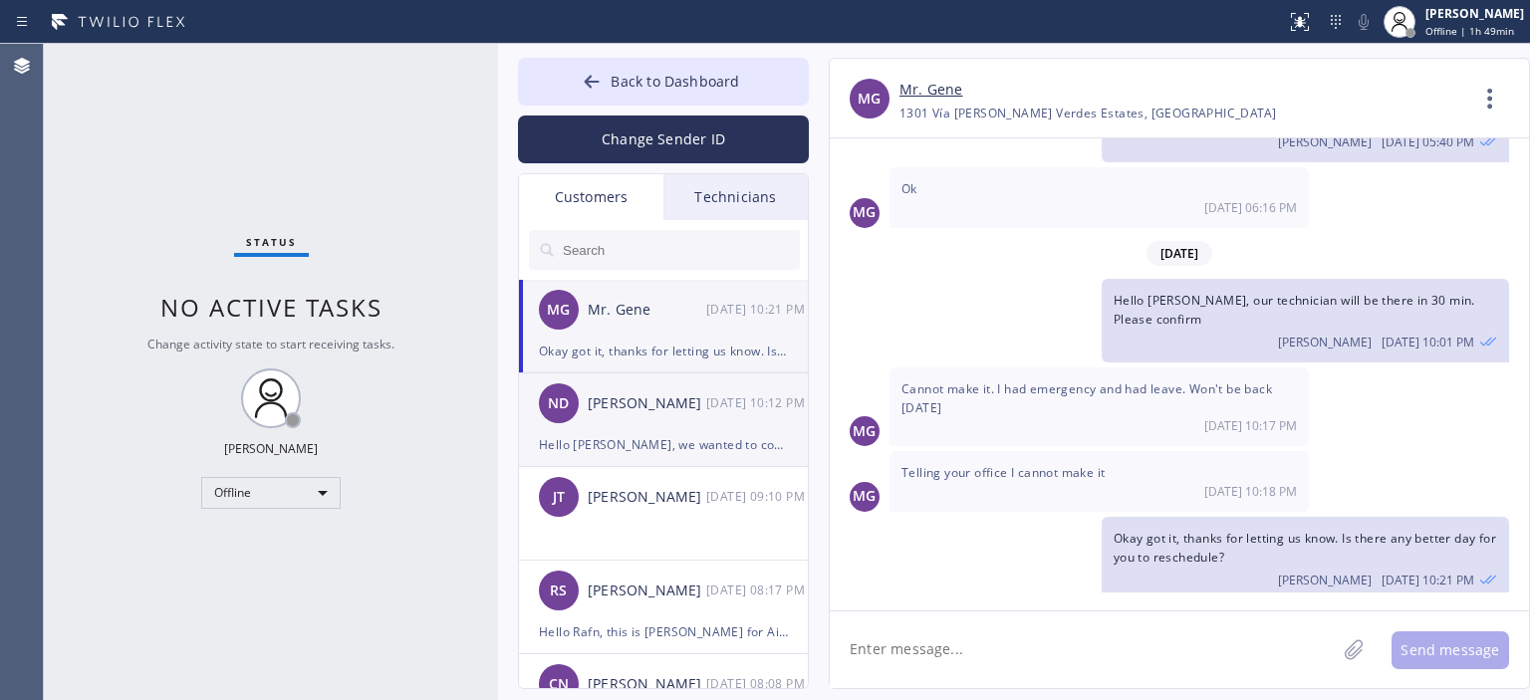
click at [706, 419] on div "ND [PERSON_NAME] [DATE] 10:12 PM" at bounding box center [664, 404] width 291 height 60
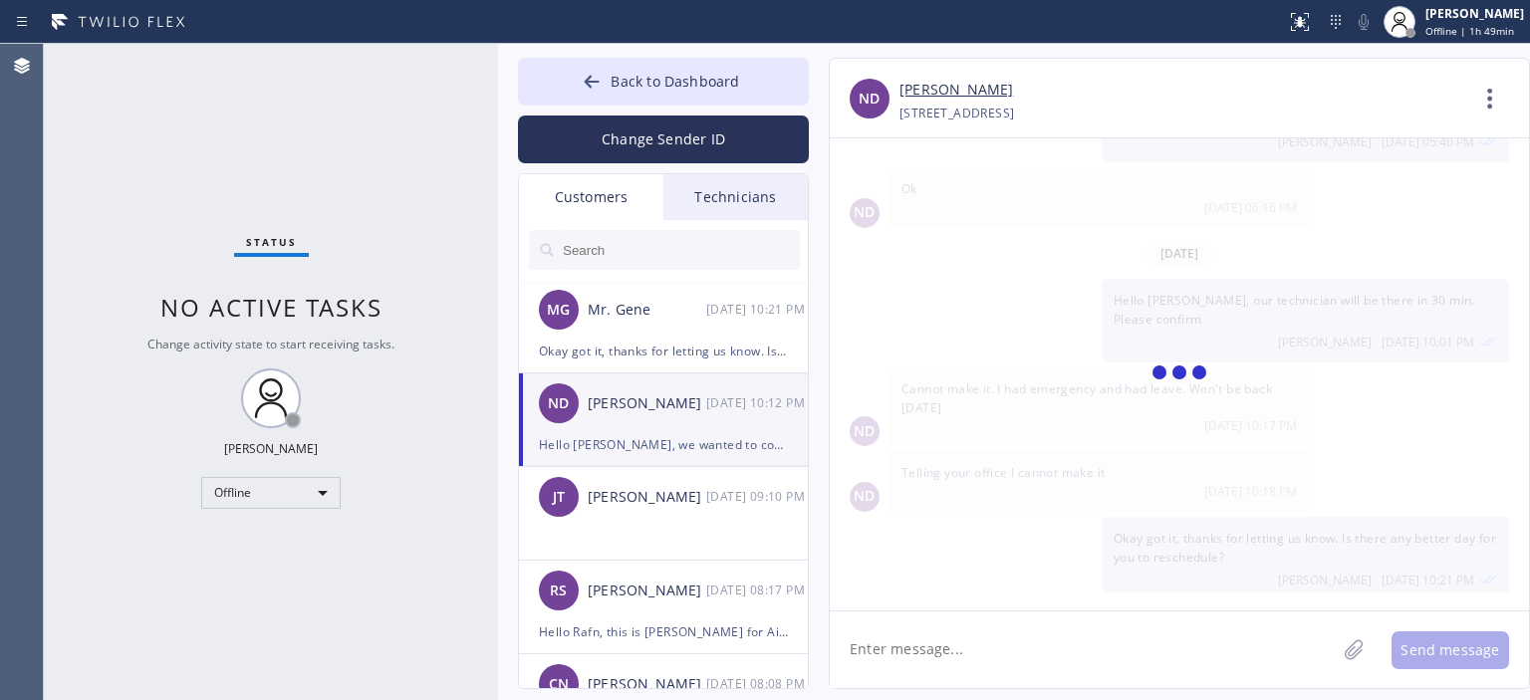
scroll to position [0, 0]
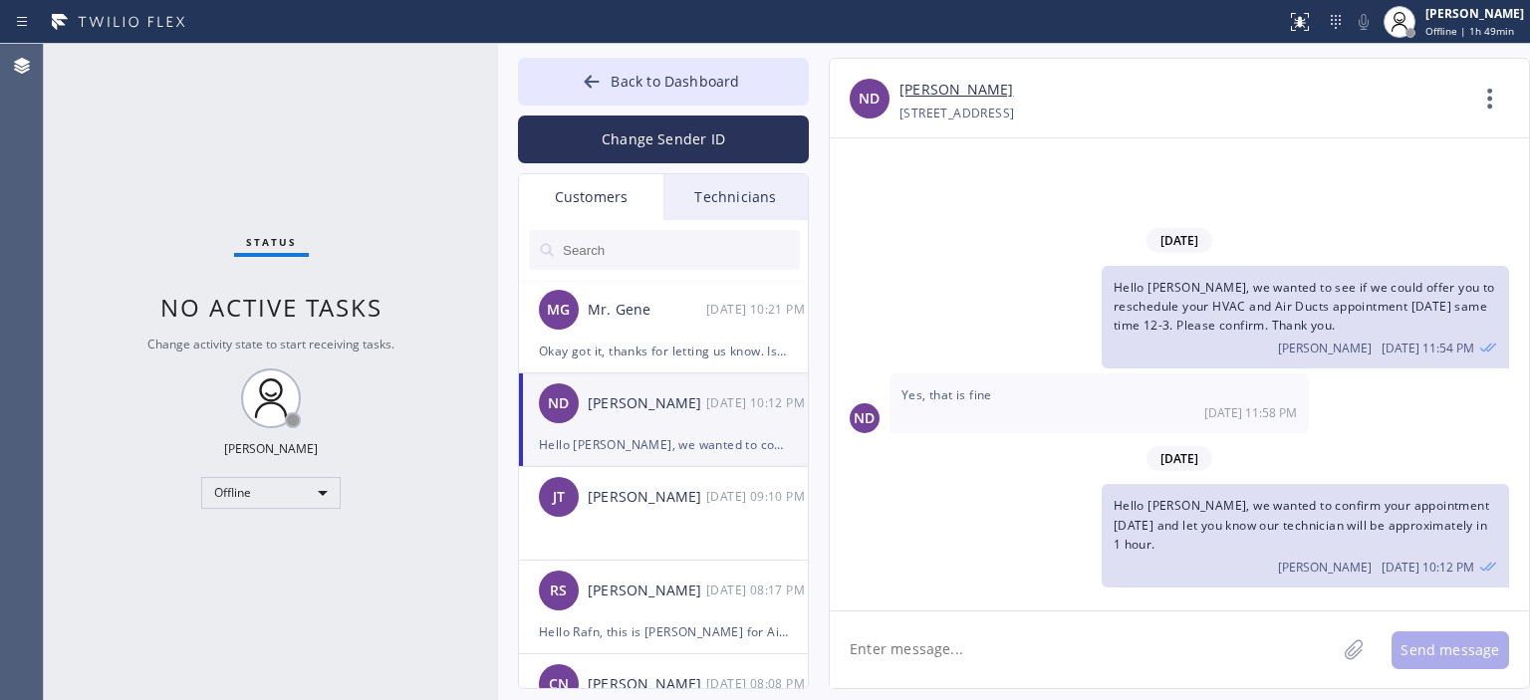
click at [638, 254] on input "text" at bounding box center [680, 250] width 239 height 40
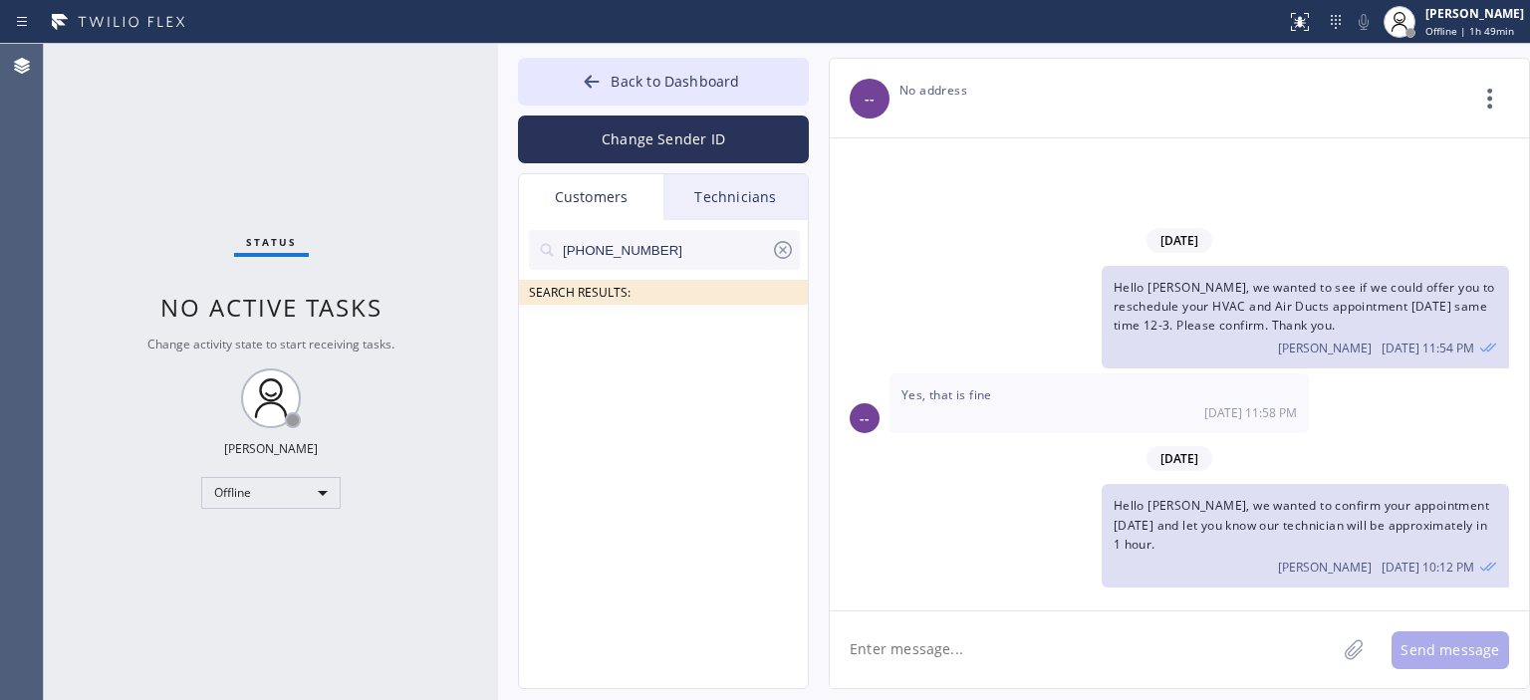
click at [657, 244] on input "[PHONE_NUMBER]" at bounding box center [666, 250] width 210 height 40
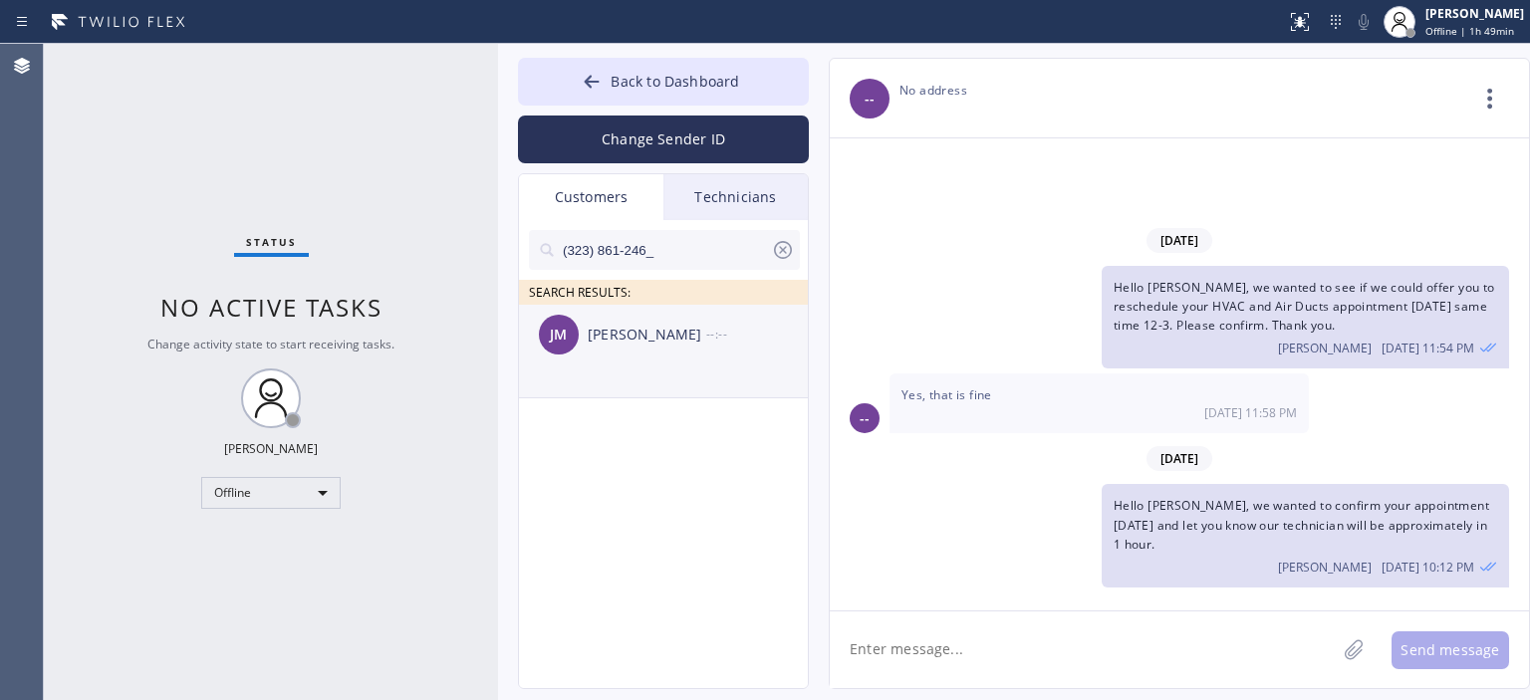
click at [658, 324] on div "[PERSON_NAME]" at bounding box center [647, 335] width 119 height 23
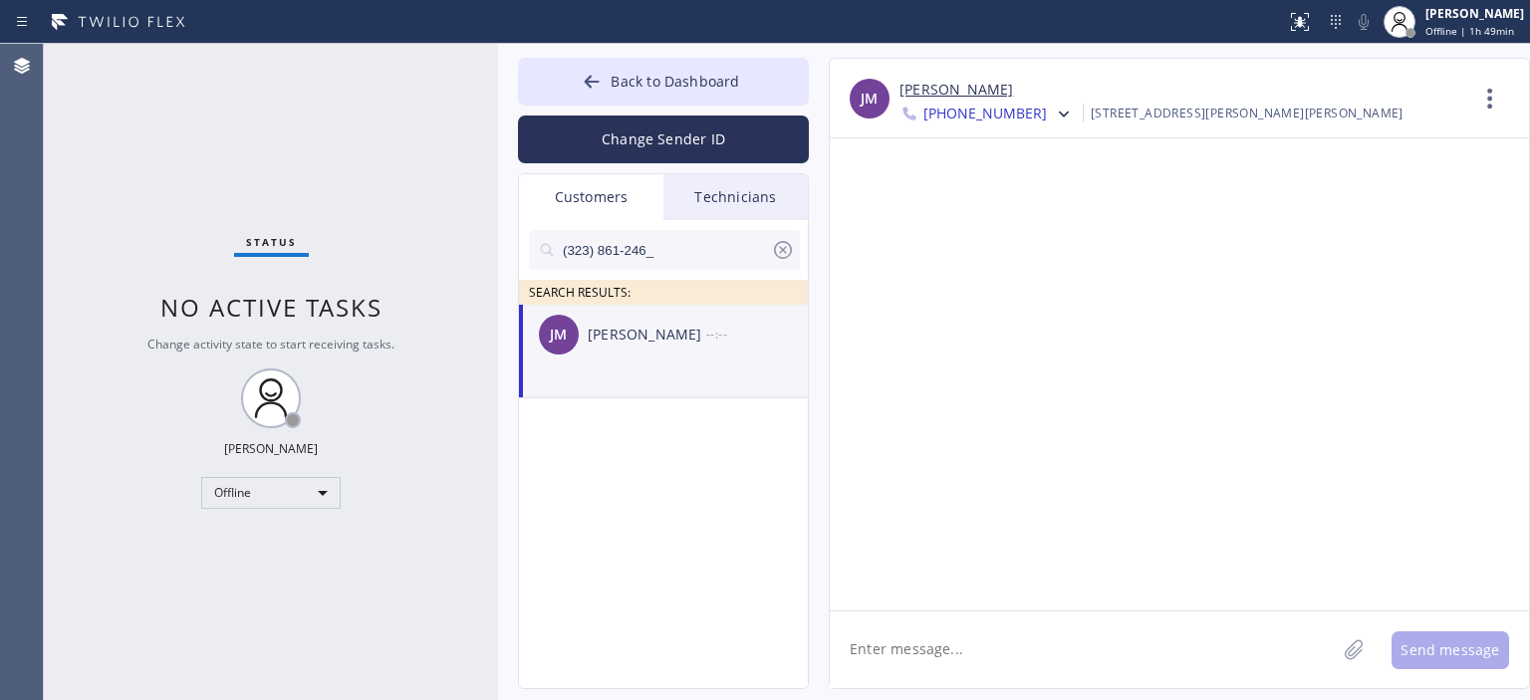
click at [976, 650] on textarea at bounding box center [1083, 650] width 506 height 77
type textarea "Р"
click at [924, 91] on link "[PERSON_NAME]" at bounding box center [957, 90] width 114 height 23
click at [786, 250] on icon at bounding box center [783, 250] width 24 height 24
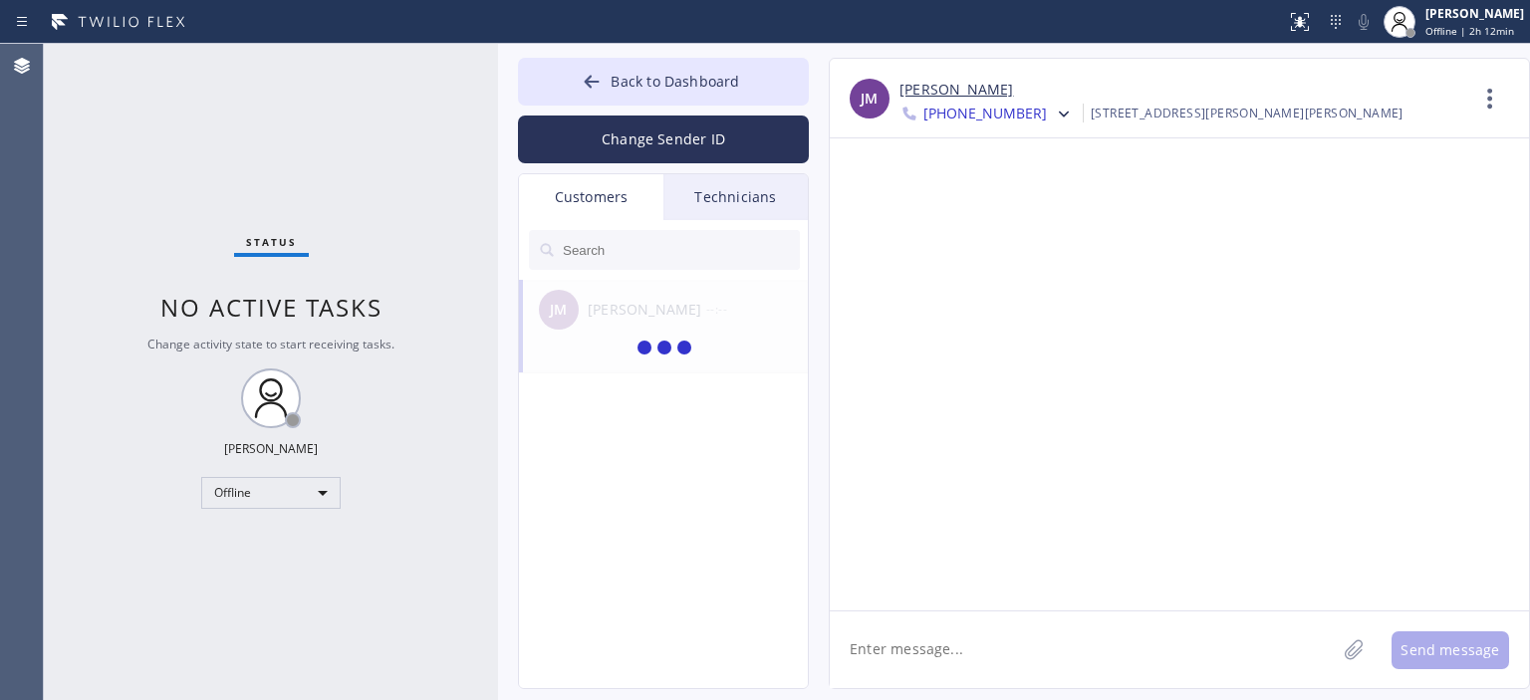
click at [642, 248] on input "text" at bounding box center [680, 250] width 239 height 40
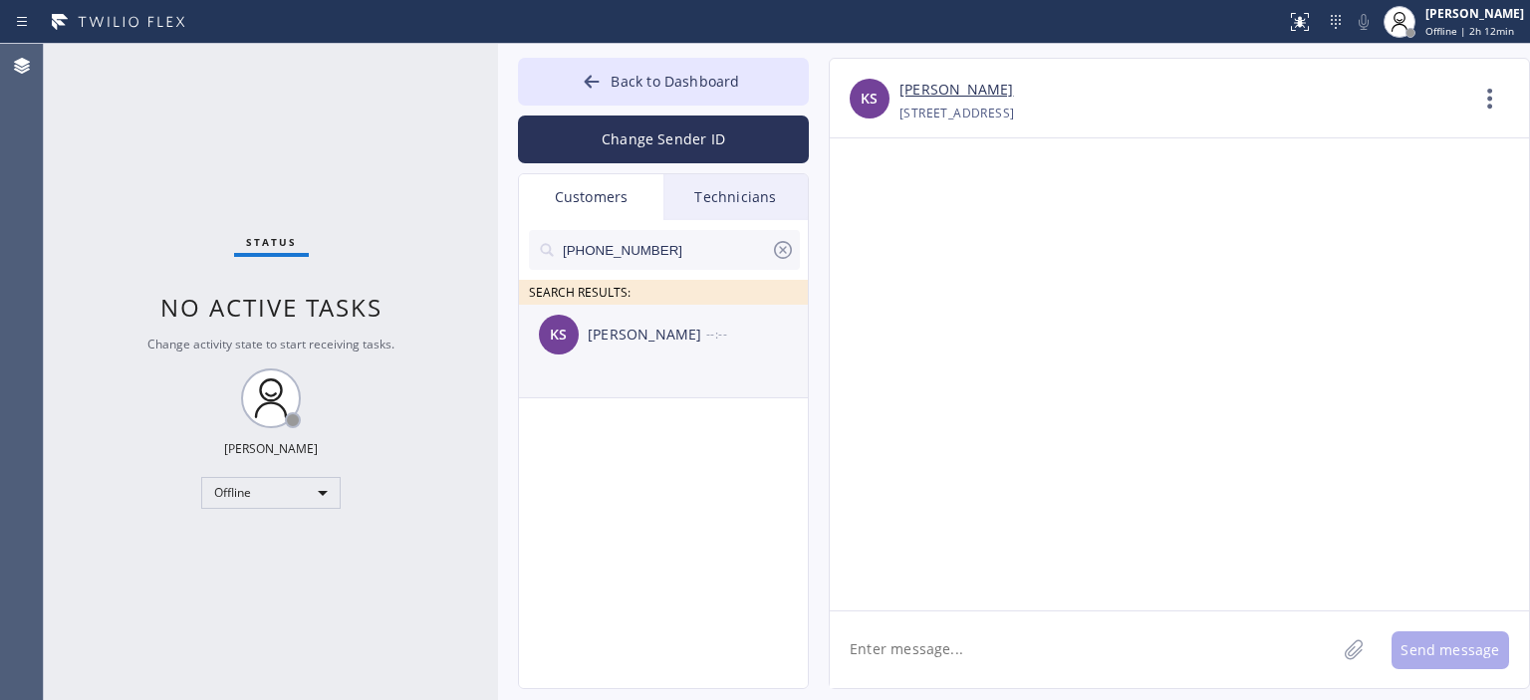
click at [665, 378] on li "KS [PERSON_NAME] --:--" at bounding box center [664, 352] width 291 height 94
click at [1008, 641] on textarea at bounding box center [1083, 650] width 506 height 77
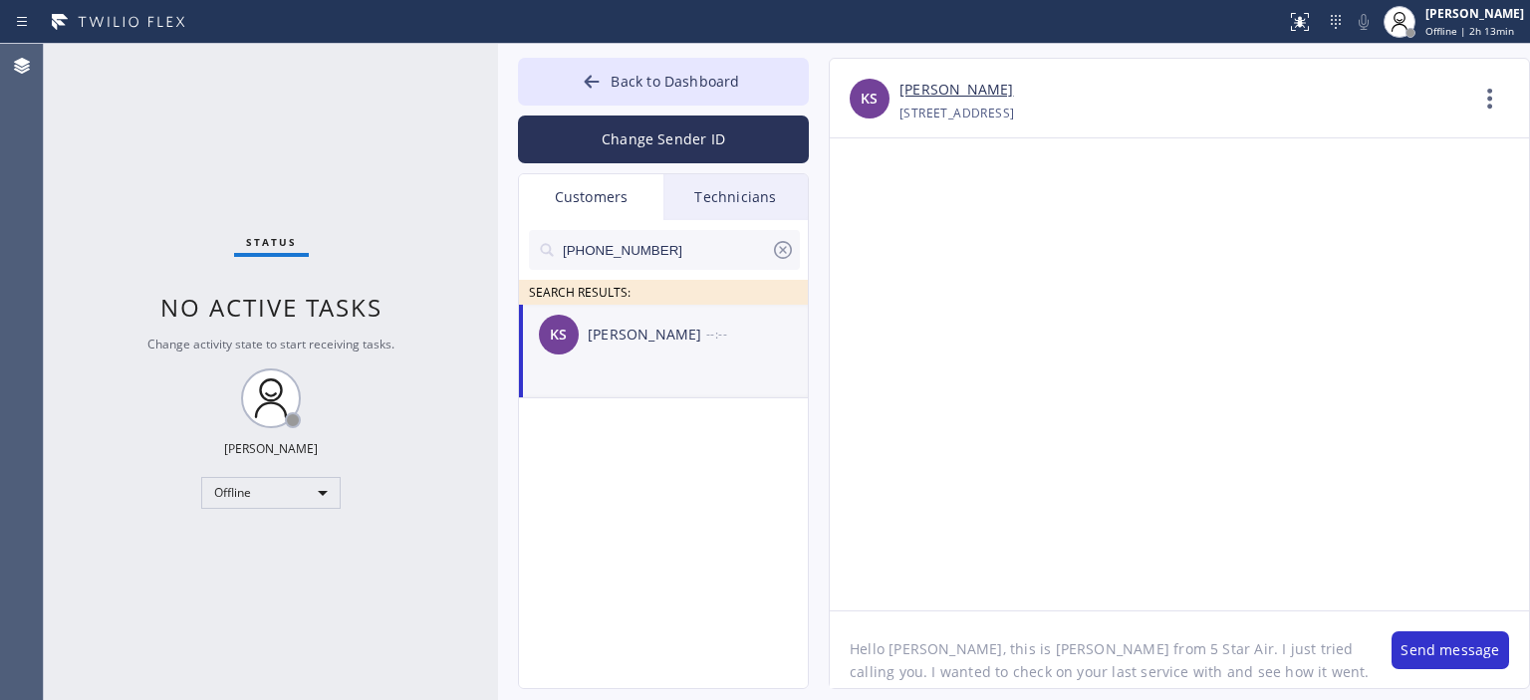
scroll to position [16, 0]
click at [1115, 672] on textarea "Hello [PERSON_NAME], this is [PERSON_NAME] from 5 Star Air. I just tried callin…" at bounding box center [1101, 650] width 542 height 77
type textarea "Hello [PERSON_NAME], this is [PERSON_NAME] from 5 Star Air. I just tried callin…"
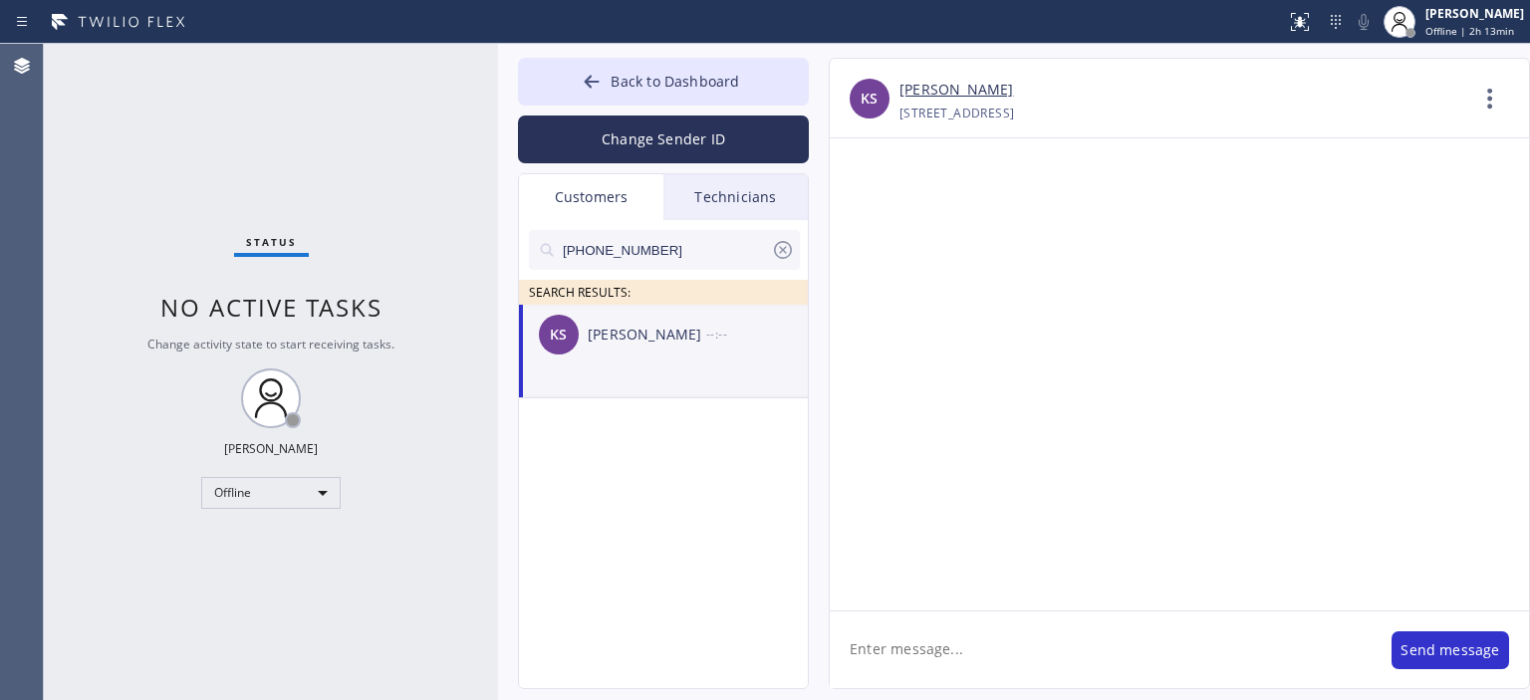
scroll to position [0, 0]
paste textarea "Hello [PERSON_NAME], this is [PERSON_NAME] from 5 Star Air. I just tried callin…"
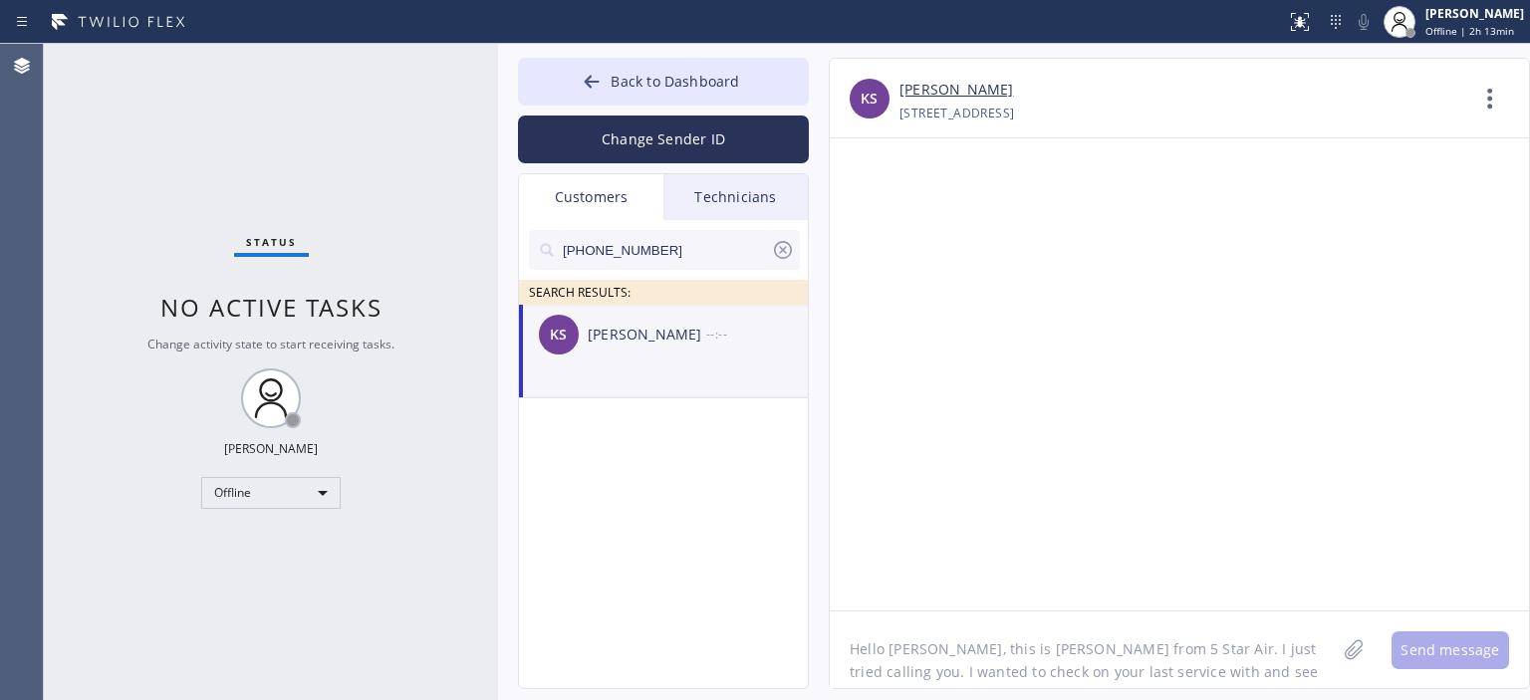
scroll to position [16, 0]
type textarea "Hello [PERSON_NAME], this is [PERSON_NAME] from 5 Star Air. I just tried callin…"
click at [1448, 642] on button "Send message" at bounding box center [1451, 651] width 118 height 38
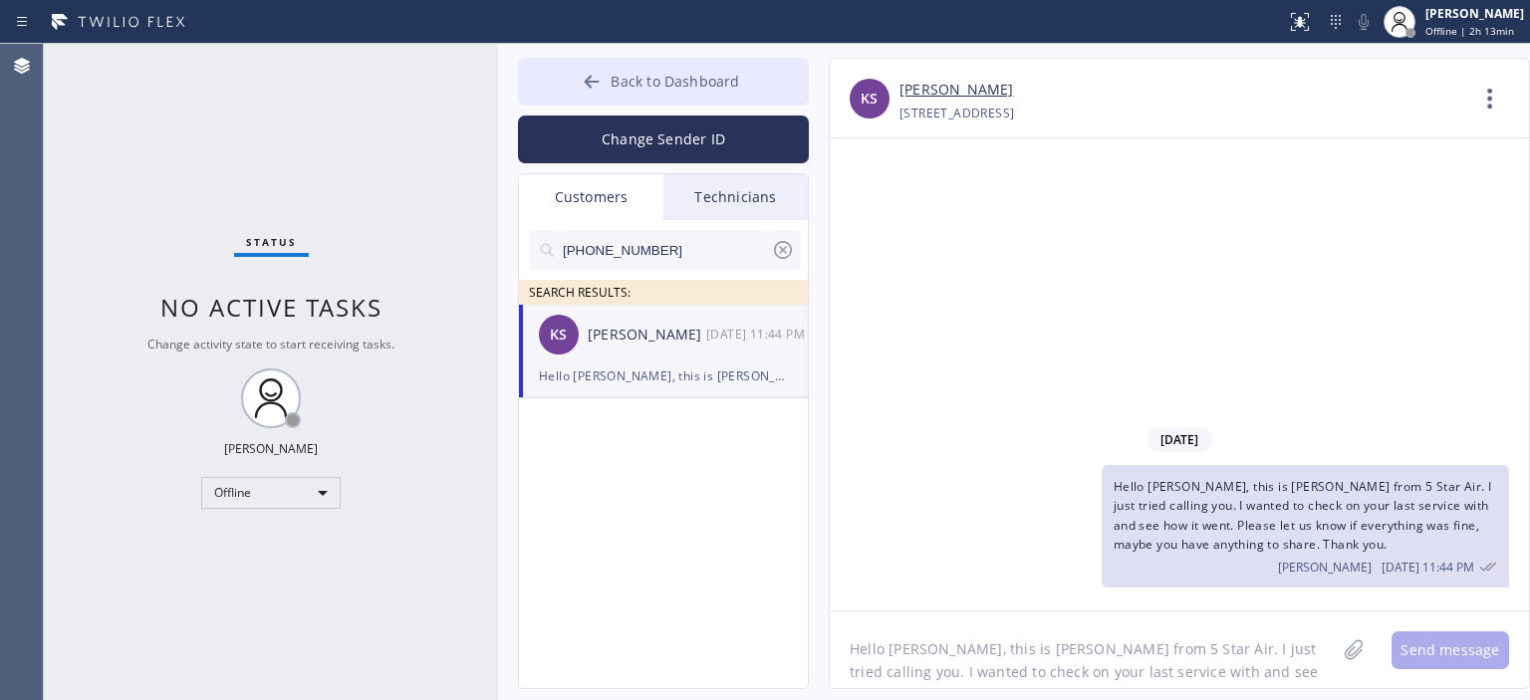
click at [590, 77] on icon at bounding box center [592, 82] width 20 height 20
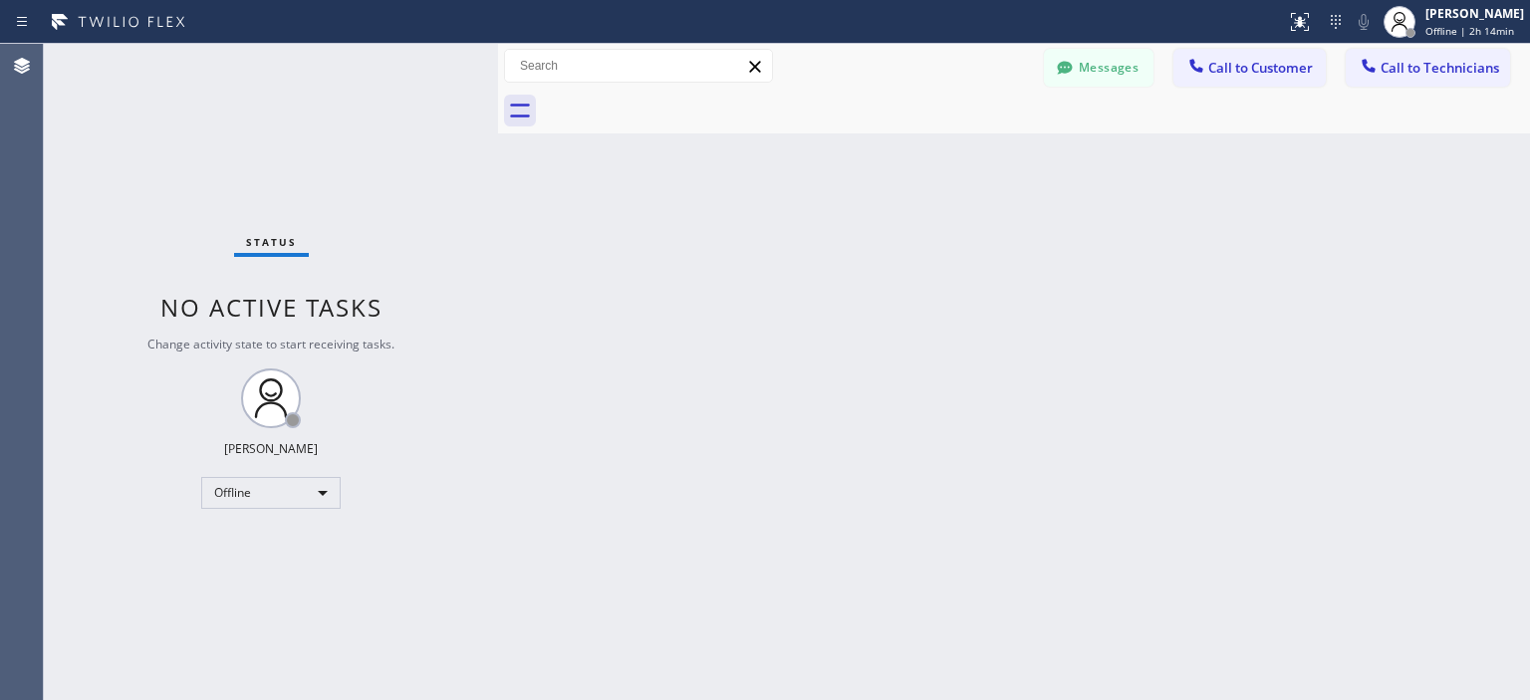
click at [1454, 329] on div "Back to Dashboard Change Sender ID Customers Technicians [PHONE_NUMBER] SEARCH …" at bounding box center [1014, 372] width 1032 height 657
click at [1416, 307] on div "Back to Dashboard Change Sender ID Customers Technicians [PHONE_NUMBER] SEARCH …" at bounding box center [1014, 372] width 1032 height 657
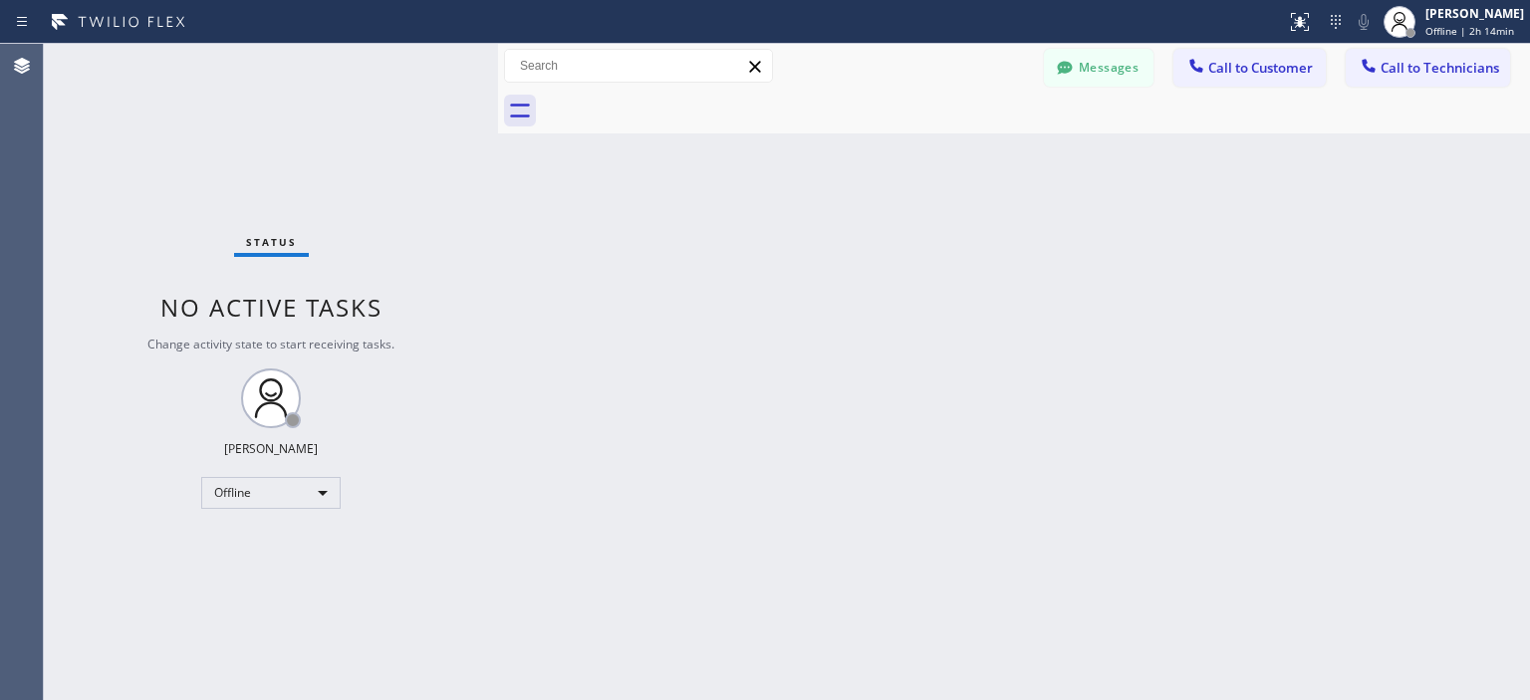
click at [1416, 306] on div "Back to Dashboard Change Sender ID Customers Technicians [PHONE_NUMBER] SEARCH …" at bounding box center [1014, 372] width 1032 height 657
click at [1417, 305] on div "Back to Dashboard Change Sender ID Customers Technicians [PHONE_NUMBER] SEARCH …" at bounding box center [1014, 372] width 1032 height 657
click at [1108, 310] on div "Back to Dashboard Change Sender ID Customers Technicians [PHONE_NUMBER] SEARCH …" at bounding box center [1014, 372] width 1032 height 657
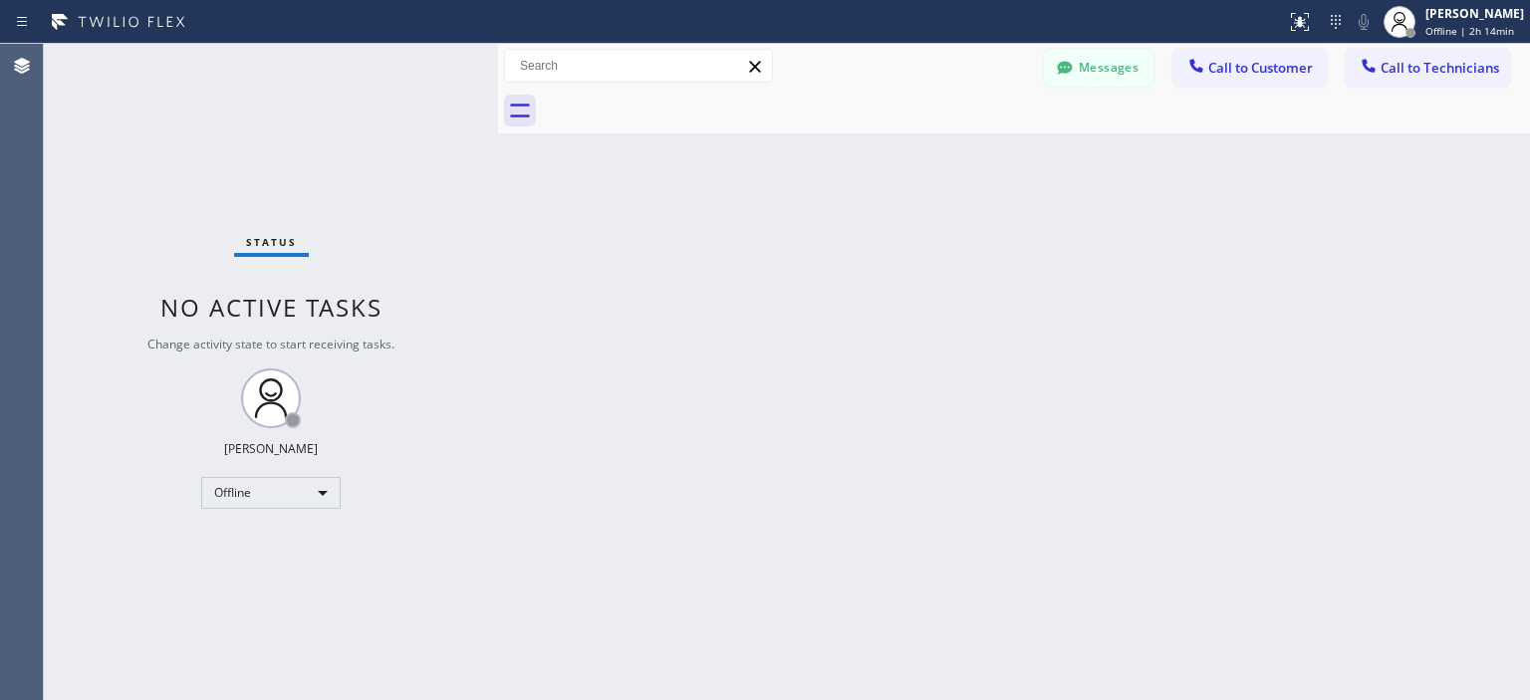
drag, startPoint x: 1108, startPoint y: 310, endPoint x: 769, endPoint y: 11, distance: 451.8
click at [1103, 306] on div "Back to Dashboard Change Sender ID Customers Technicians [PHONE_NUMBER] SEARCH …" at bounding box center [1014, 372] width 1032 height 657
